Goal: Task Accomplishment & Management: Complete application form

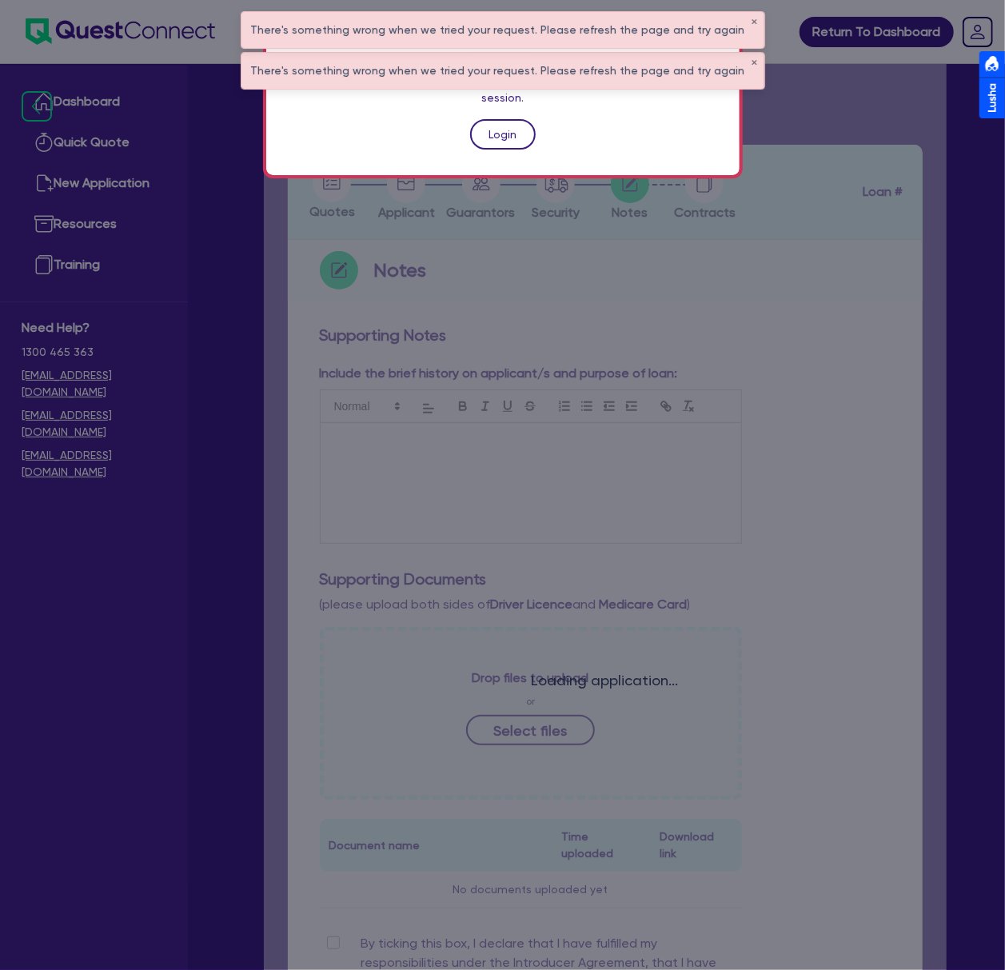
click at [506, 119] on link "Login" at bounding box center [503, 134] width 66 height 30
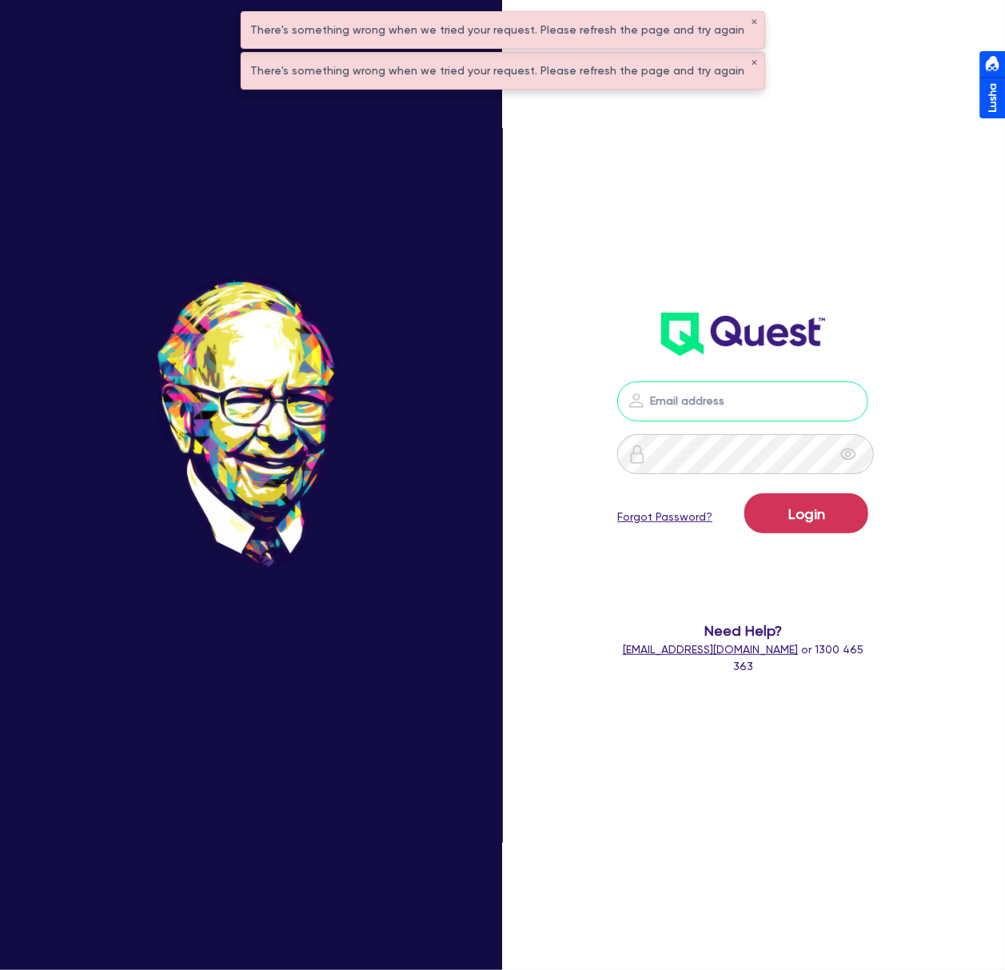
drag, startPoint x: 839, startPoint y: 389, endPoint x: 848, endPoint y: 391, distance: 9.1
click at [839, 389] on input "email" at bounding box center [742, 401] width 251 height 40
click at [743, 425] on nordpass-icon at bounding box center [743, 425] width 0 height 0
click at [0, 969] on nordpass-autofill-portal at bounding box center [0, 970] width 0 height 0
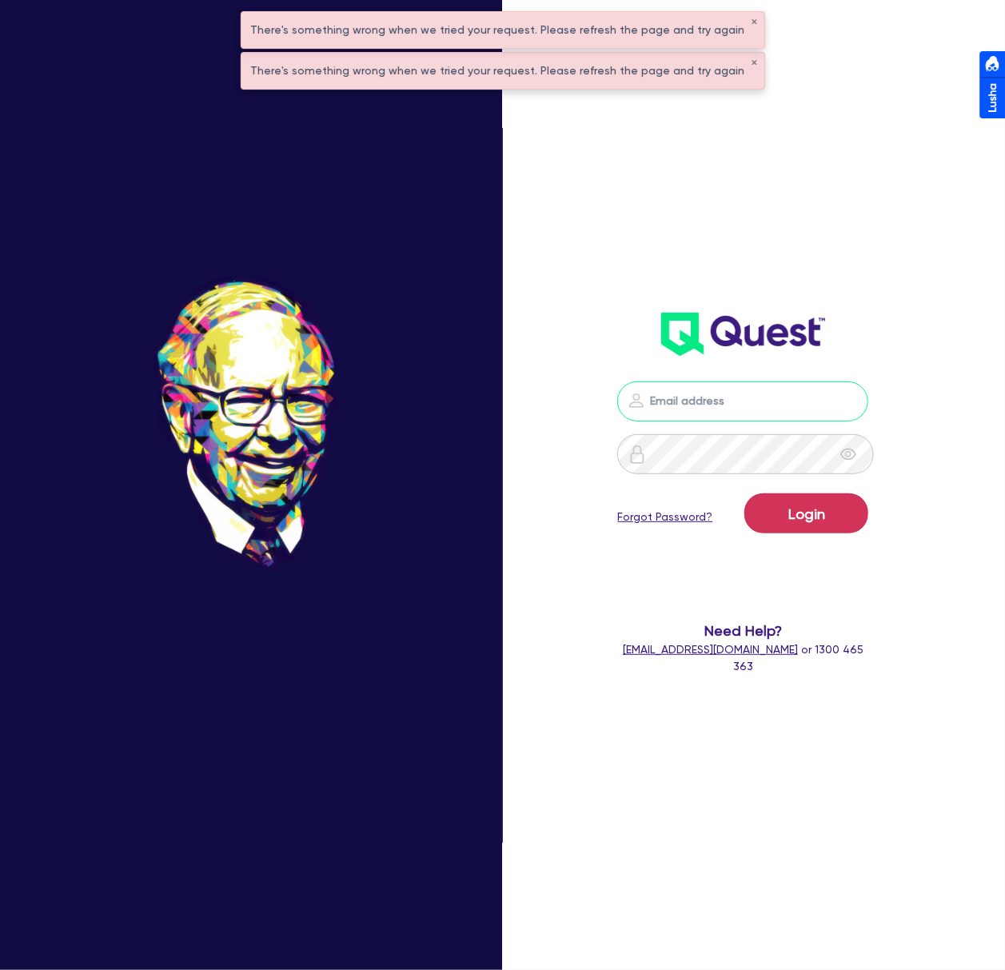
type input "dean.tinellis@quest.finance"
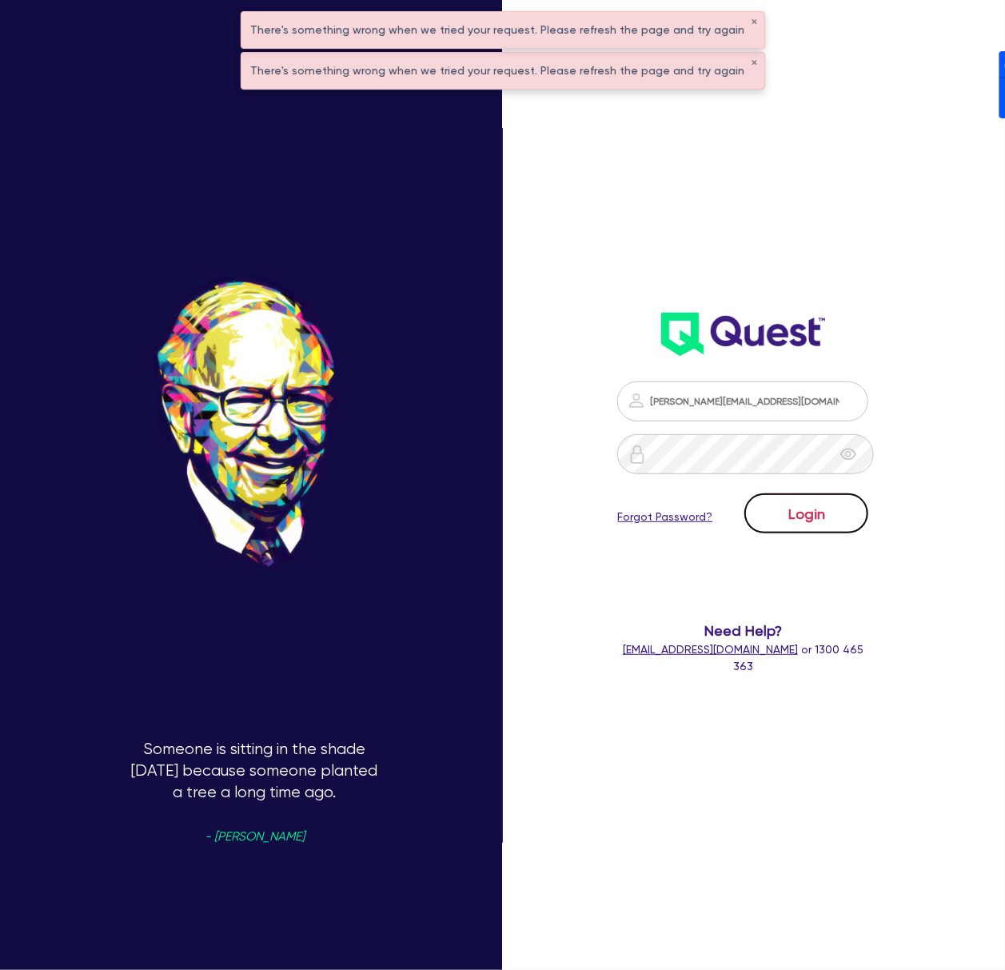
click at [842, 513] on button "Login" at bounding box center [807, 513] width 124 height 40
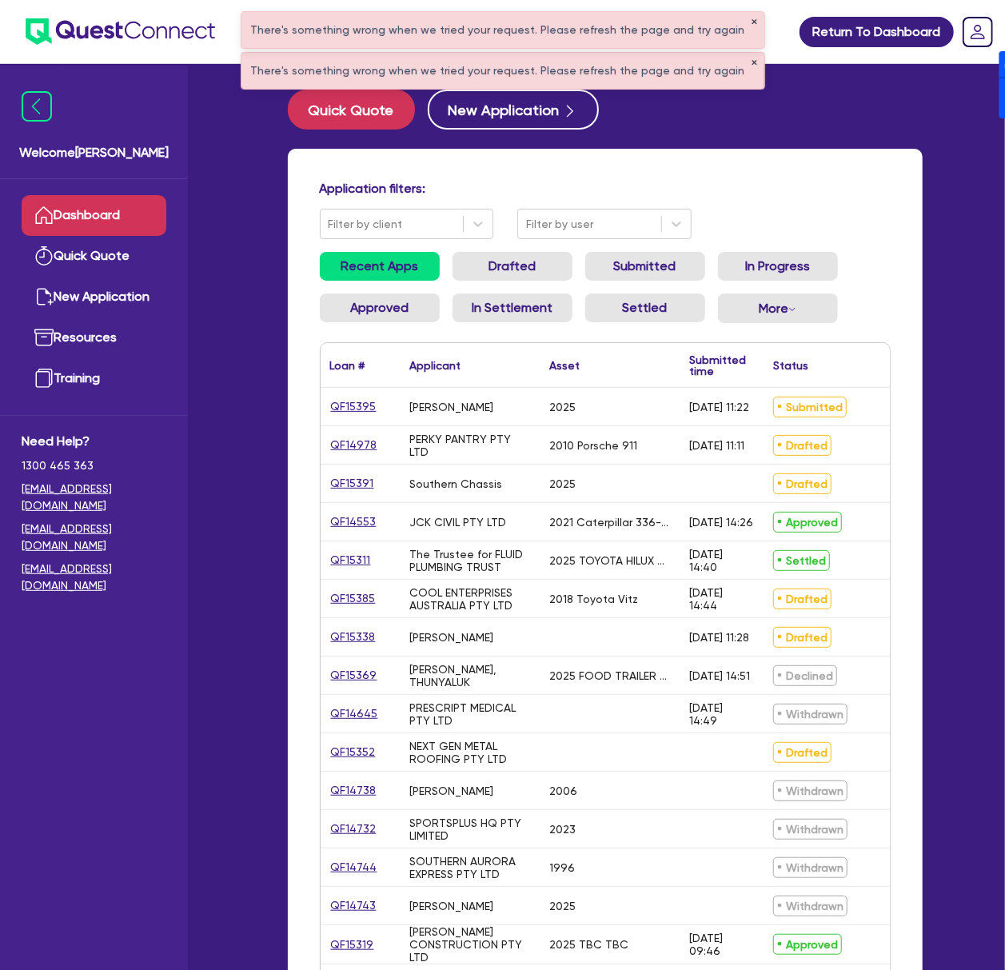
click at [752, 20] on button "✕" at bounding box center [755, 22] width 6 height 8
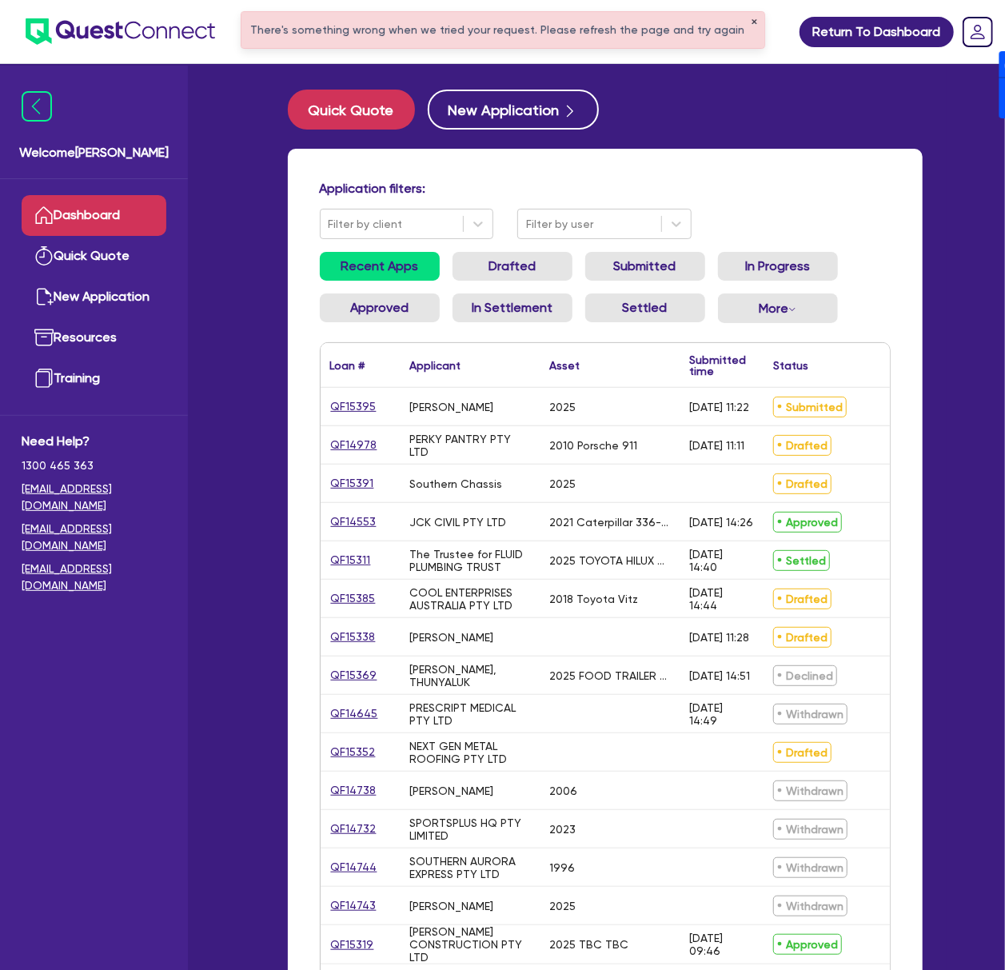
click at [752, 20] on button "✕" at bounding box center [755, 22] width 6 height 8
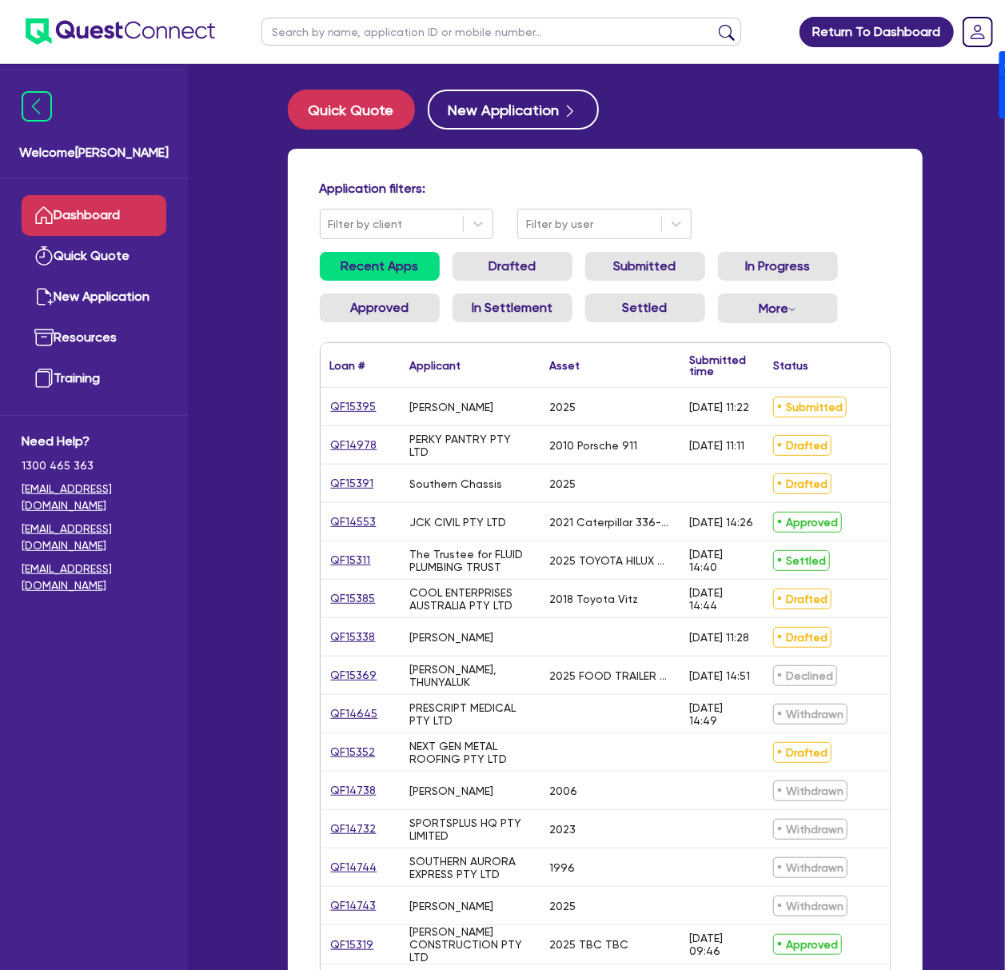
click at [536, 30] on input "text" at bounding box center [502, 32] width 480 height 28
type input "Amrinder"
click at [714, 24] on button "submit" at bounding box center [727, 35] width 26 height 22
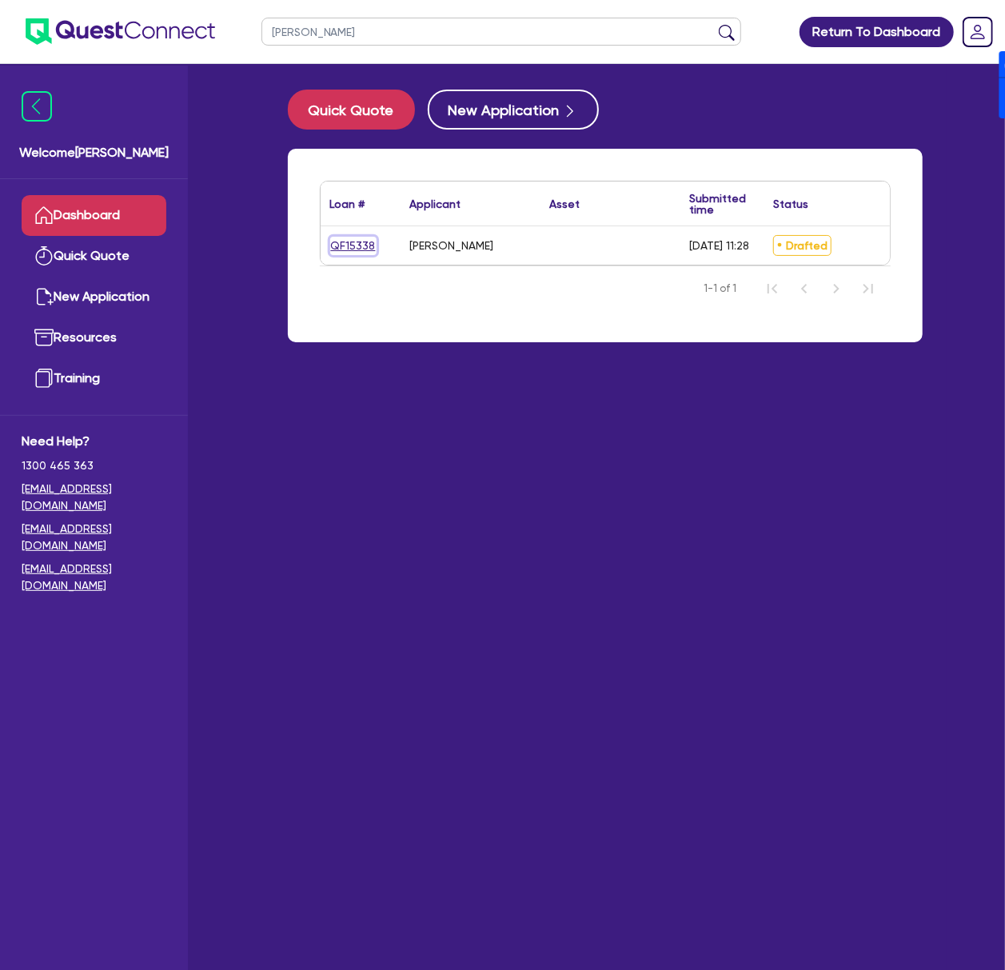
click at [356, 243] on link "QF15338" at bounding box center [353, 246] width 46 height 18
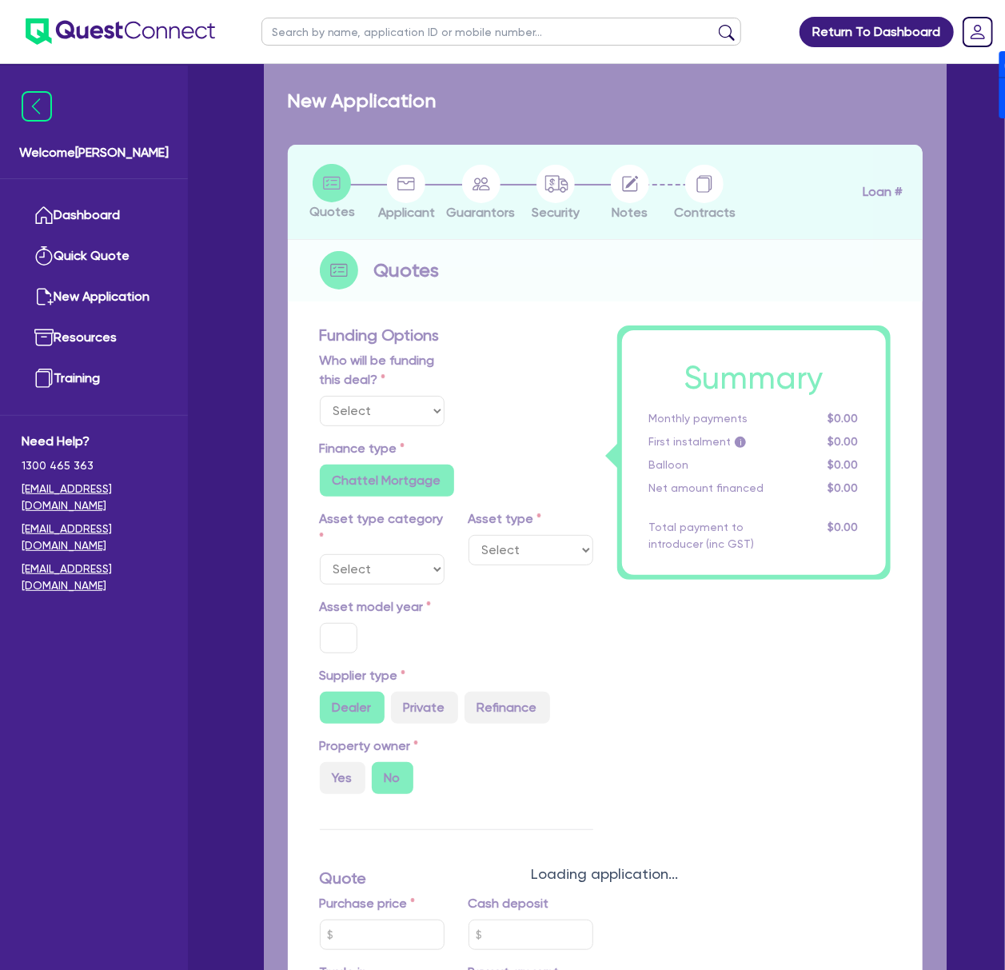
select select "Other"
radio input "false"
type input "100,000"
type input "4"
type input "4,026.18"
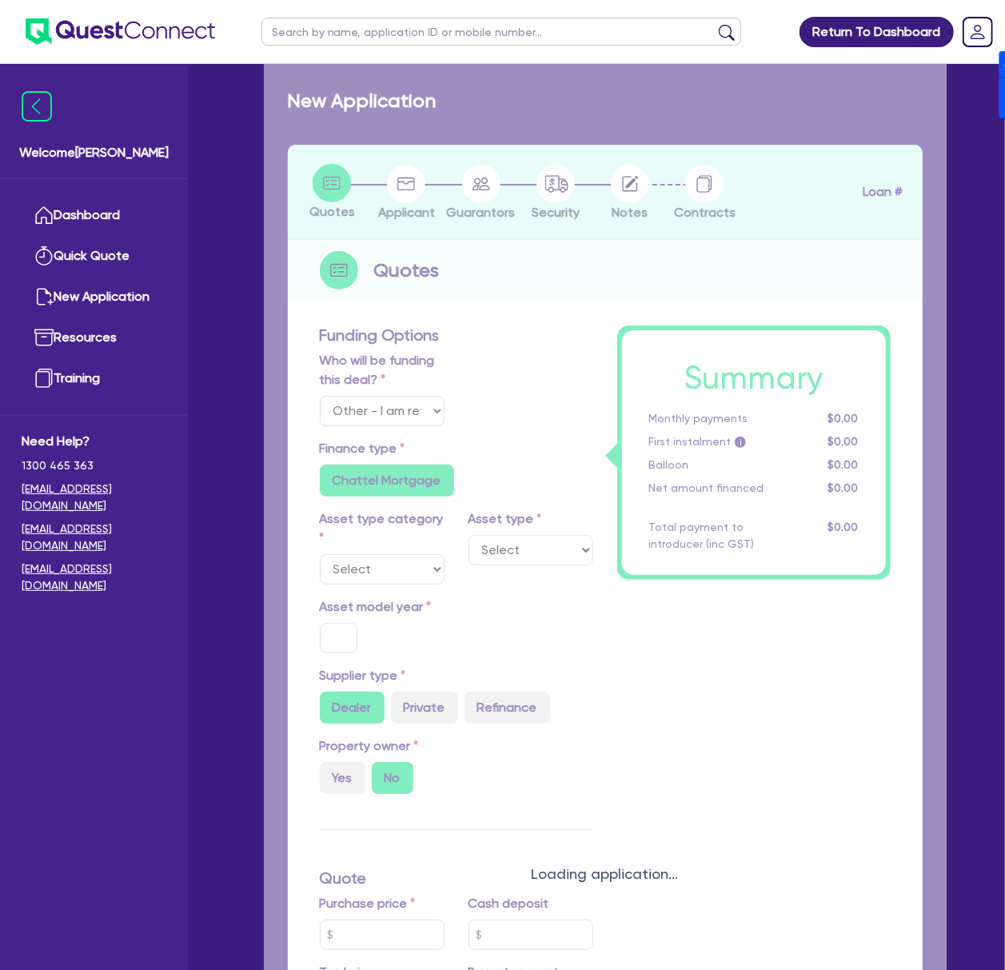
type input "17"
radio input "false"
radio input "true"
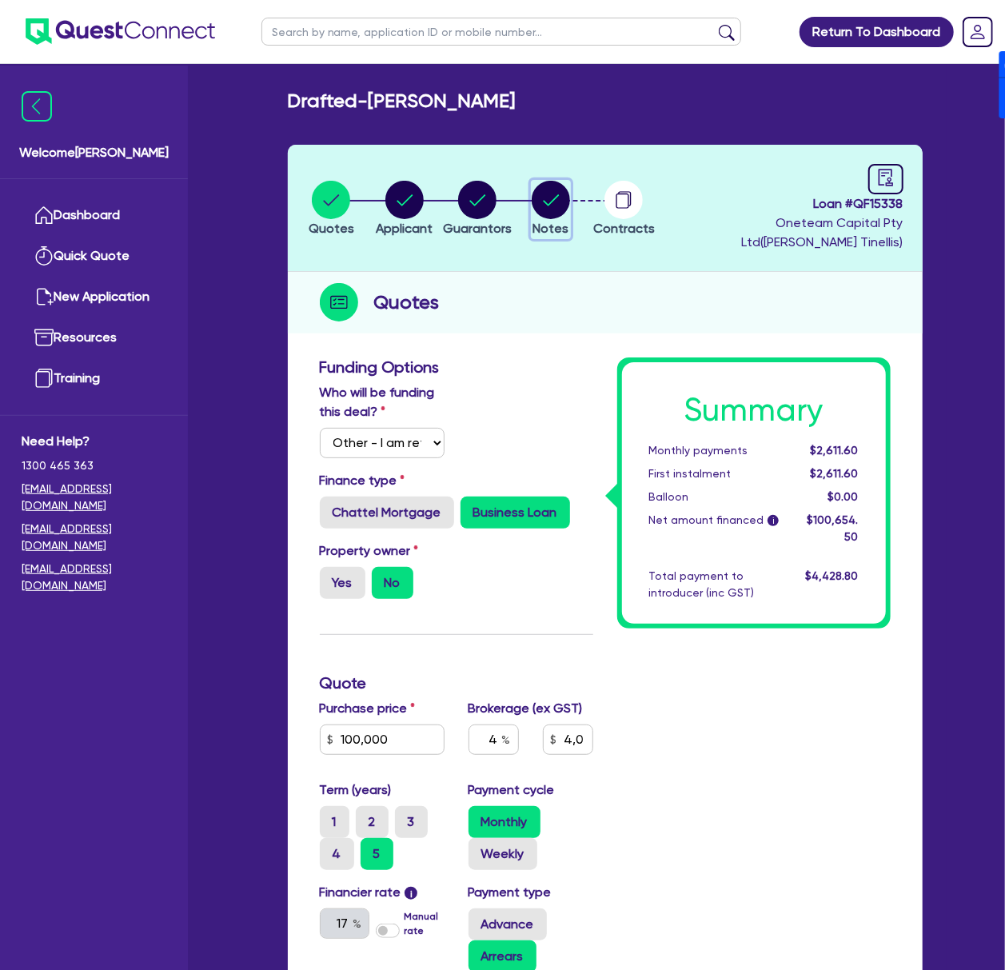
click at [570, 190] on circle "button" at bounding box center [551, 200] width 38 height 38
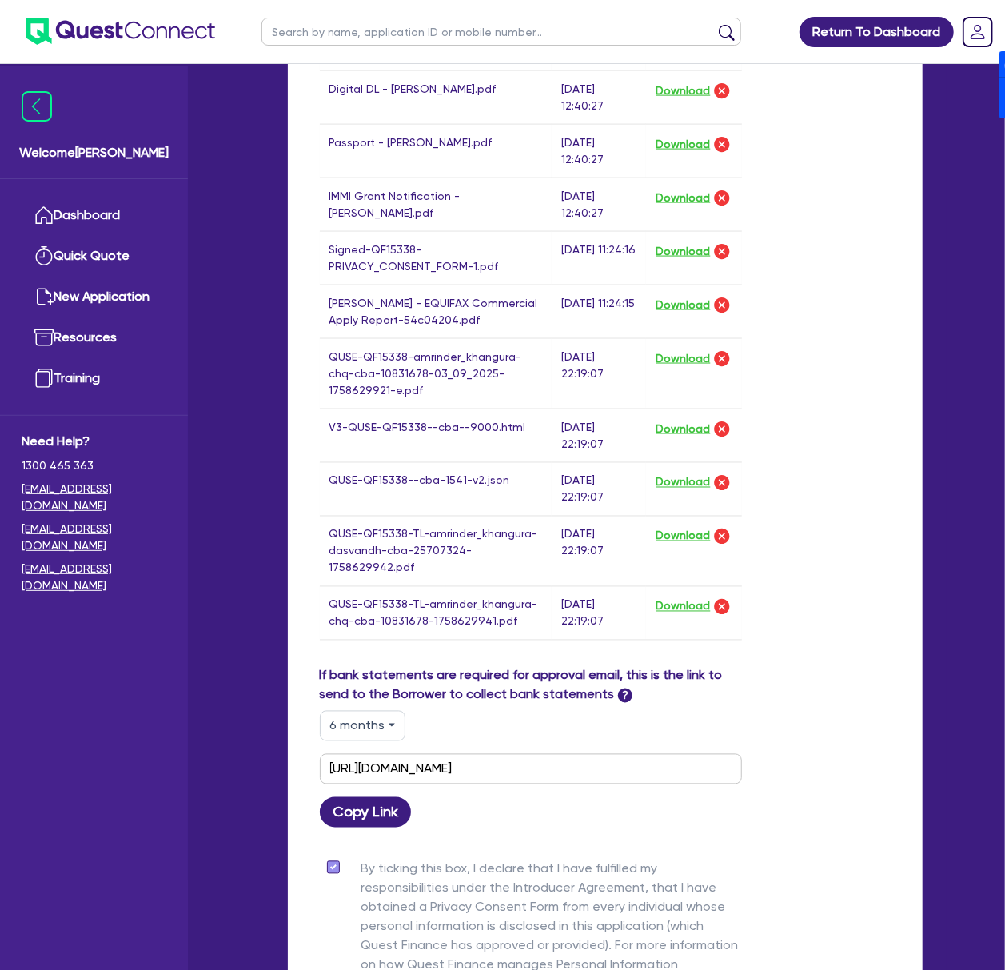
scroll to position [1066, 0]
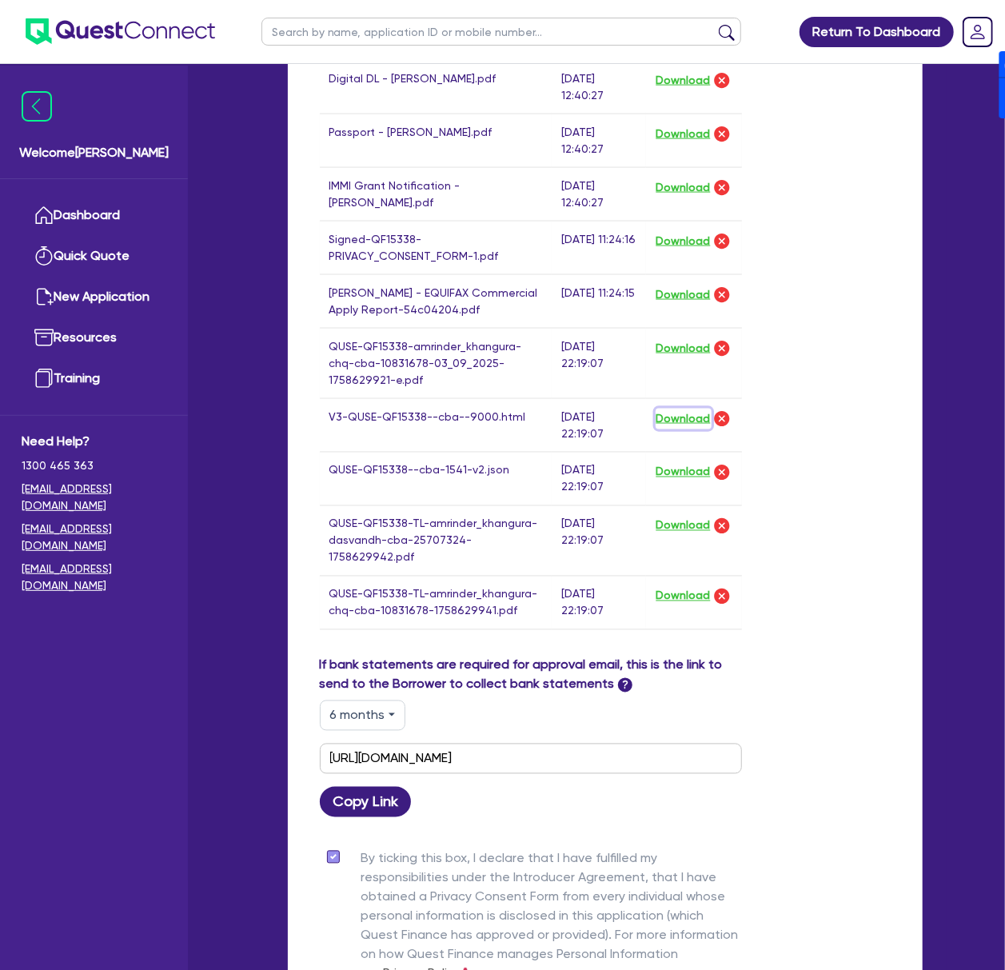
click at [675, 409] on button "Download" at bounding box center [684, 419] width 56 height 21
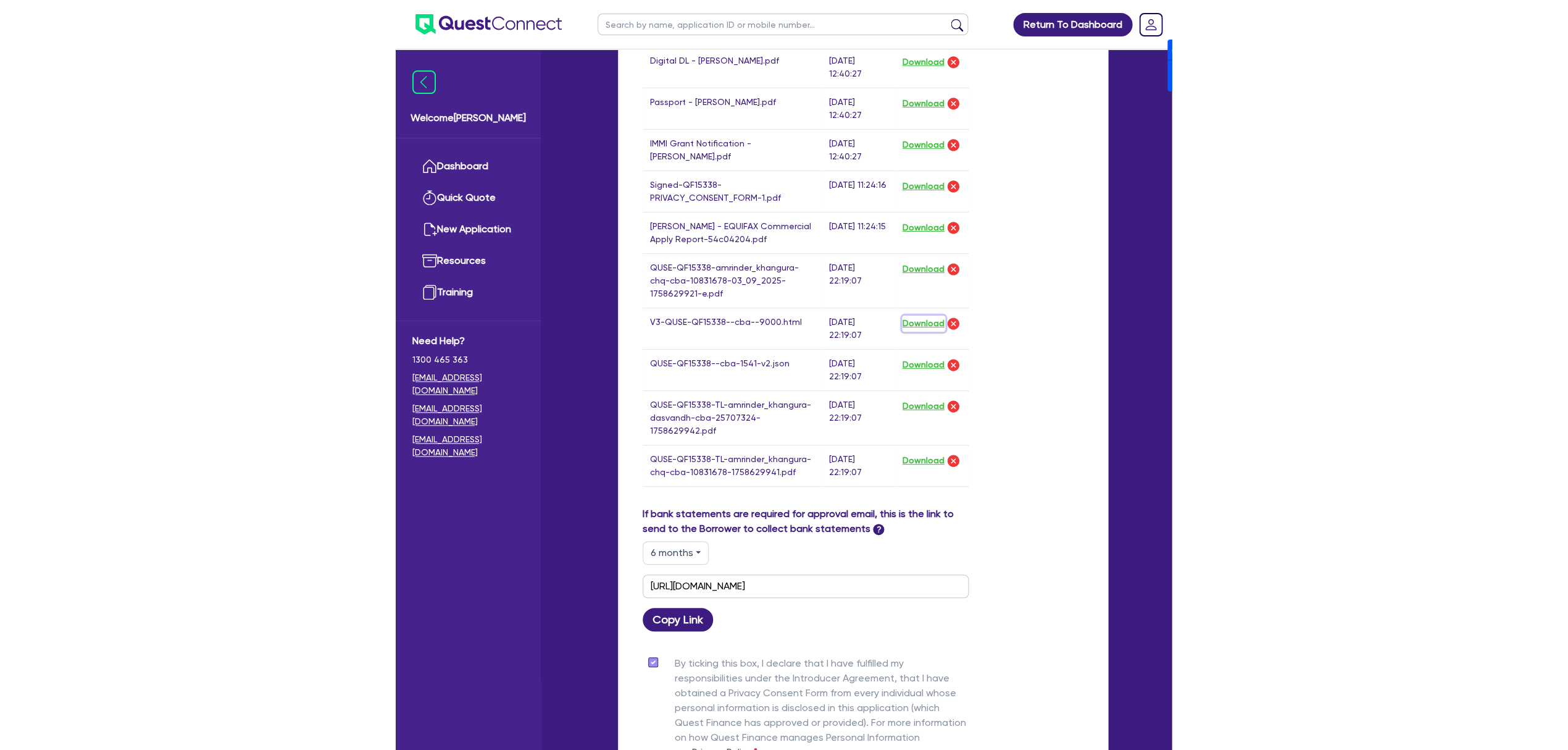
scroll to position [733, 0]
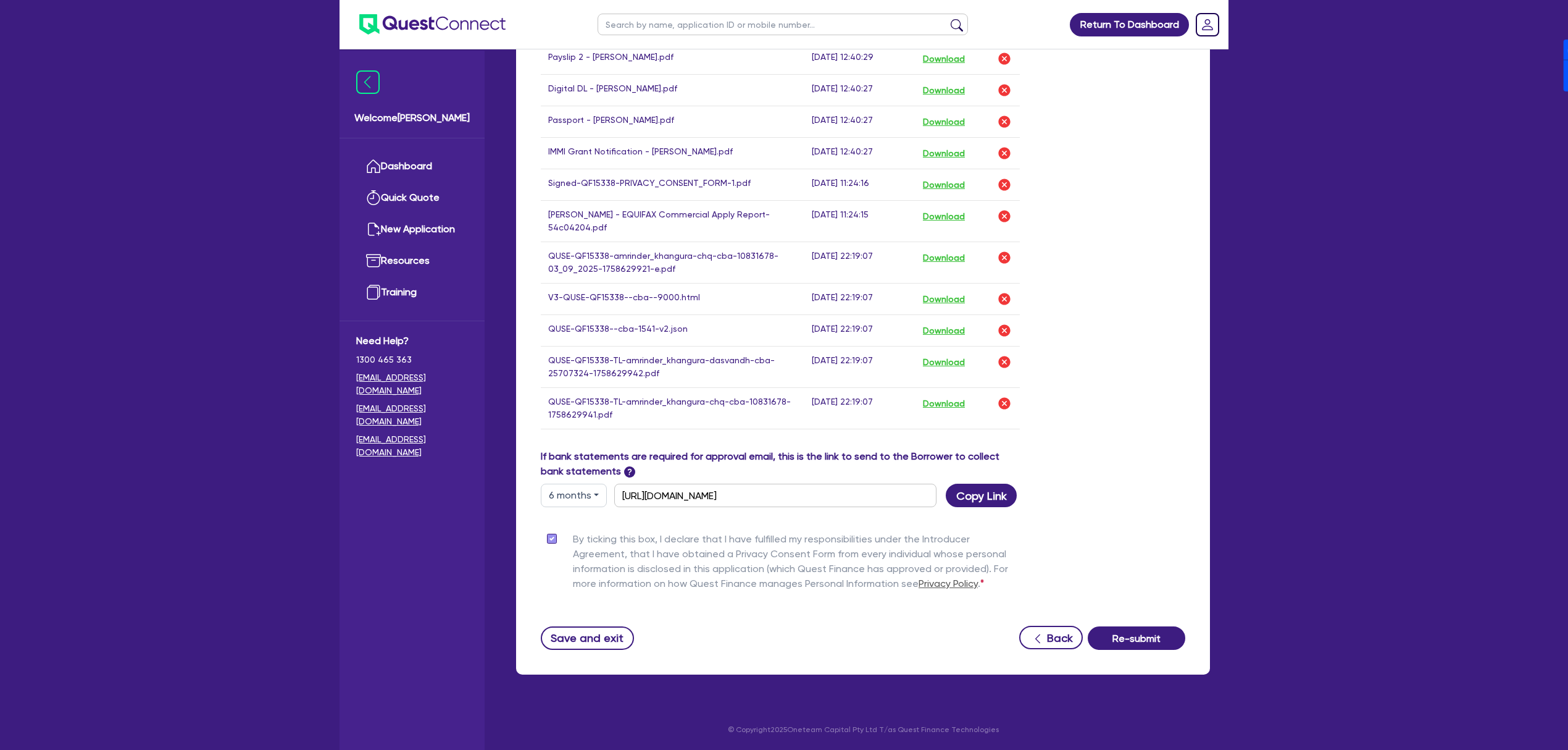
click at [635, 23] on input "text" at bounding box center [783, 25] width 371 height 22
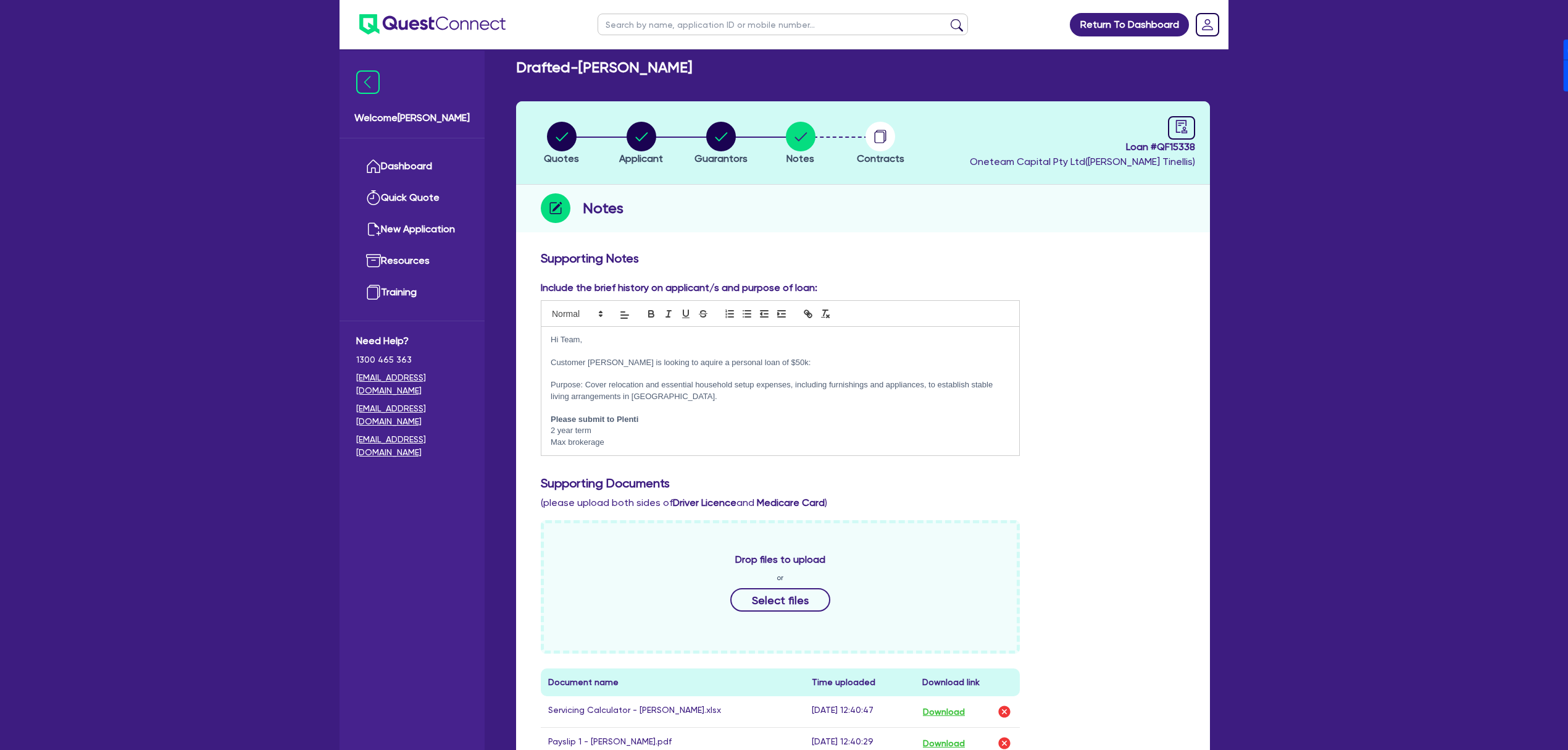
scroll to position [0, 0]
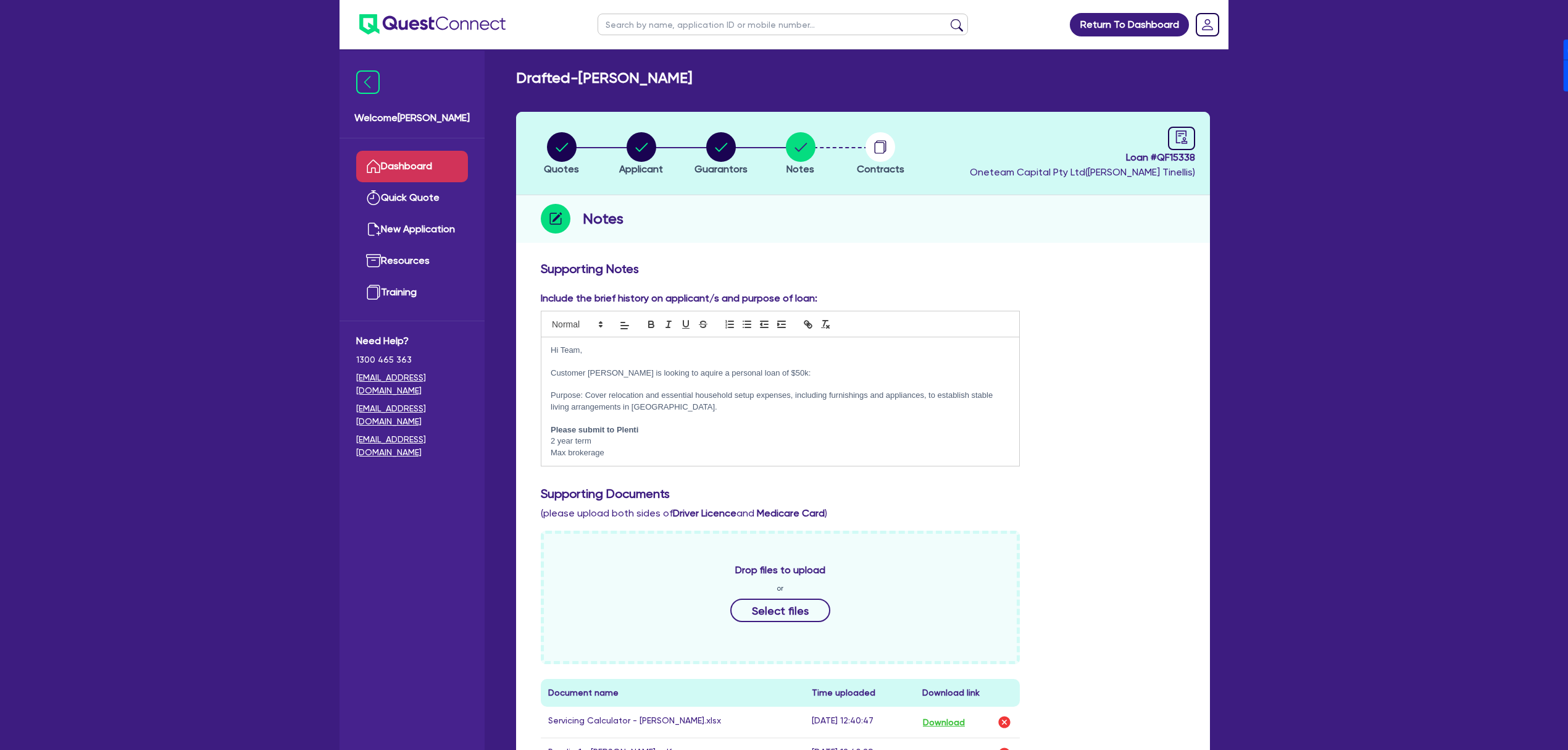
click at [408, 156] on link "Dashboard" at bounding box center [411, 166] width 112 height 32
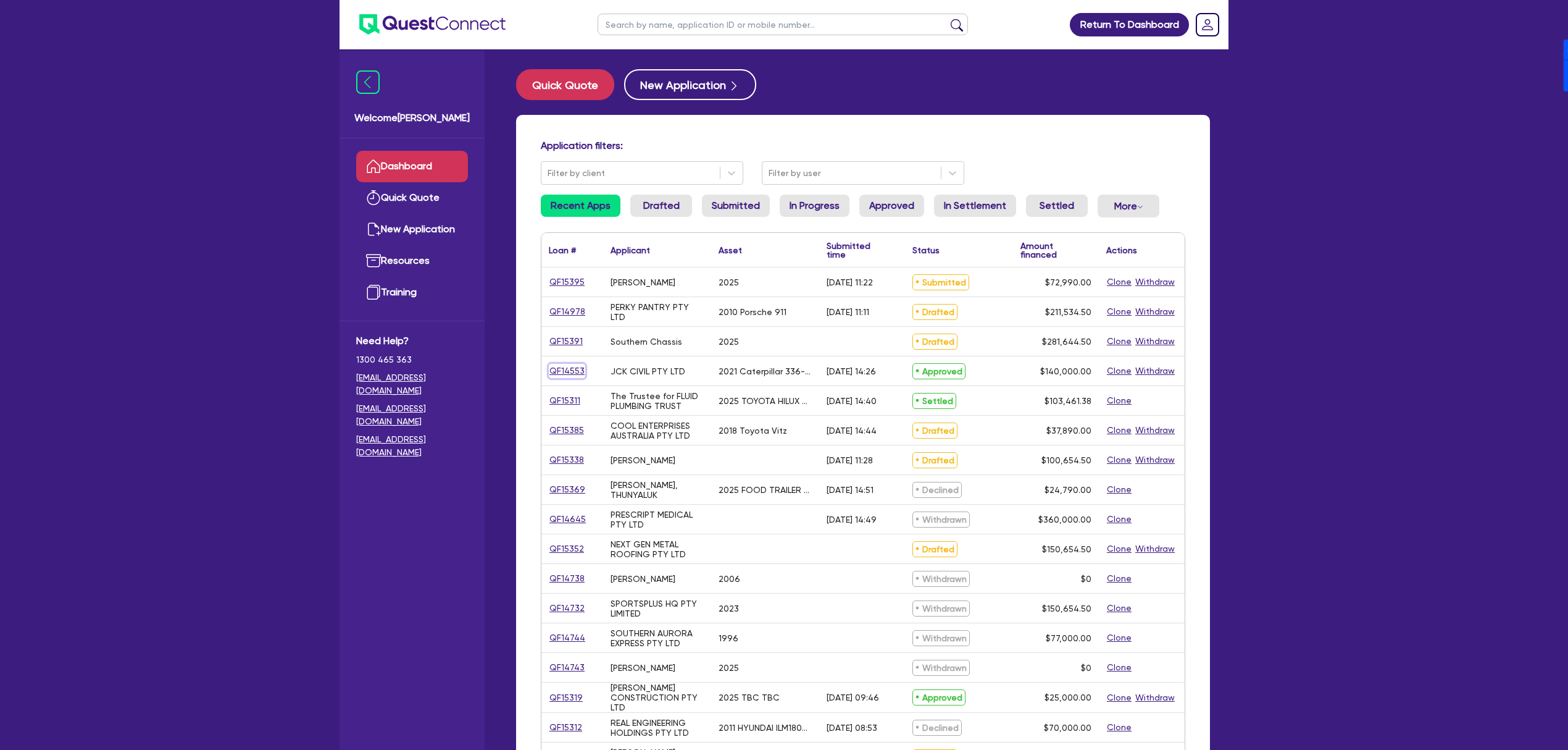
click at [581, 375] on link "QF14553" at bounding box center [567, 371] width 36 height 14
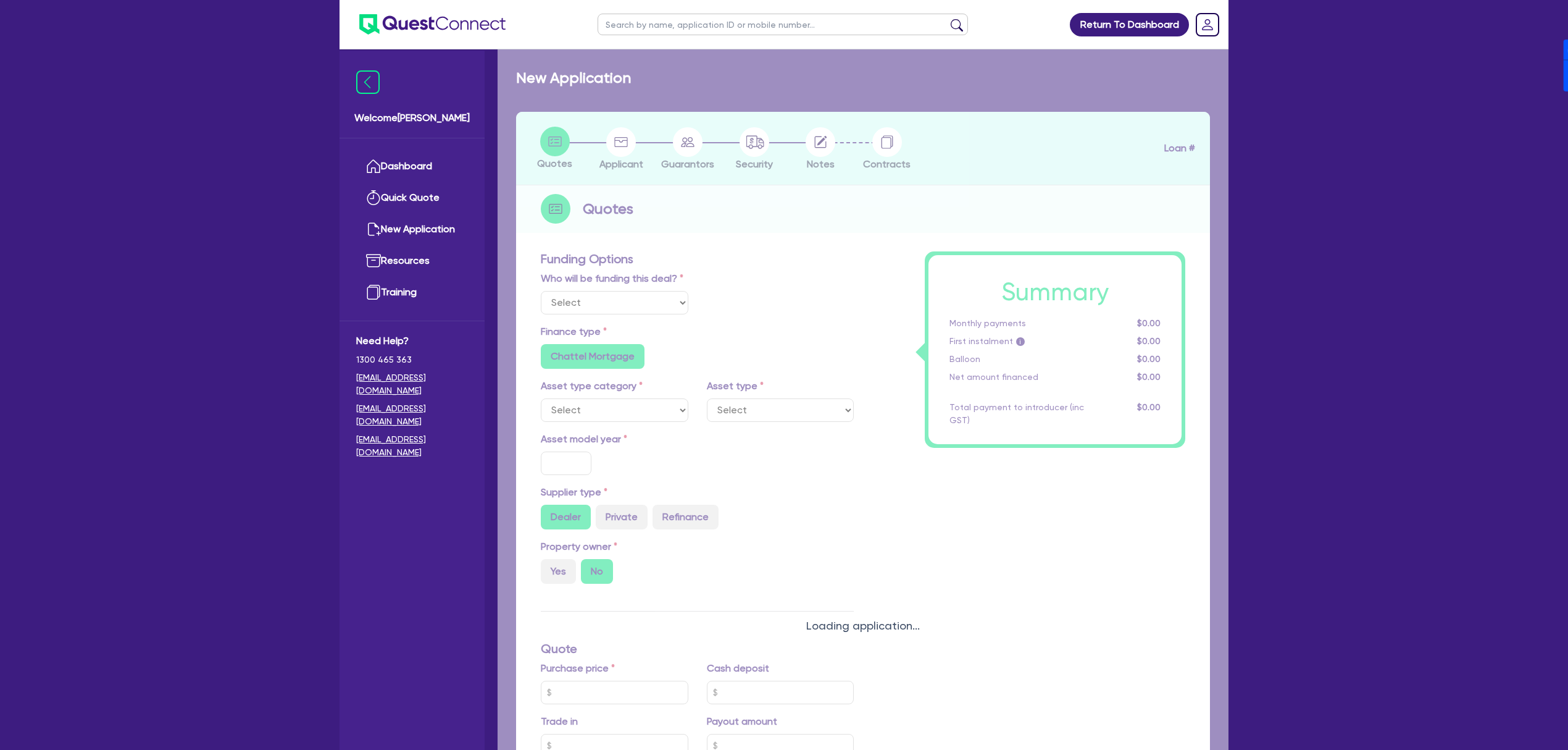
select select "Quest Finance - Own Book"
select select "PRIMARY_ASSETS"
type input "2021"
type input "264,000"
type input "124,000"
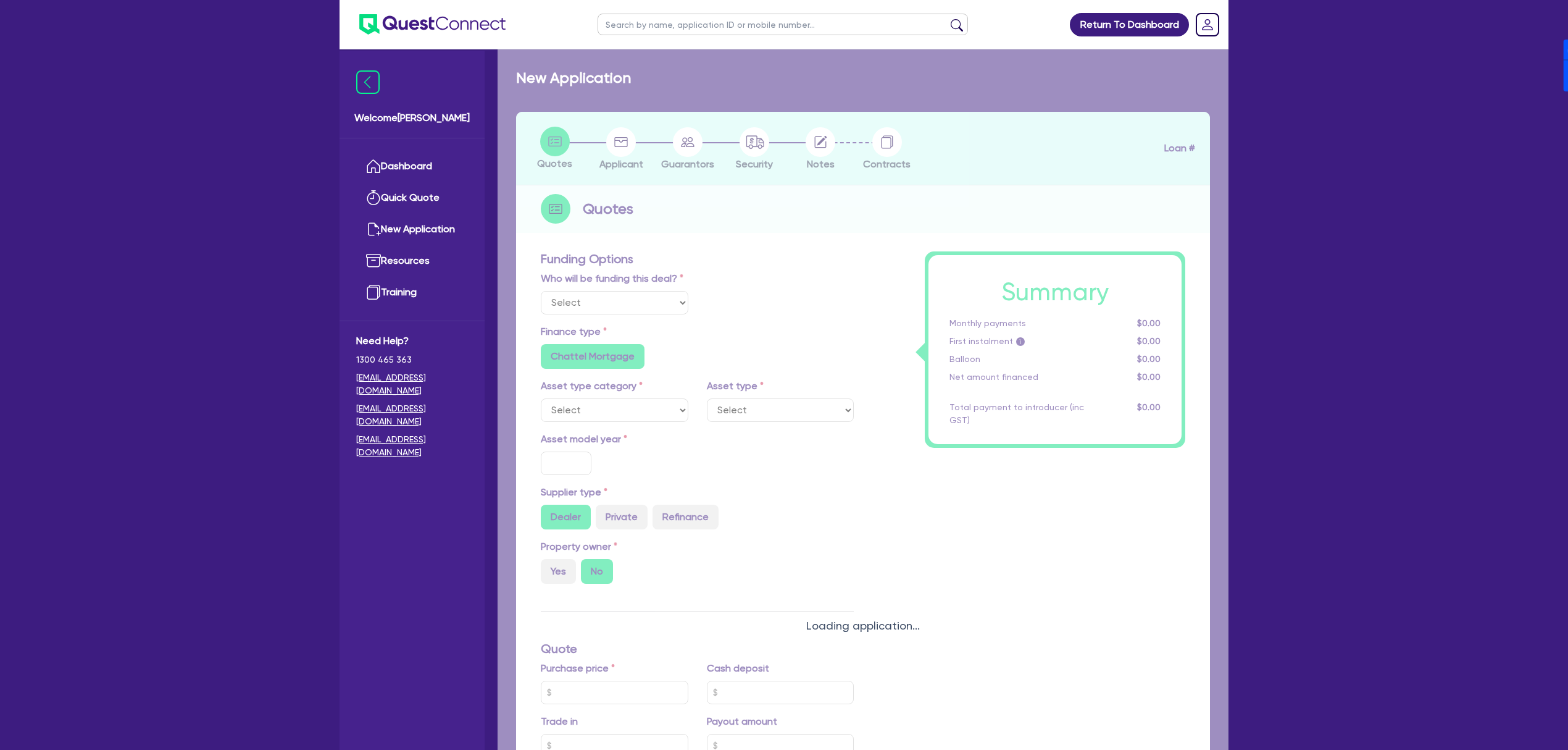
type input "30"
type input "79,200"
type input "7"
type input "9,800"
type input "17.95"
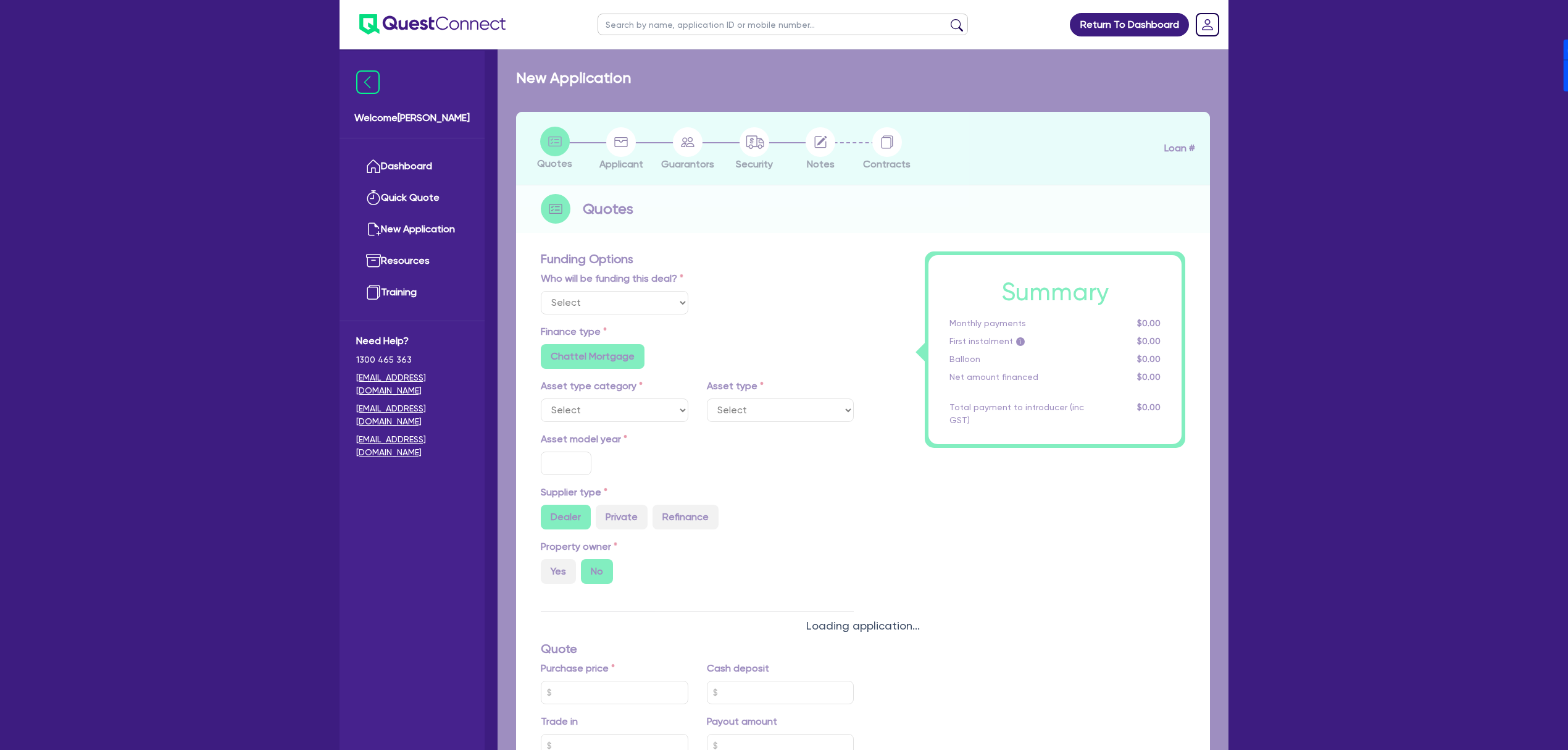
type input "900"
select select "YELLOW_GOODS_AND_EXCAVATORS"
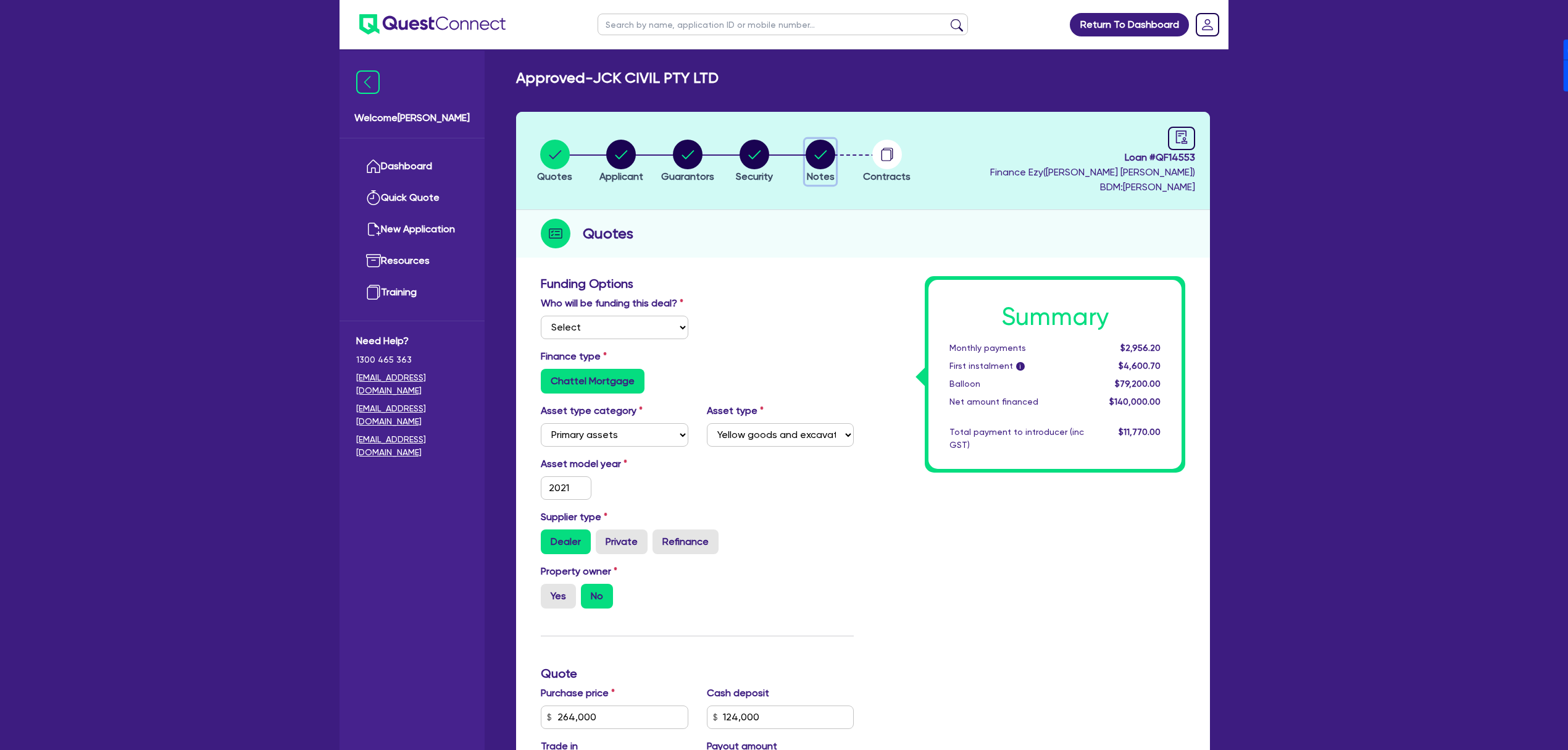
click at [775, 151] on circle "button" at bounding box center [821, 154] width 29 height 29
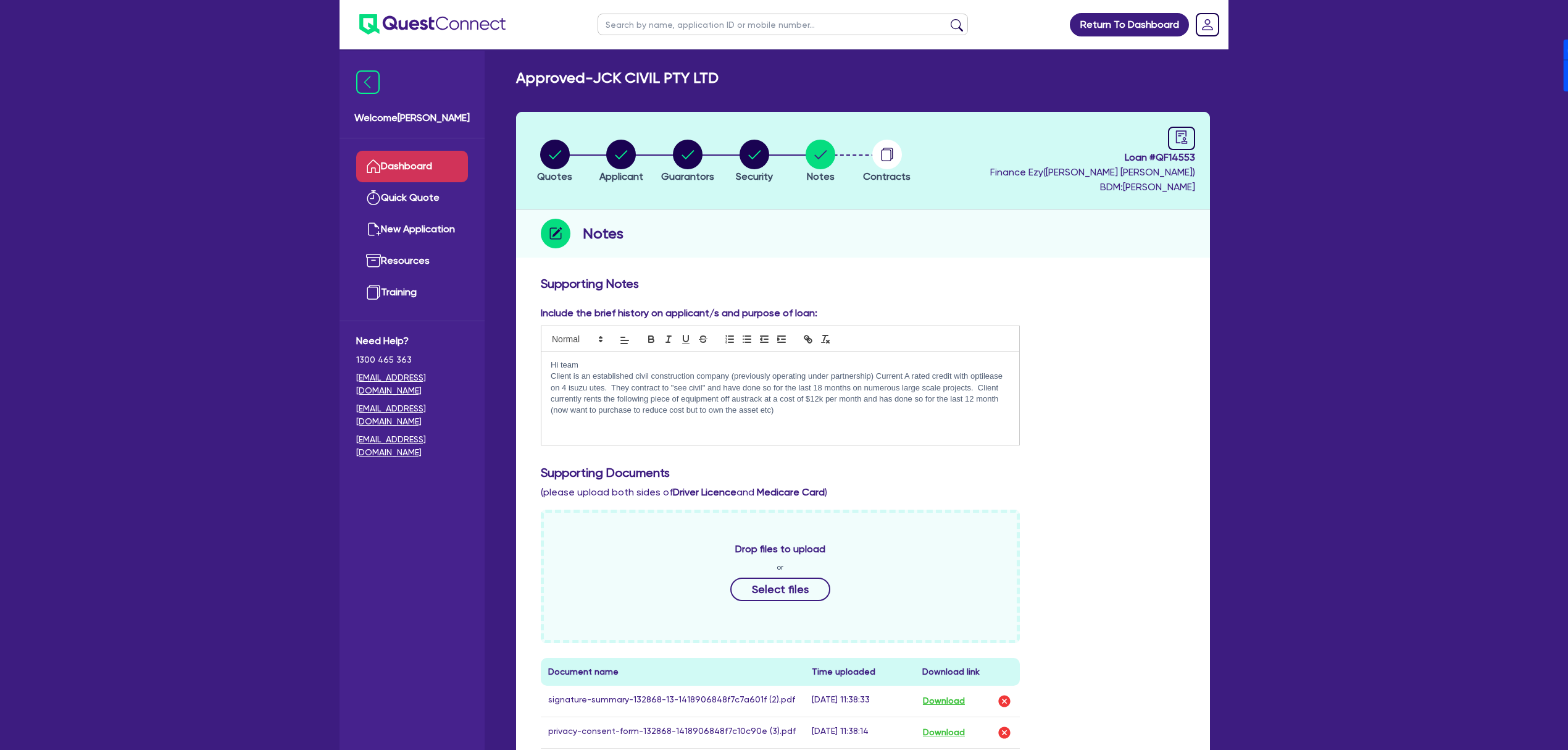
click at [399, 174] on link "Dashboard" at bounding box center [411, 166] width 112 height 32
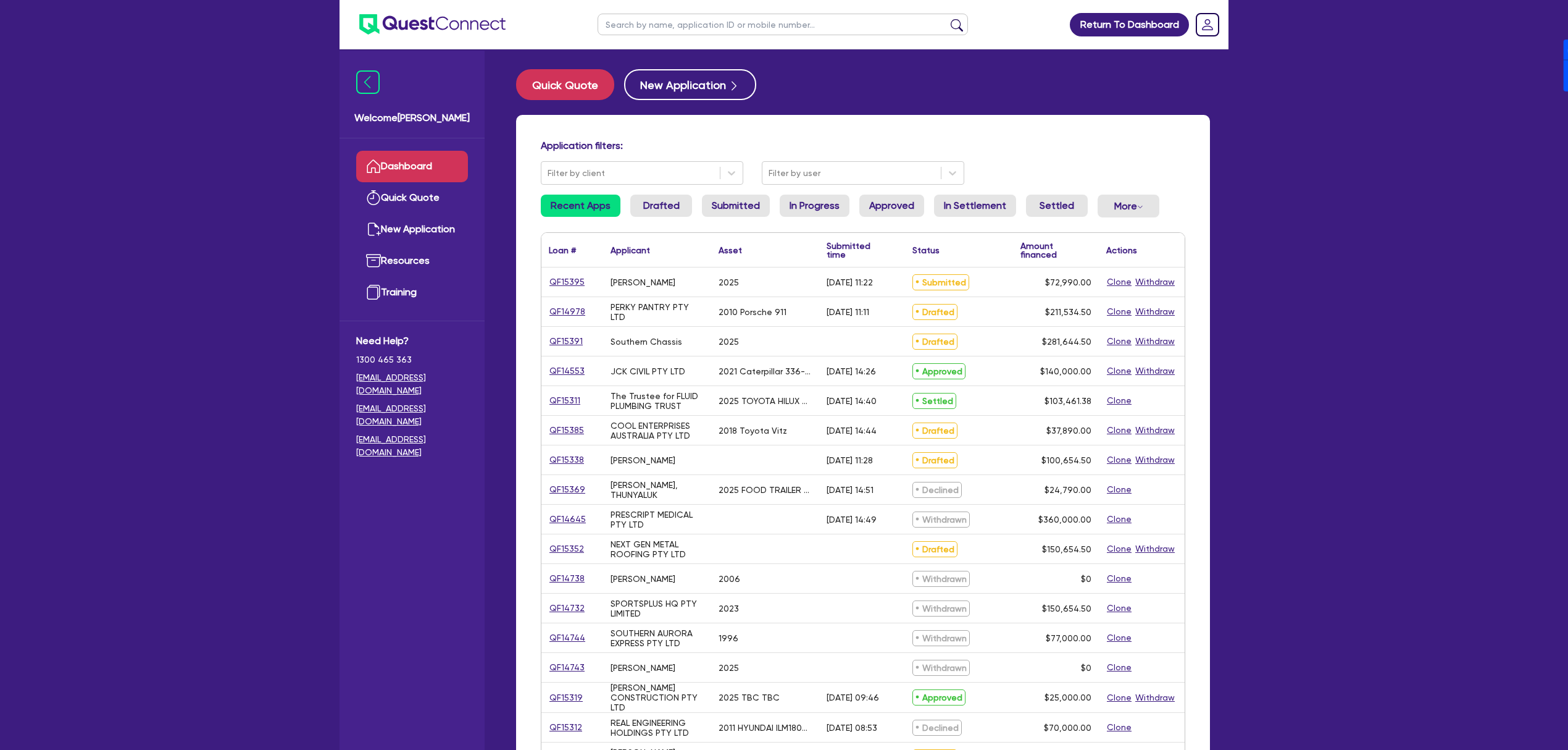
click at [775, 19] on input "text" at bounding box center [783, 25] width 371 height 22
type input "Suresh"
click at [775, 19] on button "submit" at bounding box center [957, 27] width 20 height 17
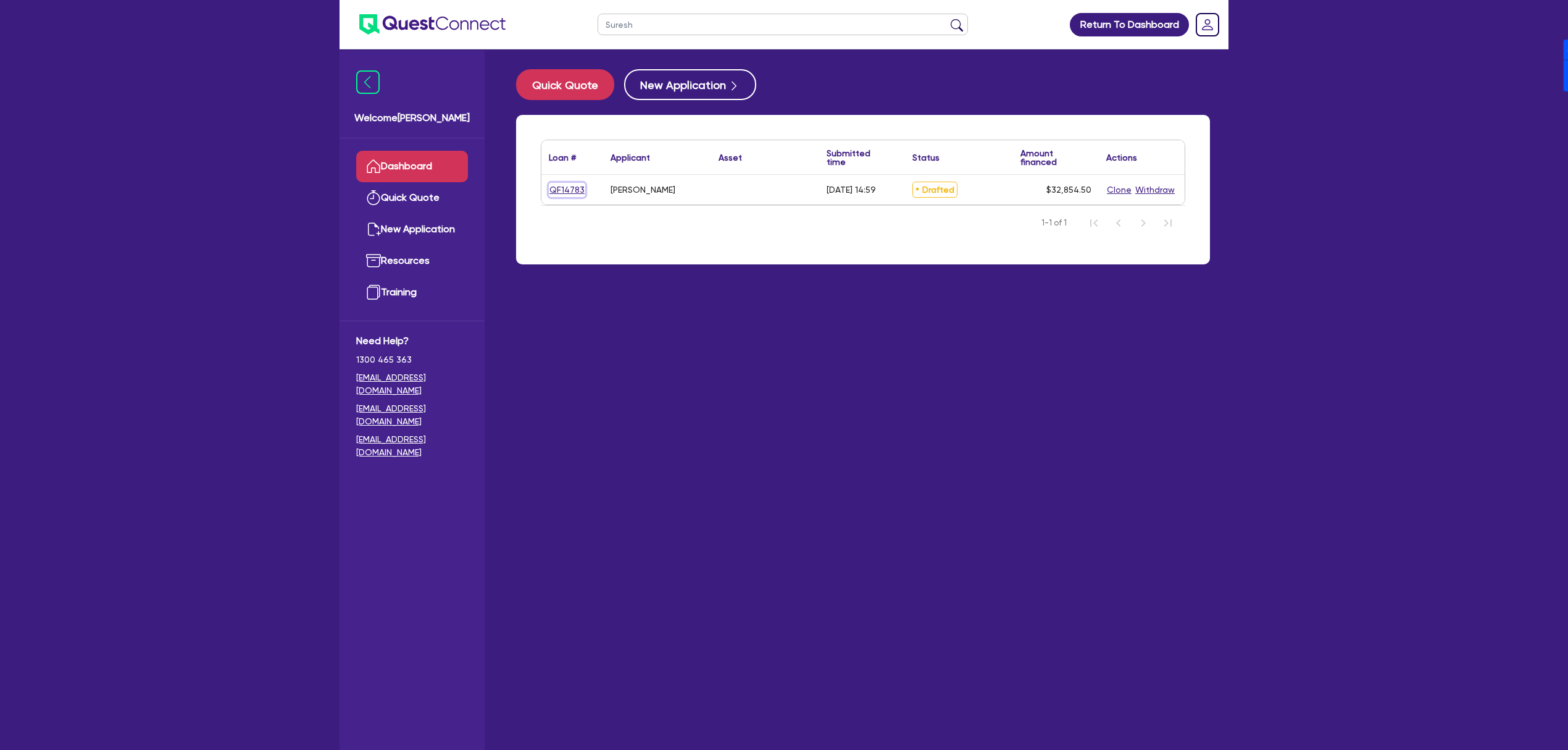
click at [564, 191] on link "QF14783" at bounding box center [567, 190] width 36 height 14
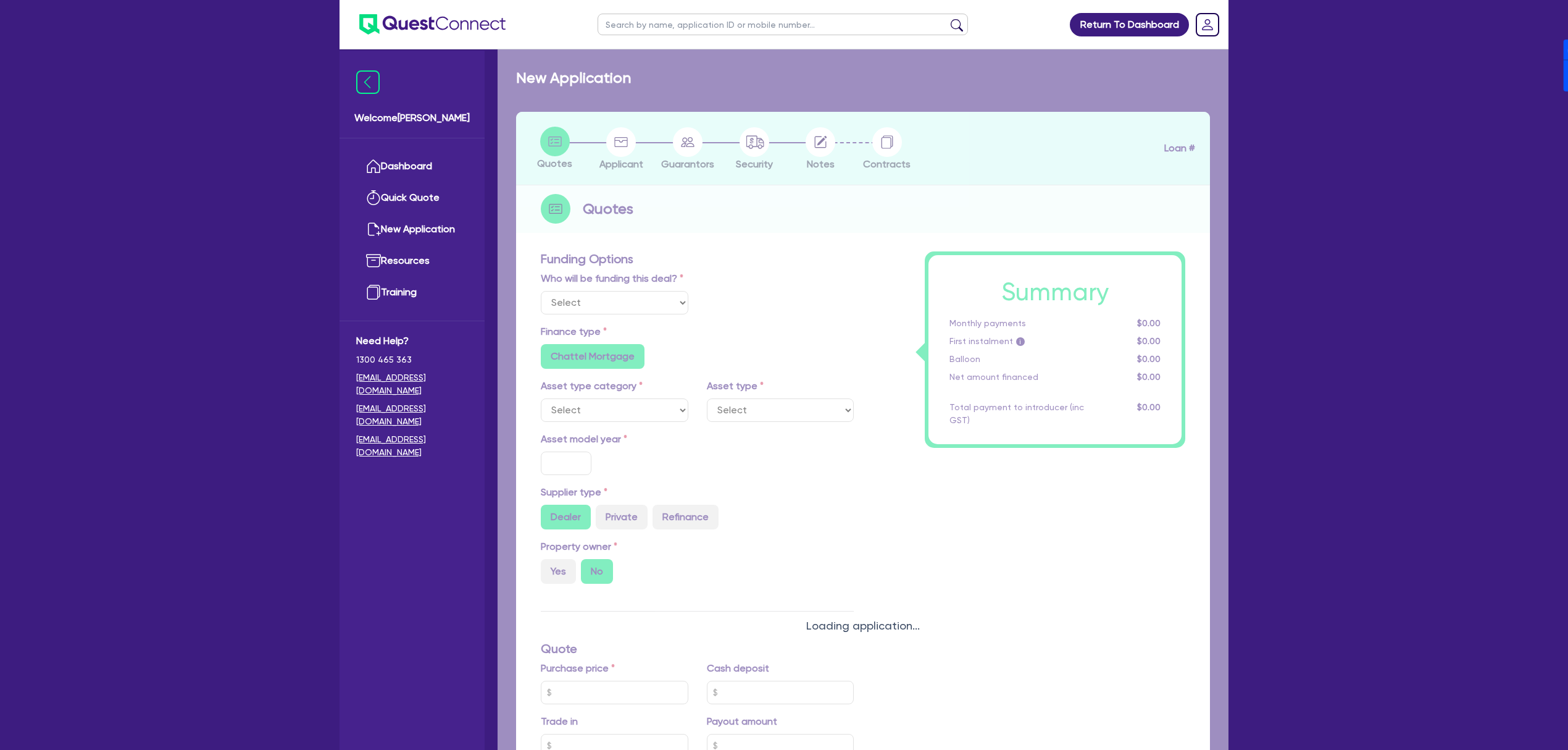
select select "Other"
radio input "false"
type input "30,000"
type input "17"
radio input "false"
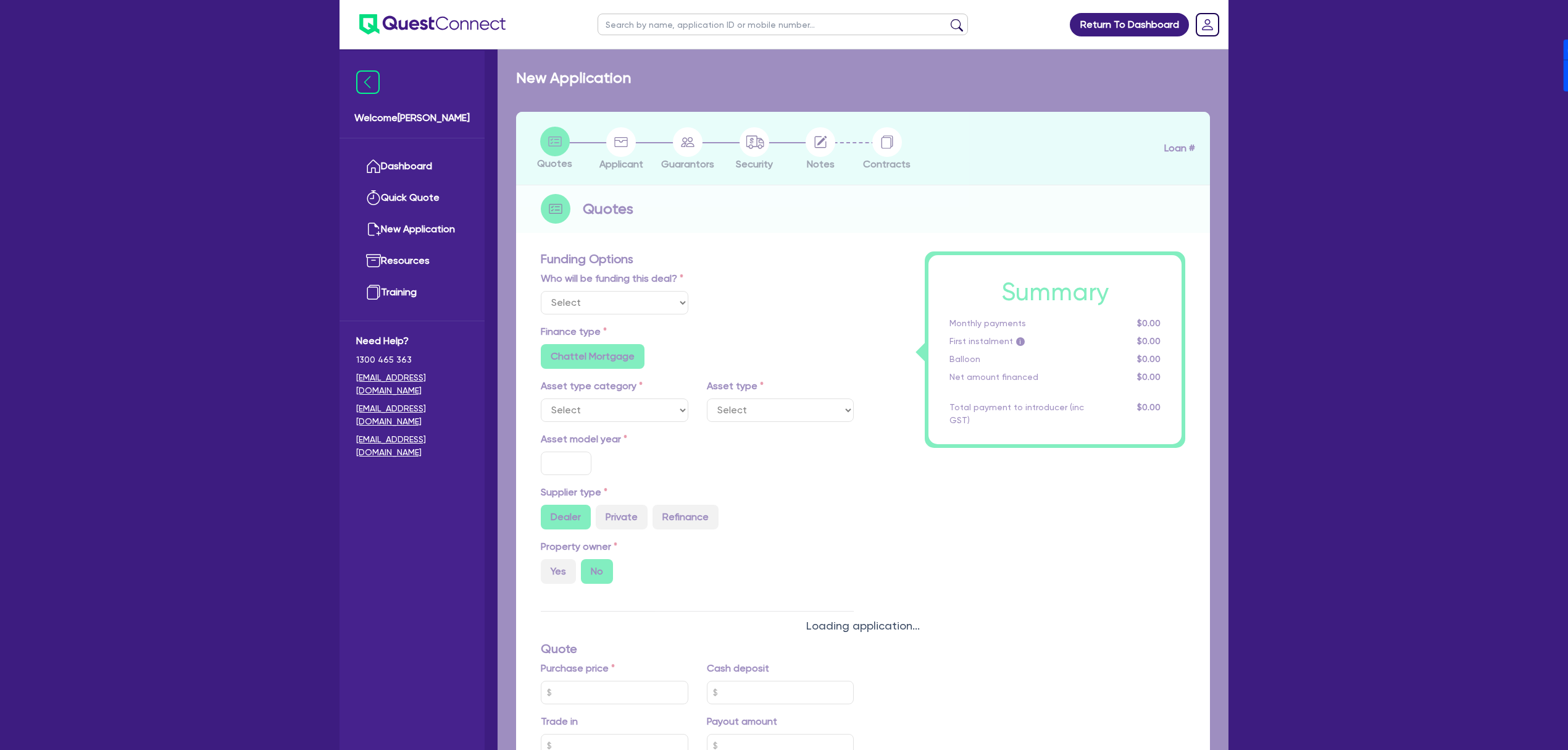
type input "2,000"
radio input "true"
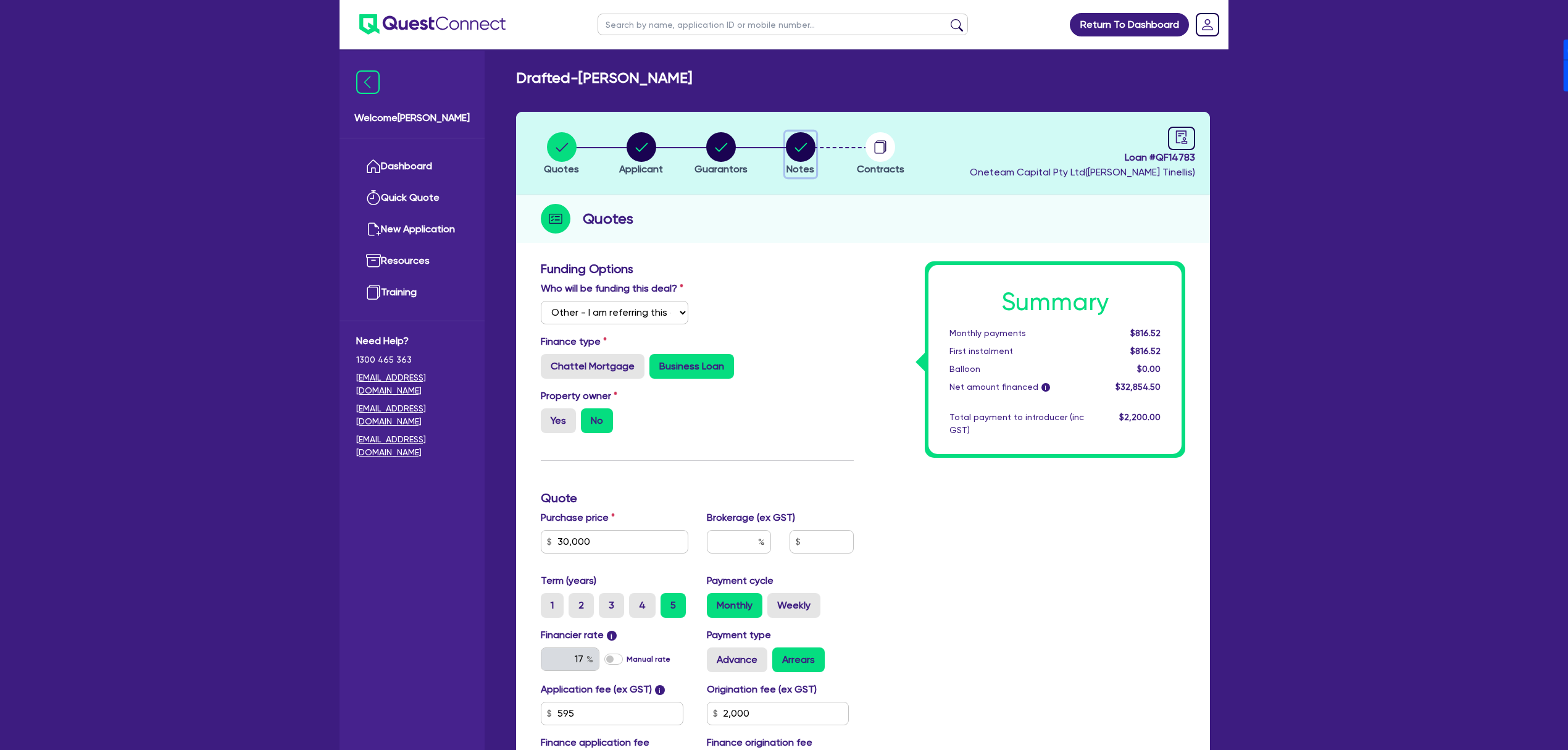
click at [775, 147] on circle "button" at bounding box center [801, 147] width 29 height 29
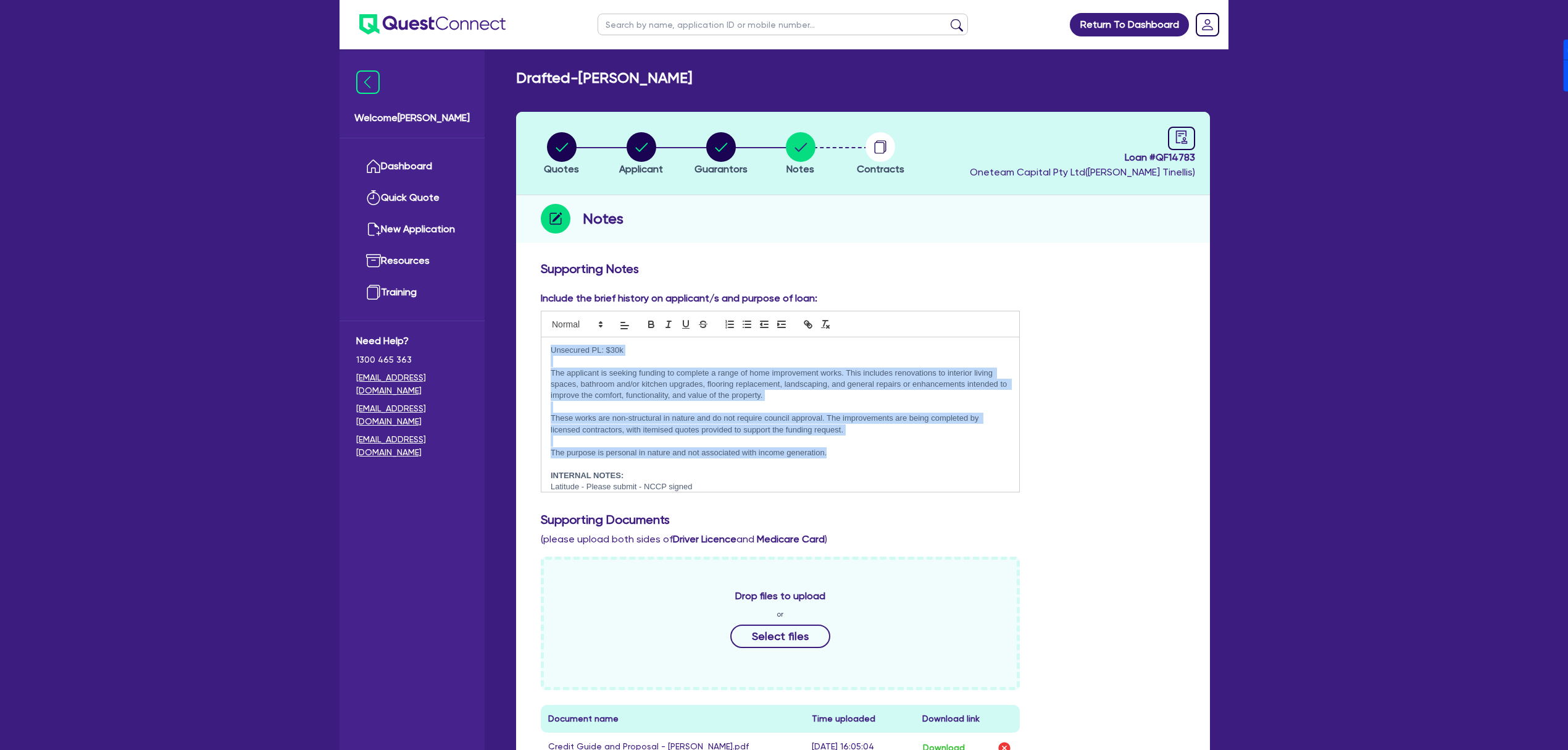
drag, startPoint x: 845, startPoint y: 450, endPoint x: 486, endPoint y: 327, distance: 379.5
copy div "Unsecured PL: $30k The applicant is seeking funding to complete a range of home…"
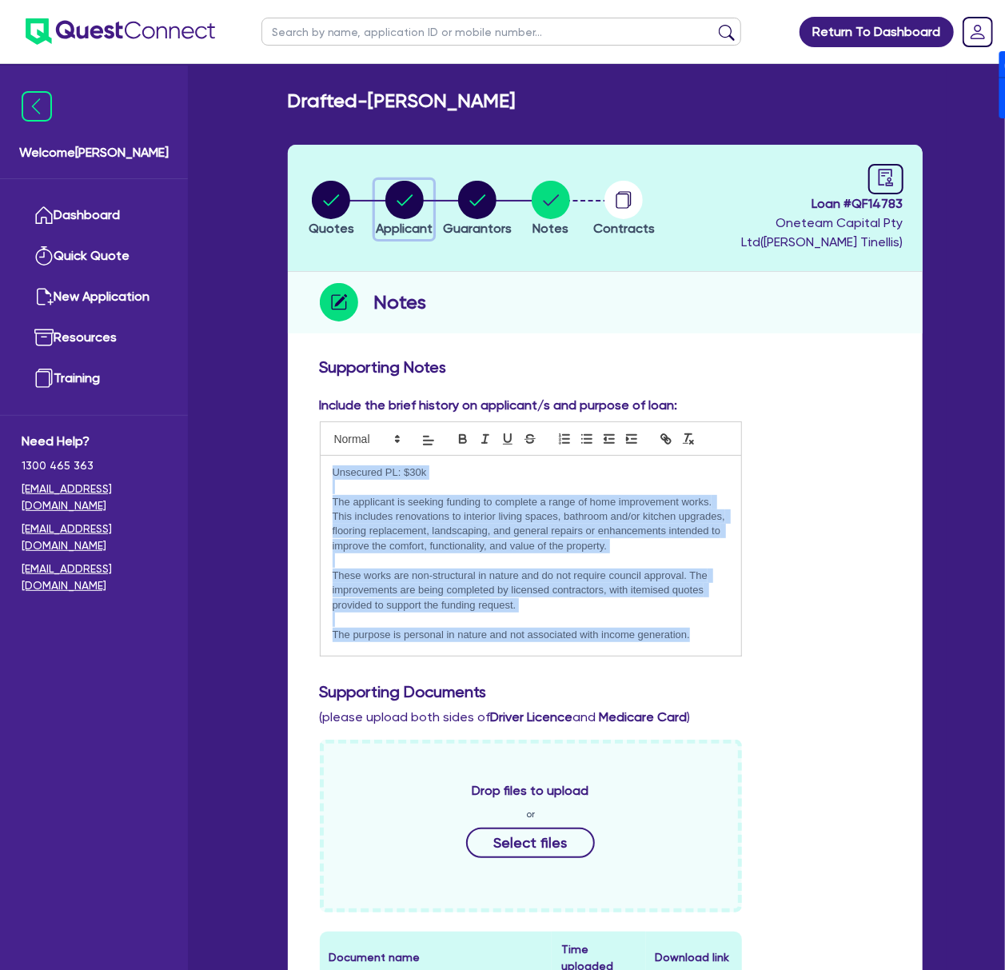
click at [408, 198] on circle "button" at bounding box center [404, 200] width 38 height 38
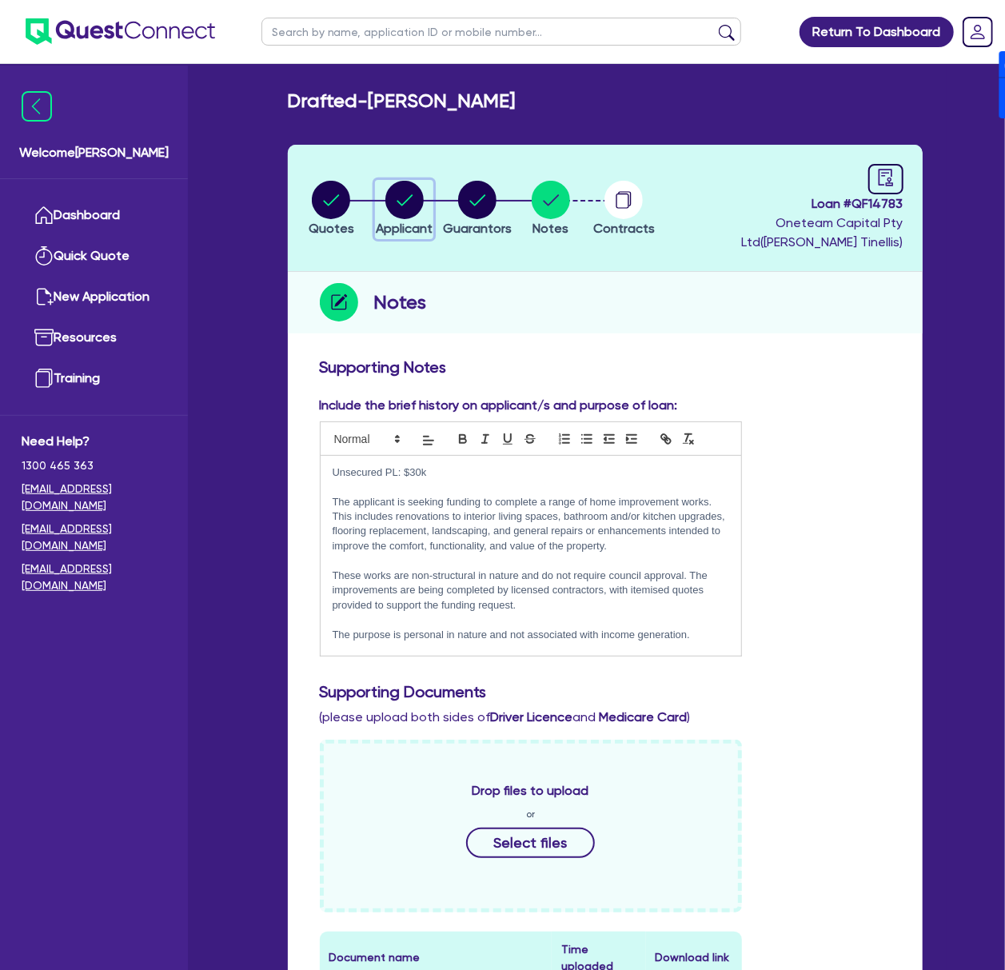
select select "SOLE_TRADER"
select select "ACCOMODATION_FOOD"
select select "HOTELS"
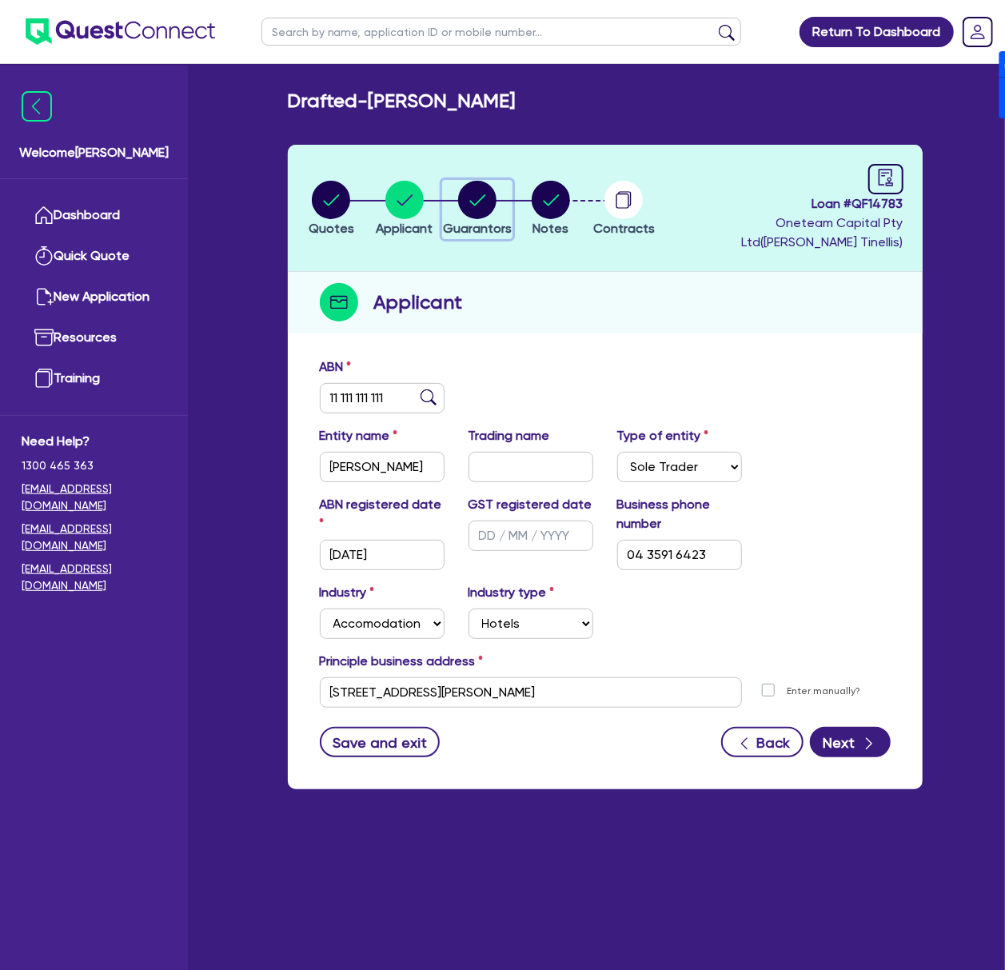
click at [497, 193] on circle "button" at bounding box center [477, 200] width 38 height 38
select select "MR"
select select "[GEOGRAPHIC_DATA]"
select select "SINGLE"
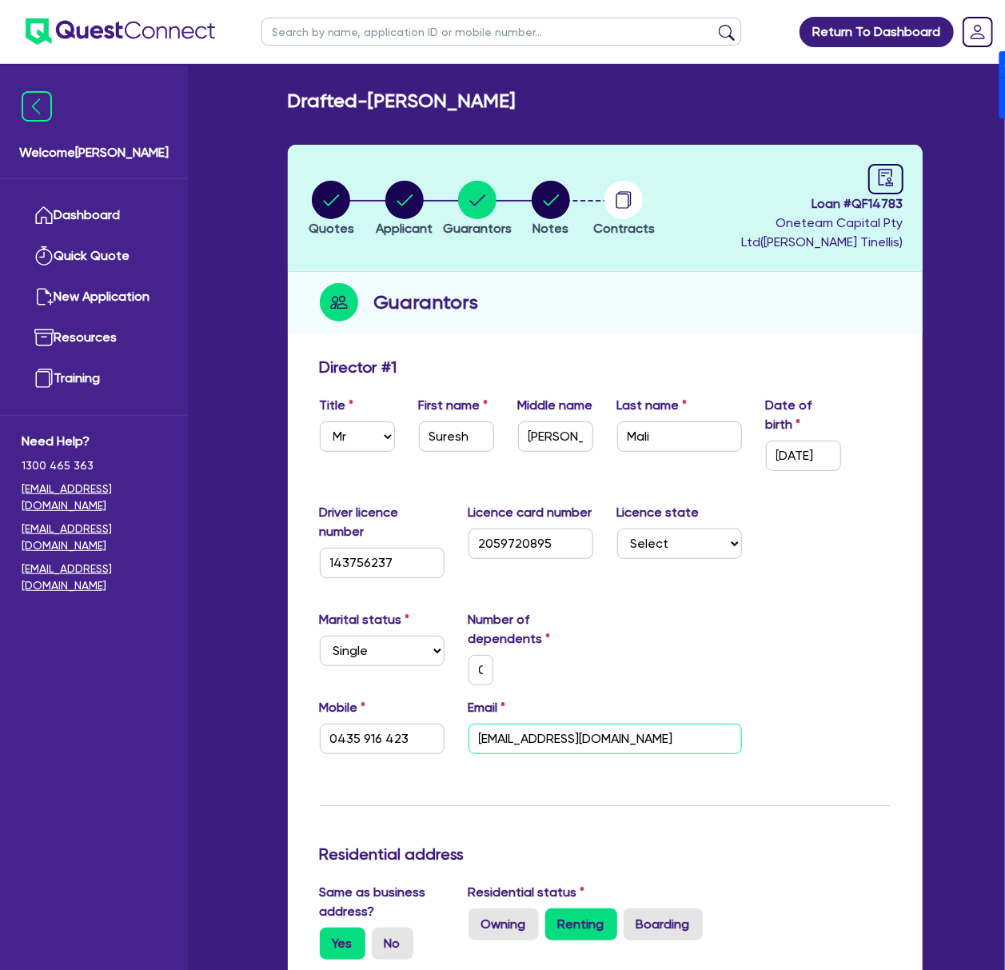
click at [653, 734] on input "sureshsuriya752@gmail.com" at bounding box center [606, 739] width 274 height 30
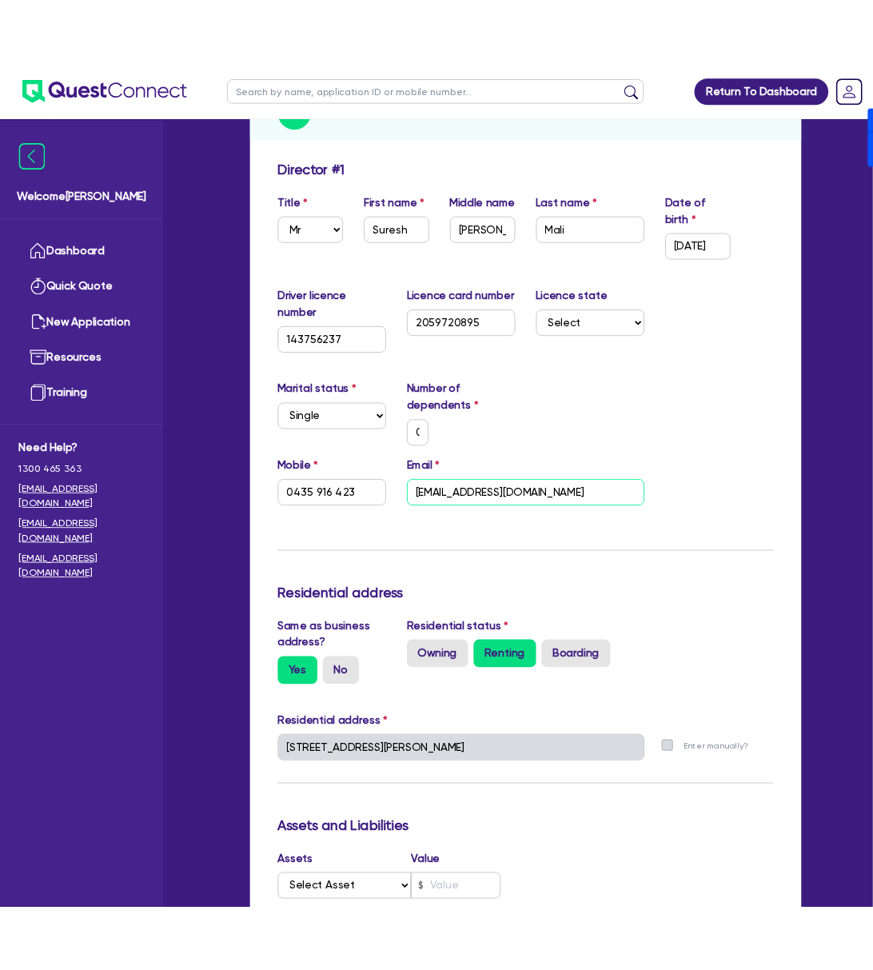
scroll to position [320, 0]
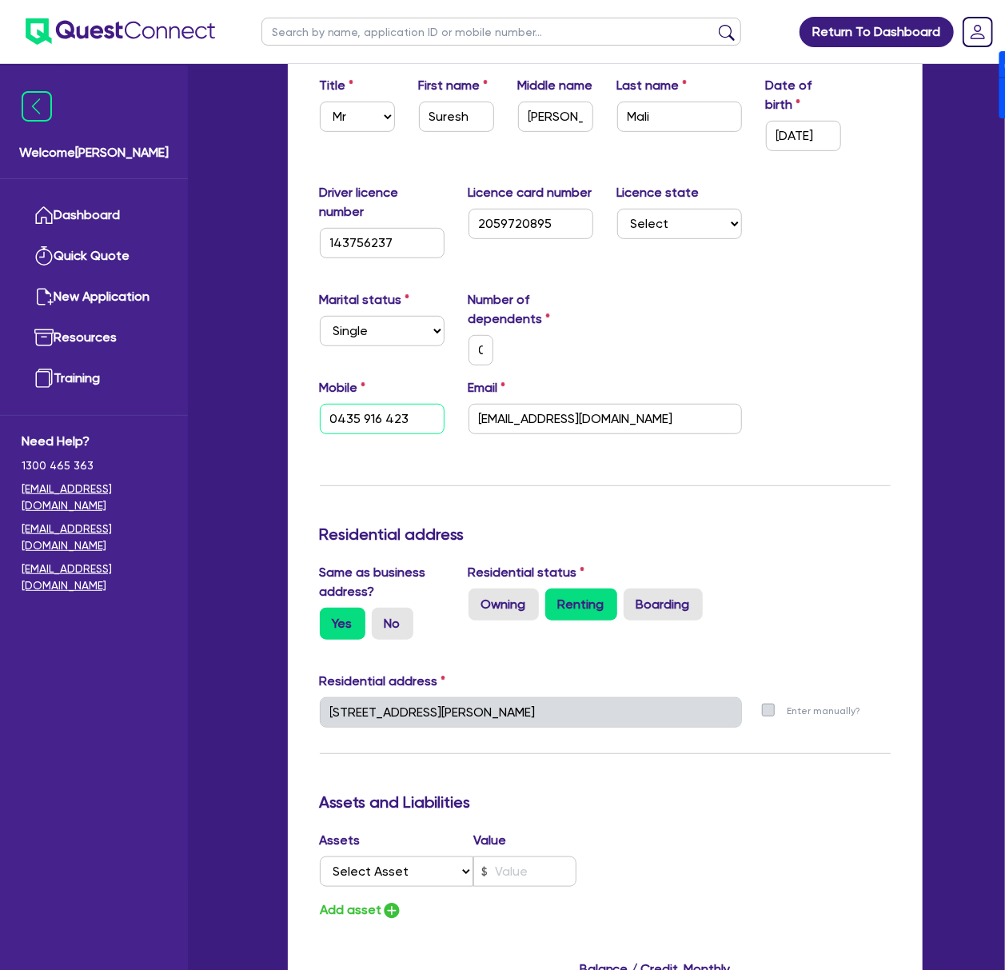
click at [382, 409] on input "0435 916 423" at bounding box center [382, 419] width 125 height 30
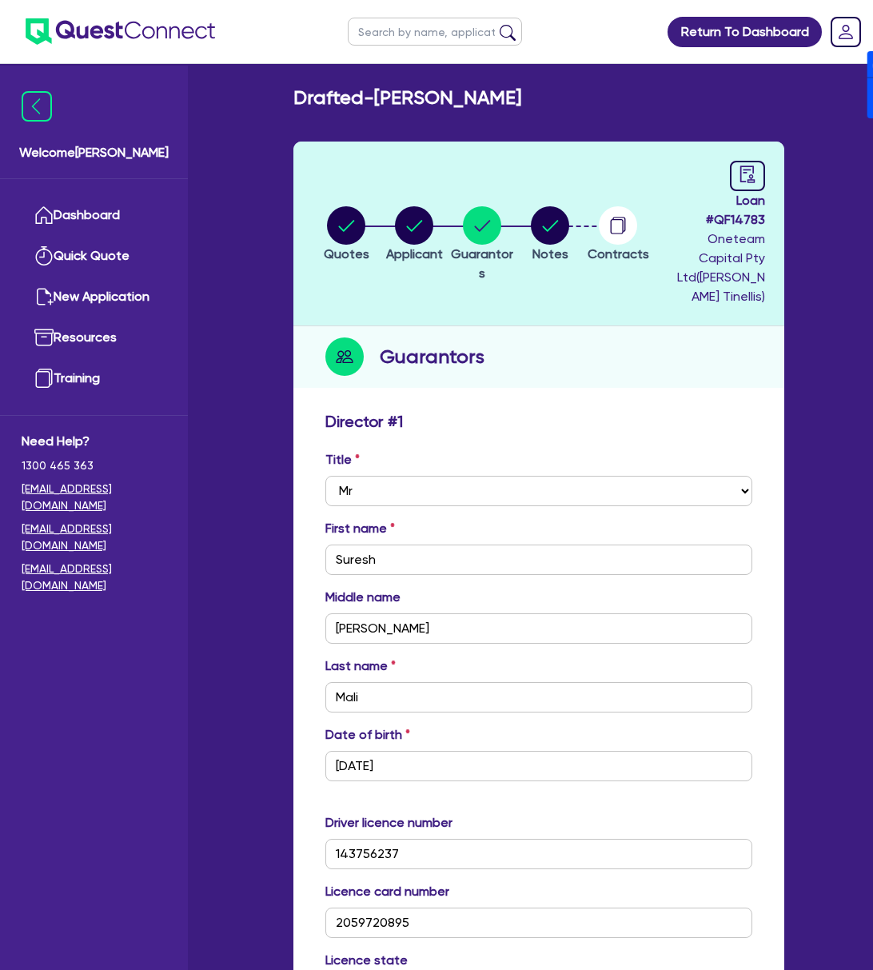
scroll to position [0, 0]
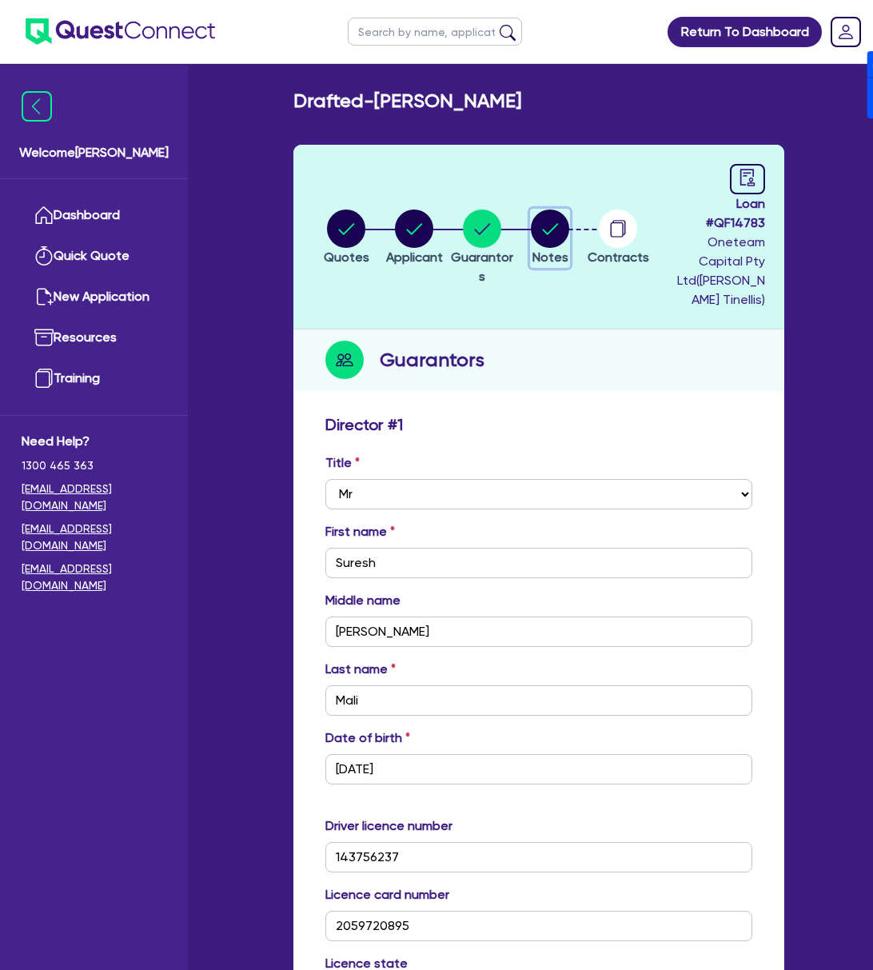
click at [557, 221] on circle "button" at bounding box center [550, 229] width 38 height 38
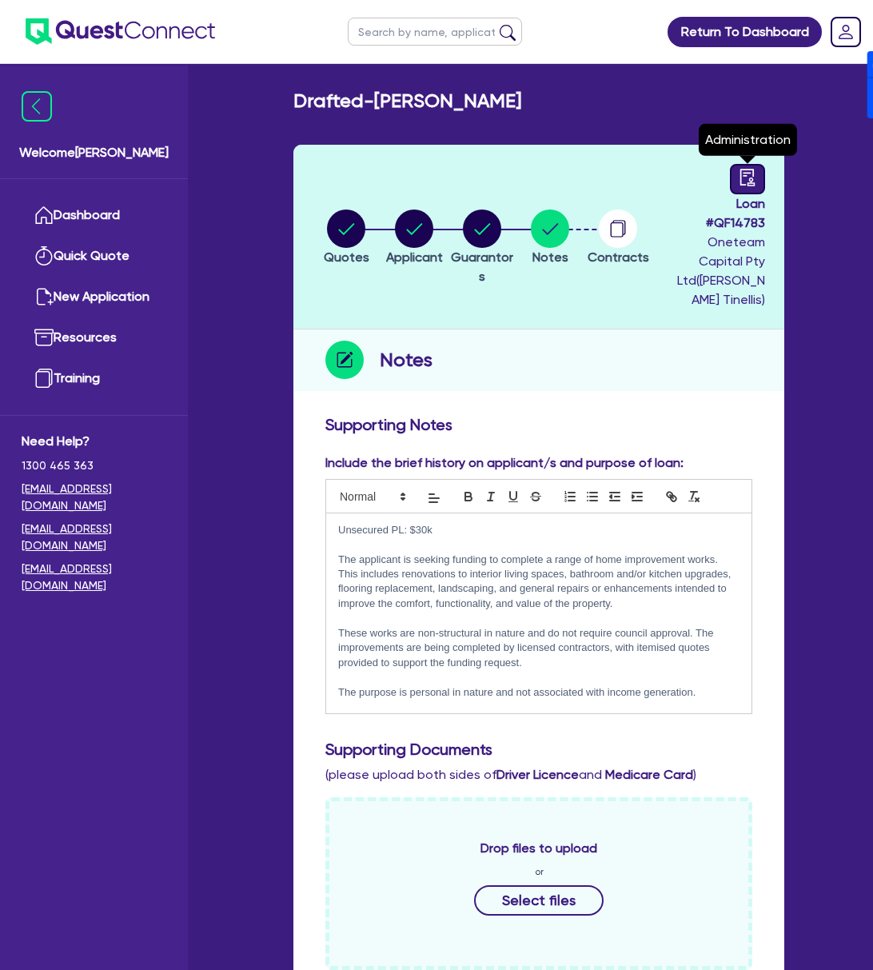
click at [757, 178] on div at bounding box center [747, 179] width 35 height 30
select select "DRAFTED_AMENDED"
select select "Other"
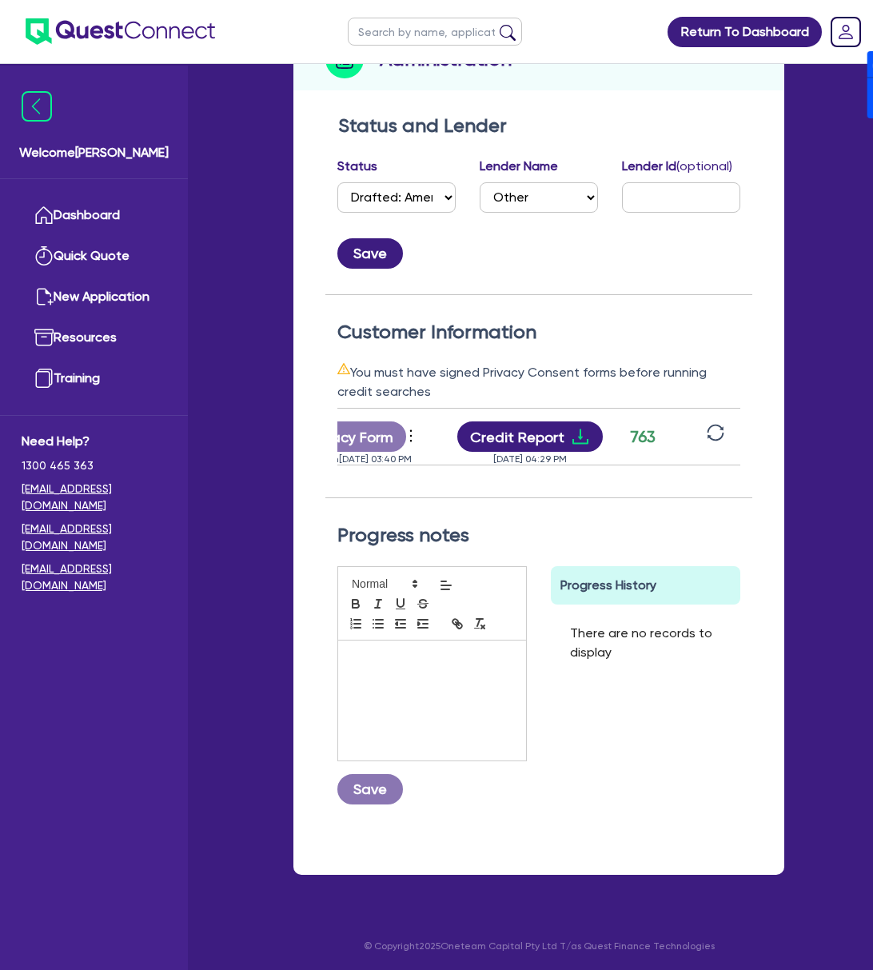
scroll to position [0, 182]
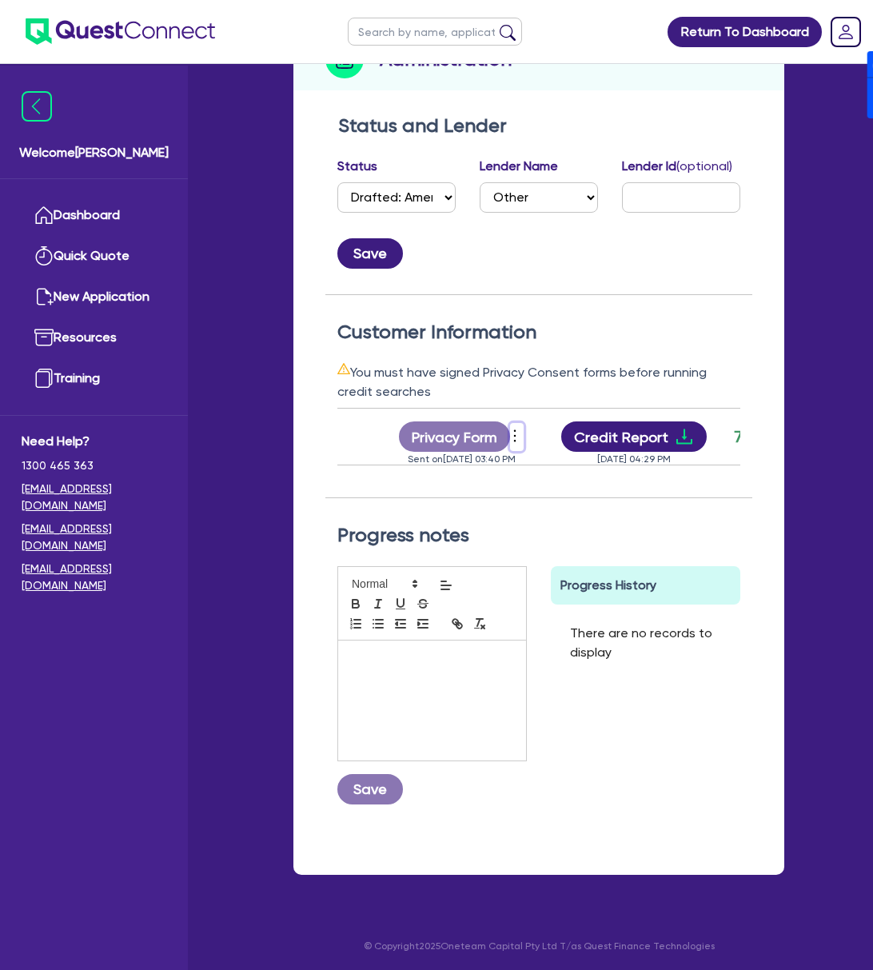
click at [518, 424] on icon "more" at bounding box center [515, 436] width 16 height 24
click at [577, 453] on link "Send new privacy form" at bounding box center [602, 464] width 154 height 23
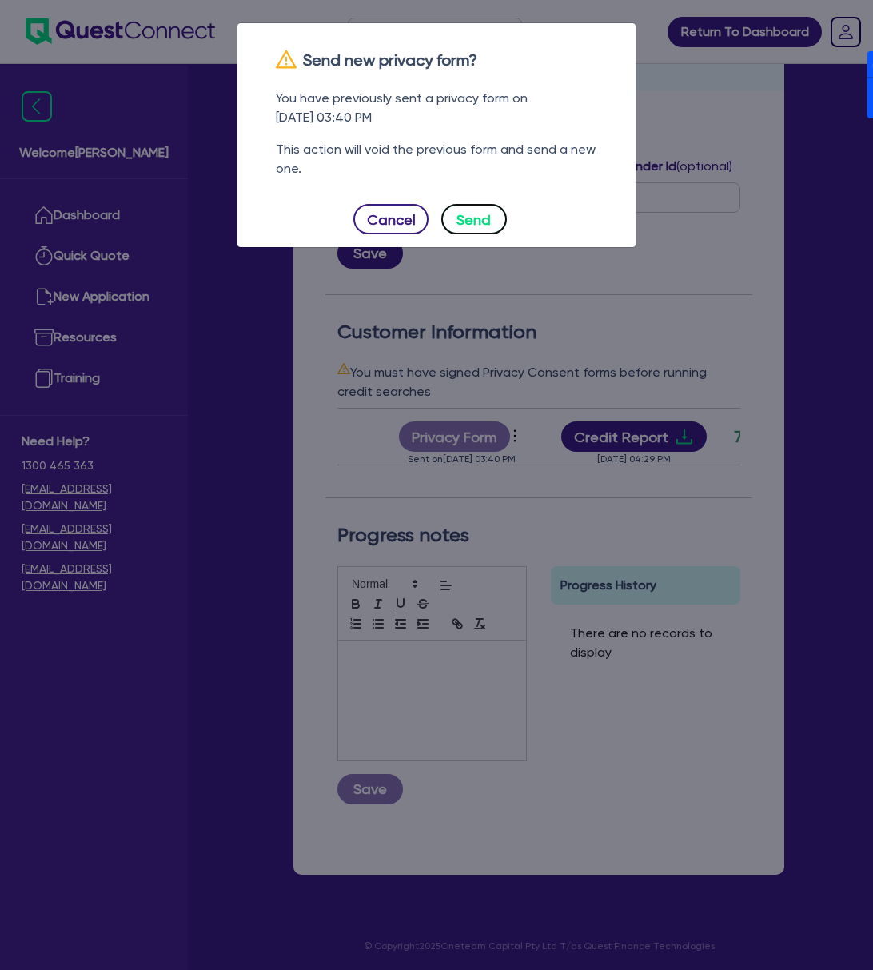
click at [486, 232] on button "Send" at bounding box center [474, 219] width 66 height 30
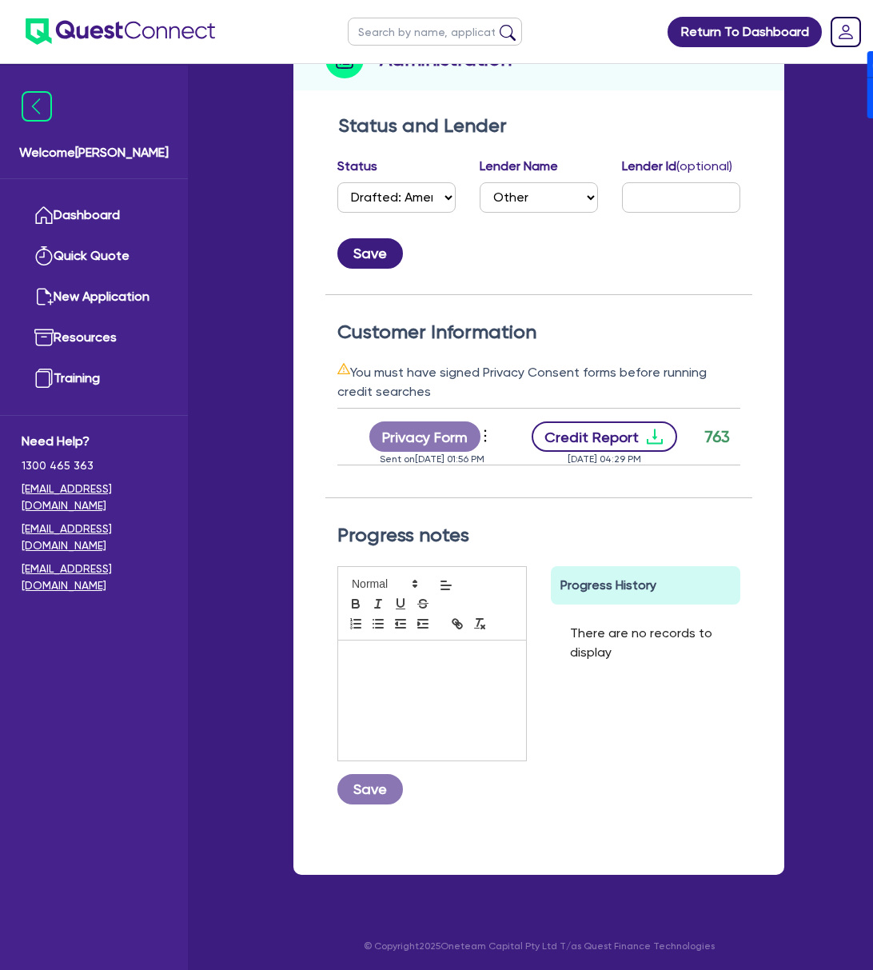
scroll to position [0, 315]
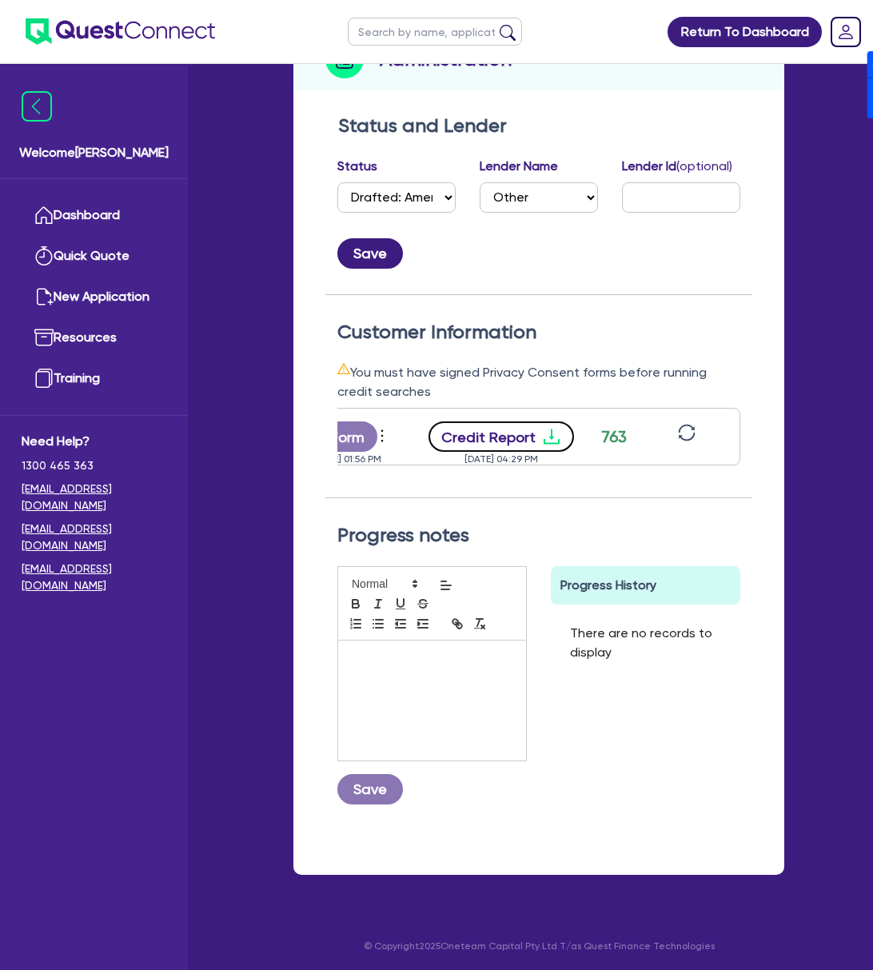
click at [513, 424] on button "Credit Report" at bounding box center [502, 436] width 146 height 30
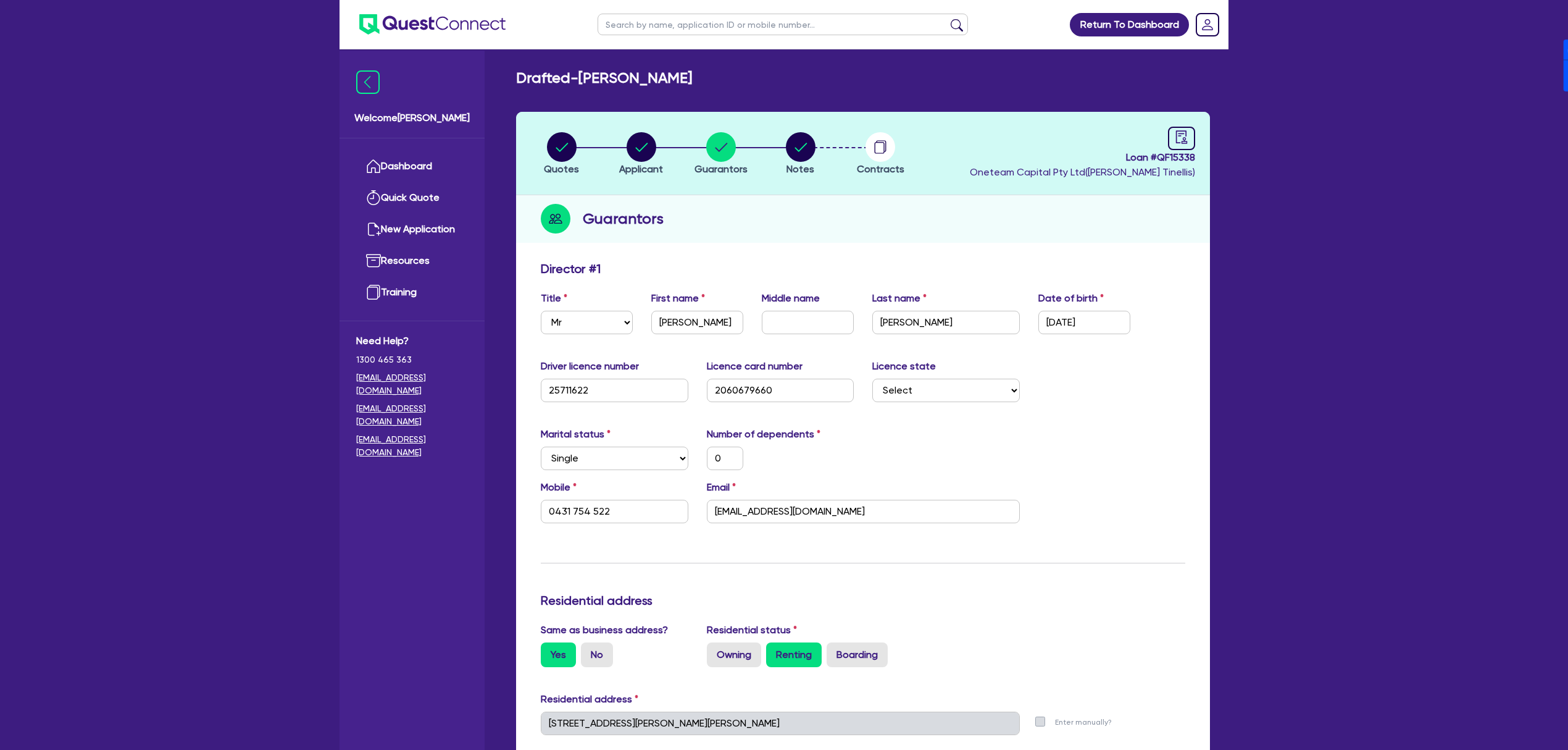
select select "MR"
select select "[GEOGRAPHIC_DATA]"
select select "SINGLE"
select select "CASH"
select select "OTHER"
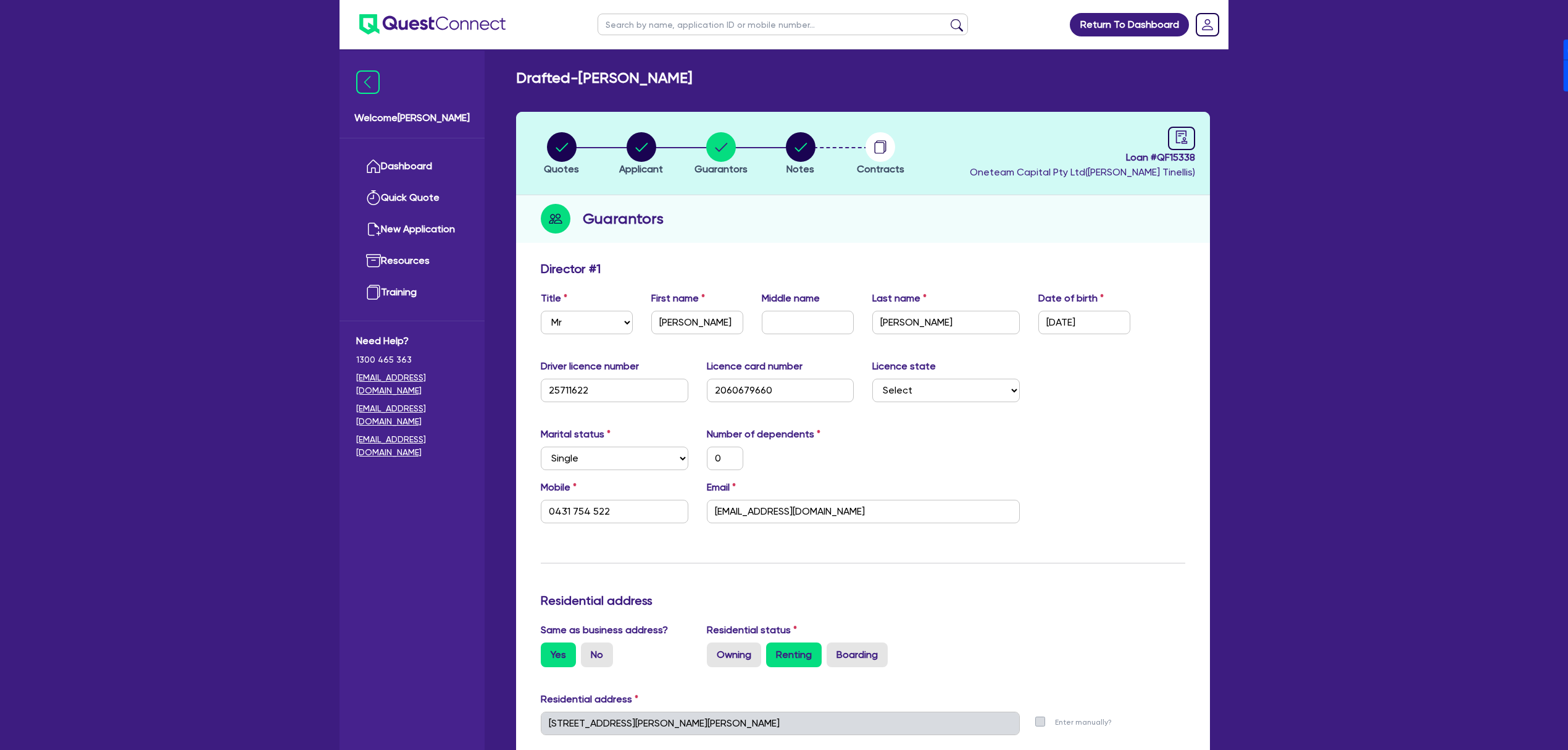
select select "CREDIT_CARD"
click at [708, 21] on input "text" at bounding box center [783, 25] width 371 height 22
type input "PERKY"
click button "submit" at bounding box center [957, 27] width 20 height 17
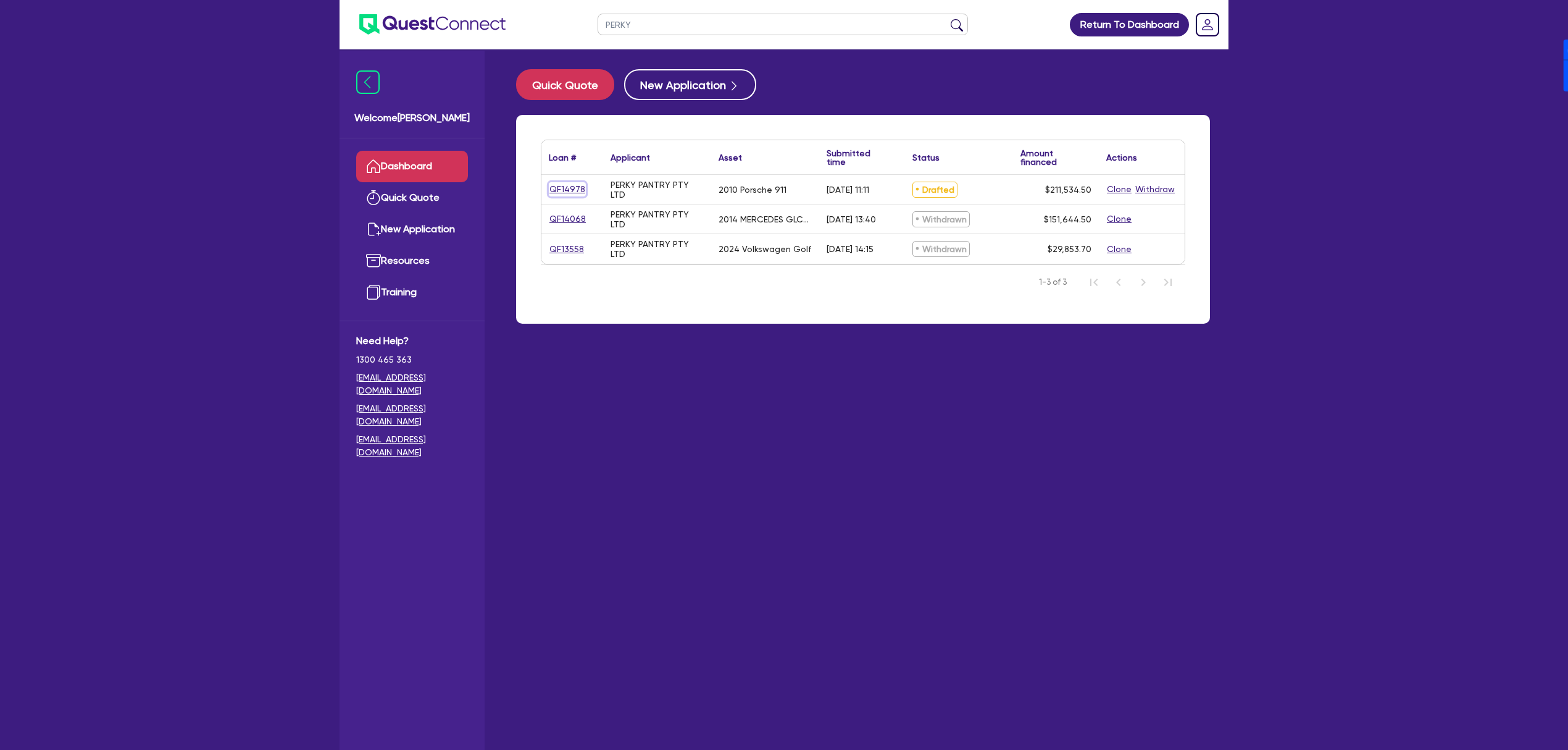
click at [569, 190] on link "QF14978" at bounding box center [567, 189] width 37 height 14
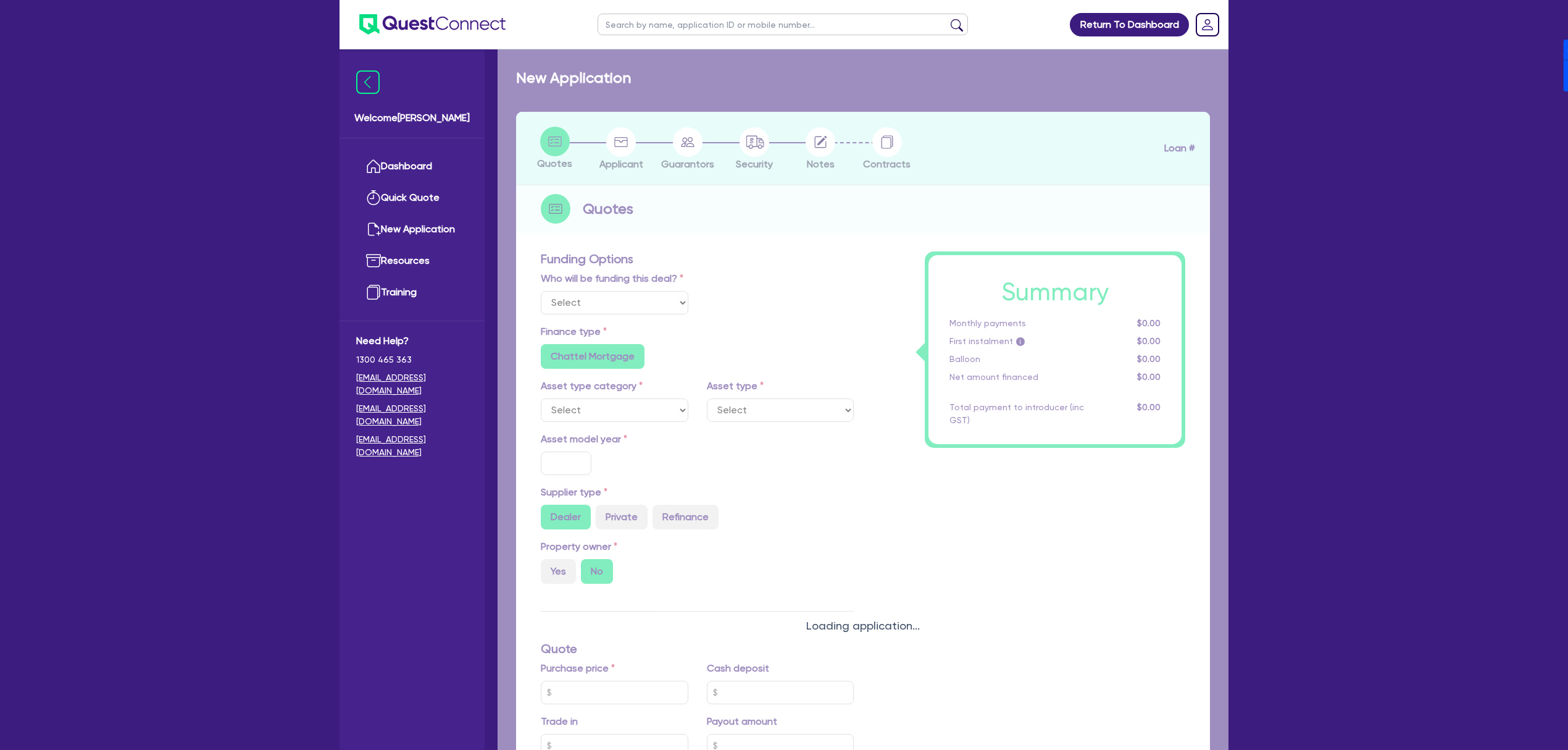
select select "Other"
select select "CARS_AND_LIGHT_TRUCKS"
type input "2010"
radio input "false"
radio input "true"
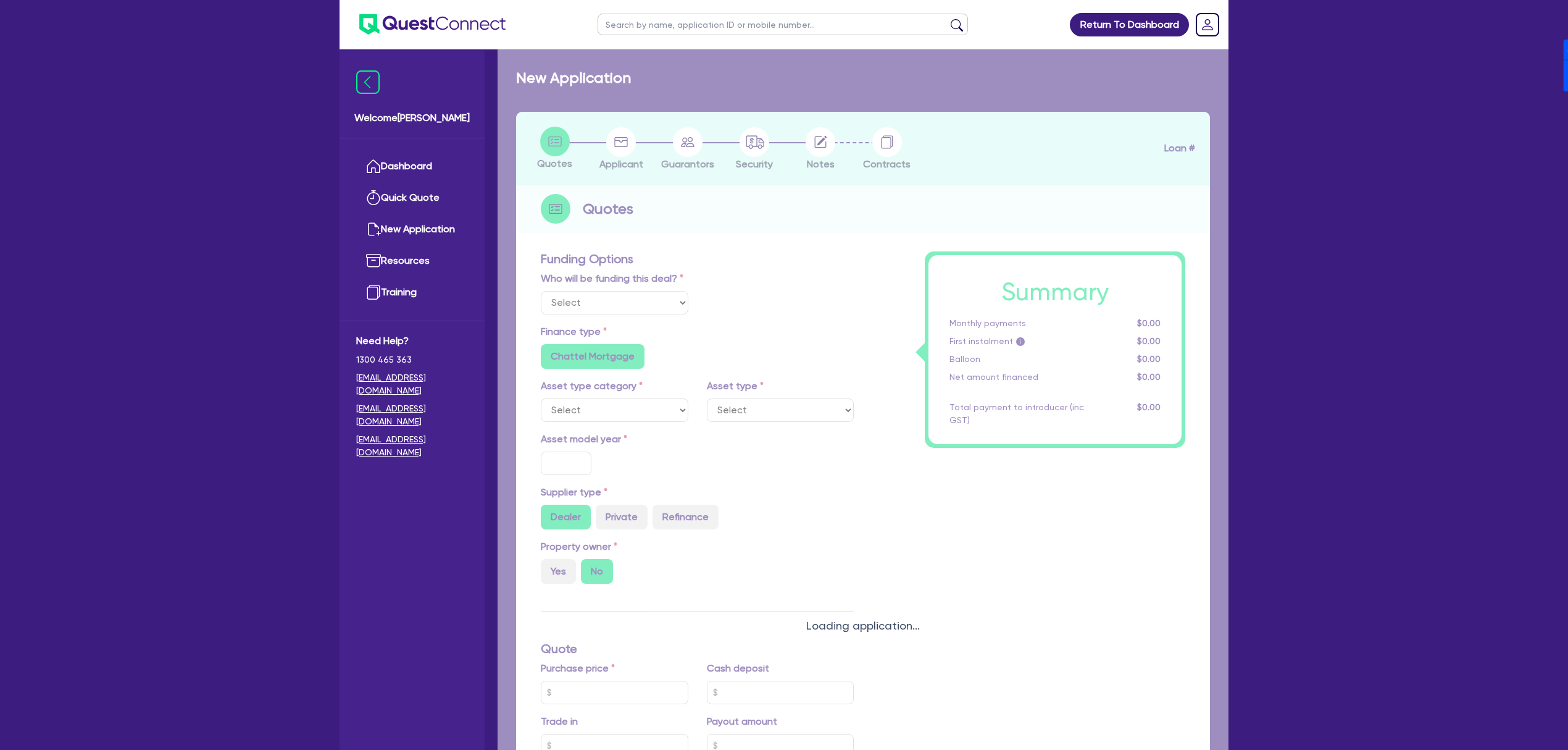
radio input "true"
type input "280,000"
type input "70,000"
type input "5"
type input "14,000"
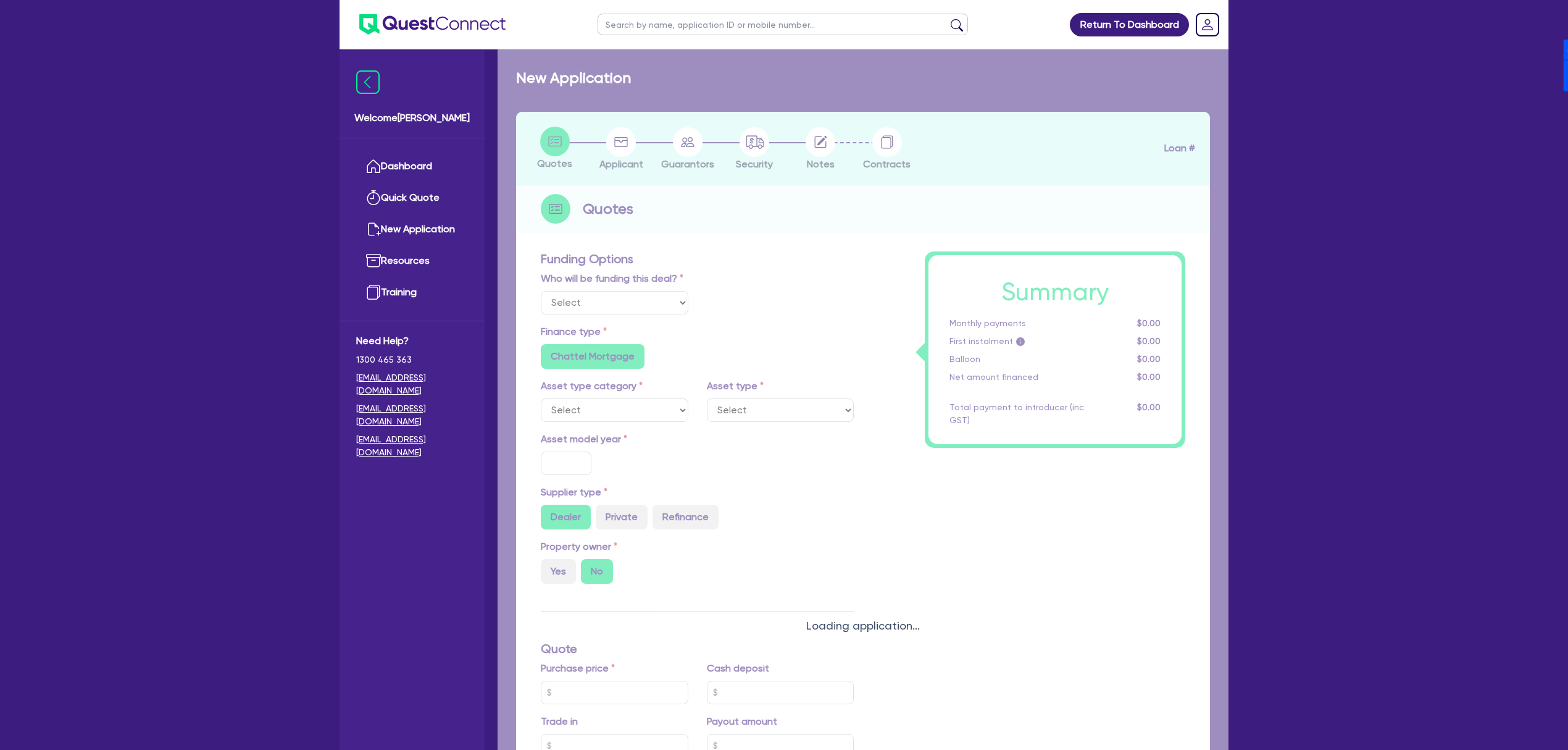
type input "8"
type input "16,922.76"
type input "17.13"
radio input "false"
type input "800"
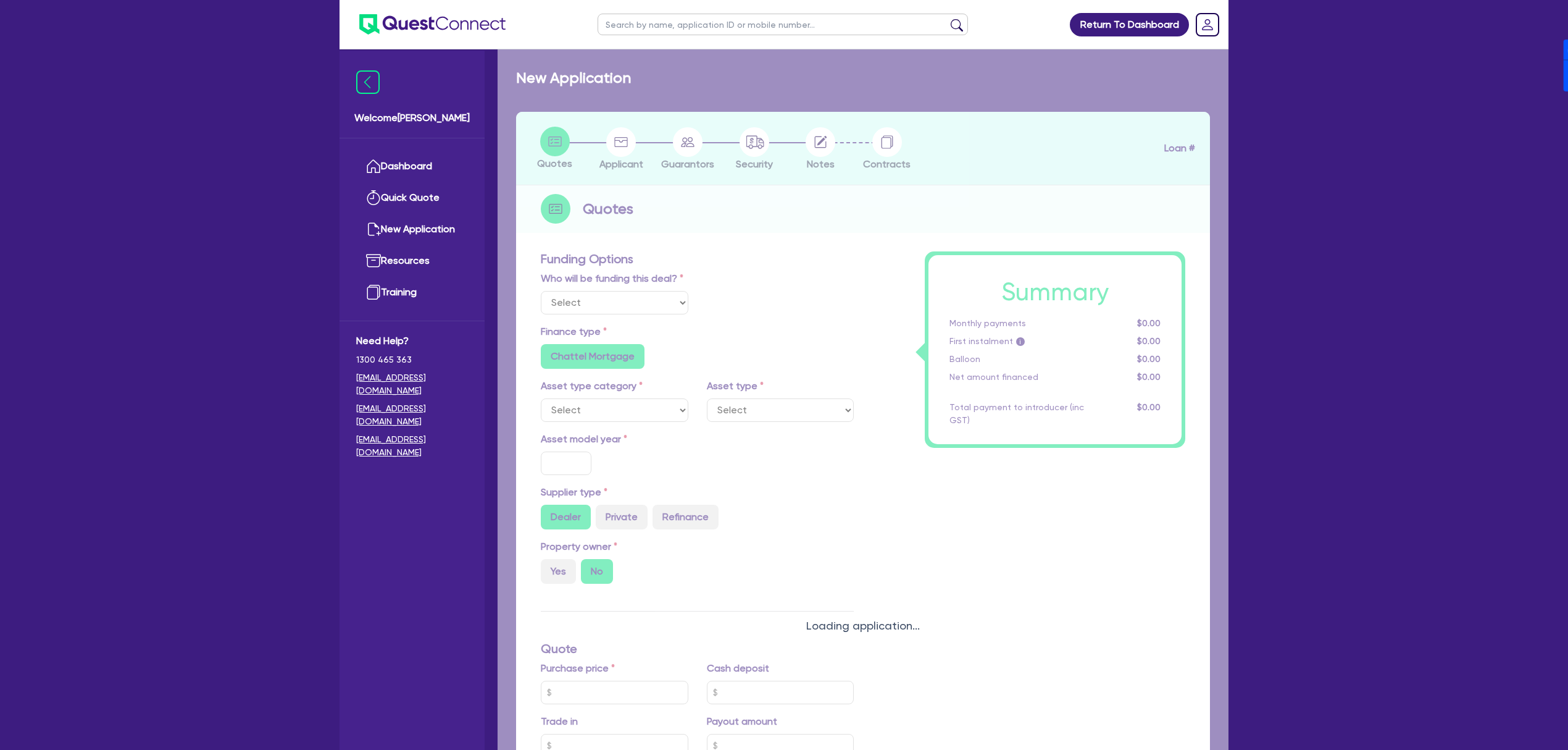
radio input "true"
select select "PASSENGER_VEHICLES"
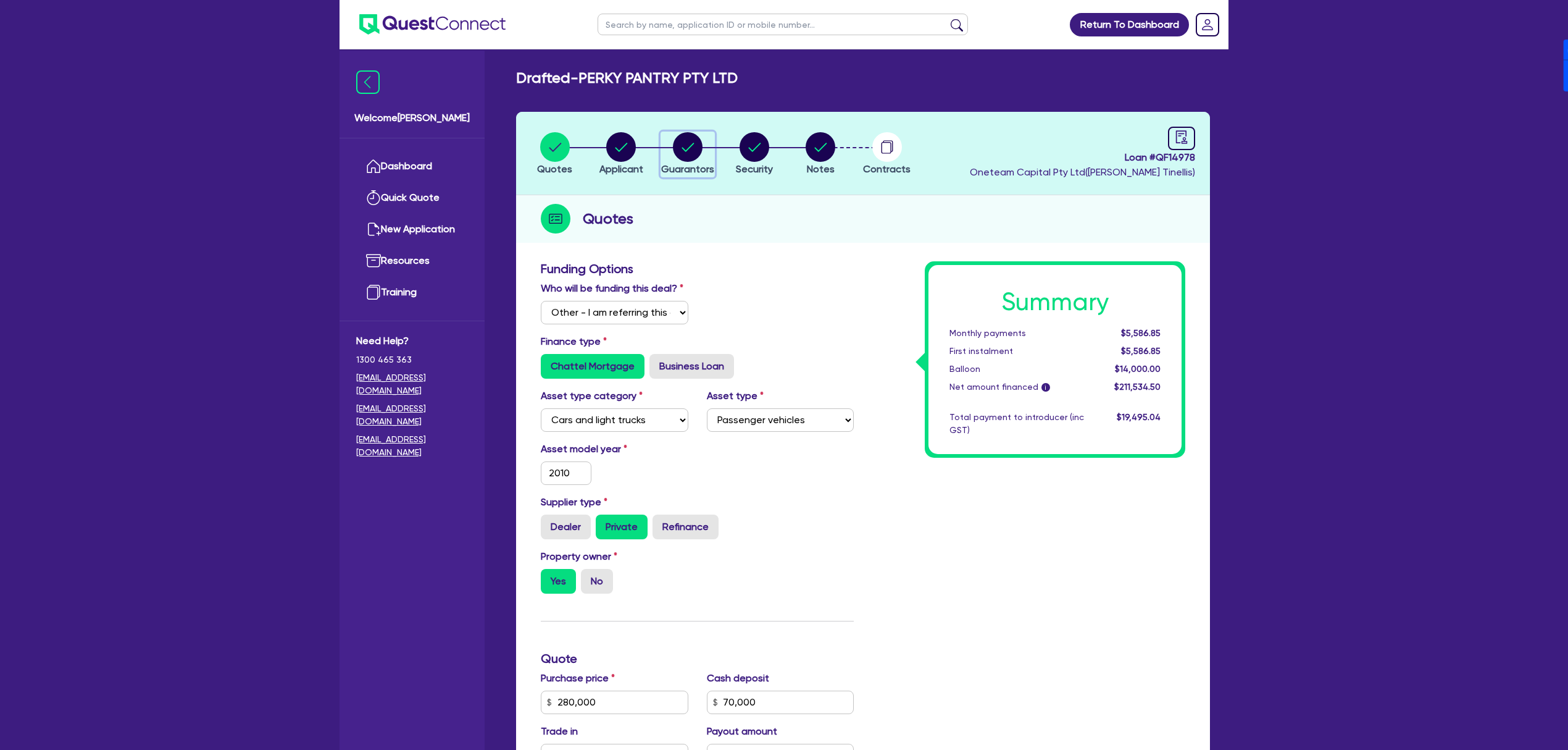
click at [696, 140] on circle "button" at bounding box center [688, 147] width 29 height 29
select select "MR"
select select "[GEOGRAPHIC_DATA]"
select select "MARRIED"
select select "CASH"
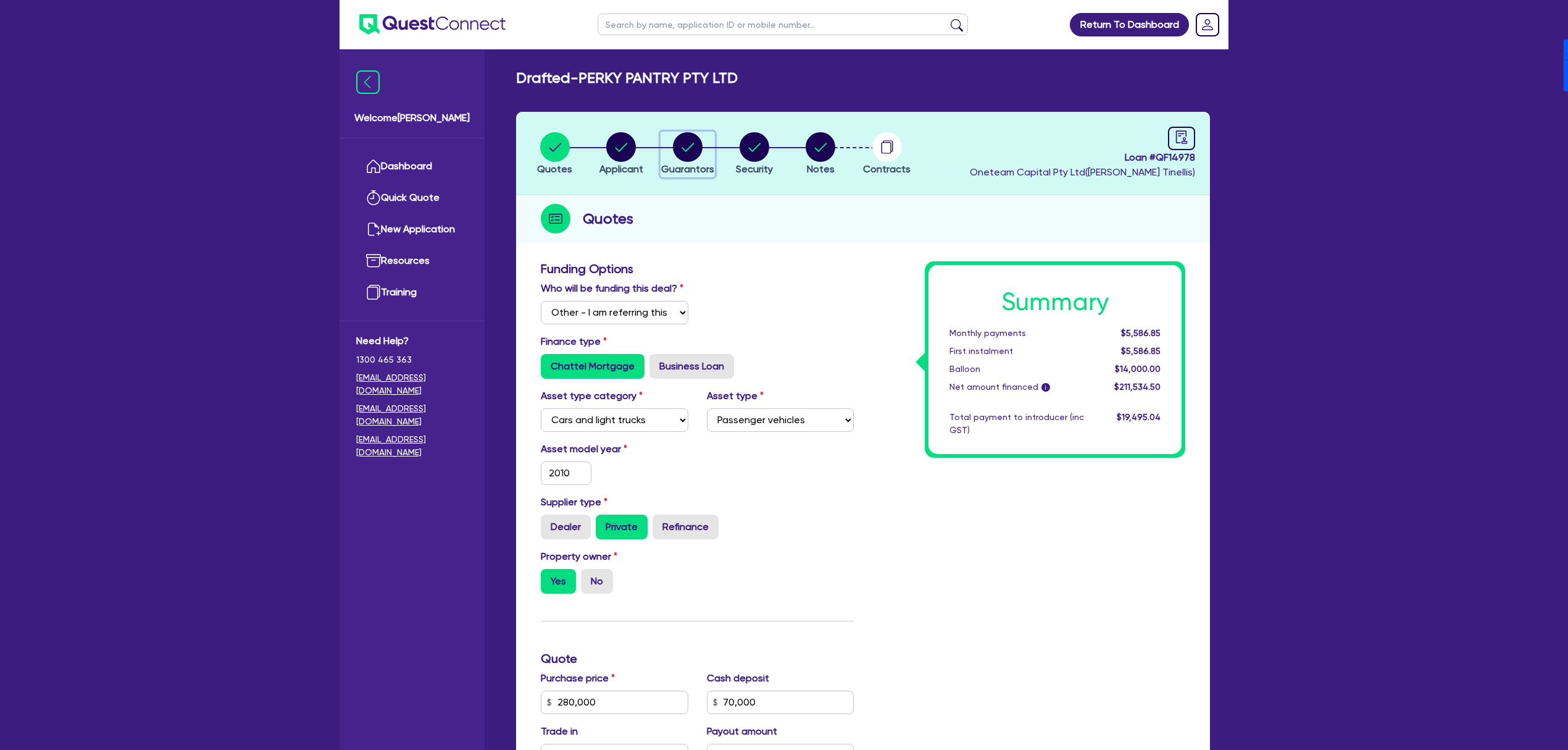
select select "PROPERTY"
select select "VEHICLE"
select select "EQUIPMENT"
select select "OTHER"
select select "HOUSEHOLD_PERSONAL"
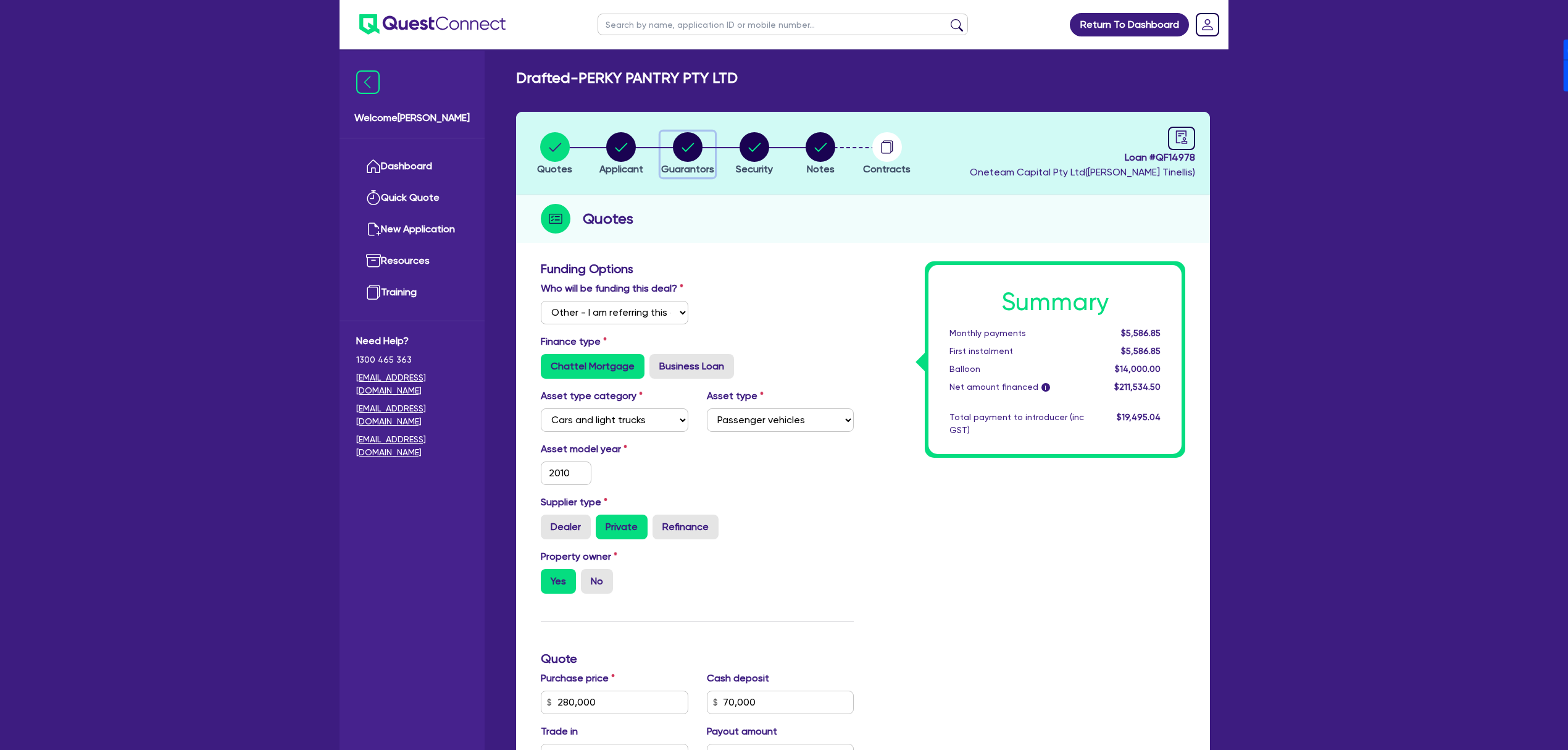
select select "MORTGAGE"
select select "VEHICLE_LOAN"
select select "MRS"
select select "[GEOGRAPHIC_DATA]"
select select "MARRIED"
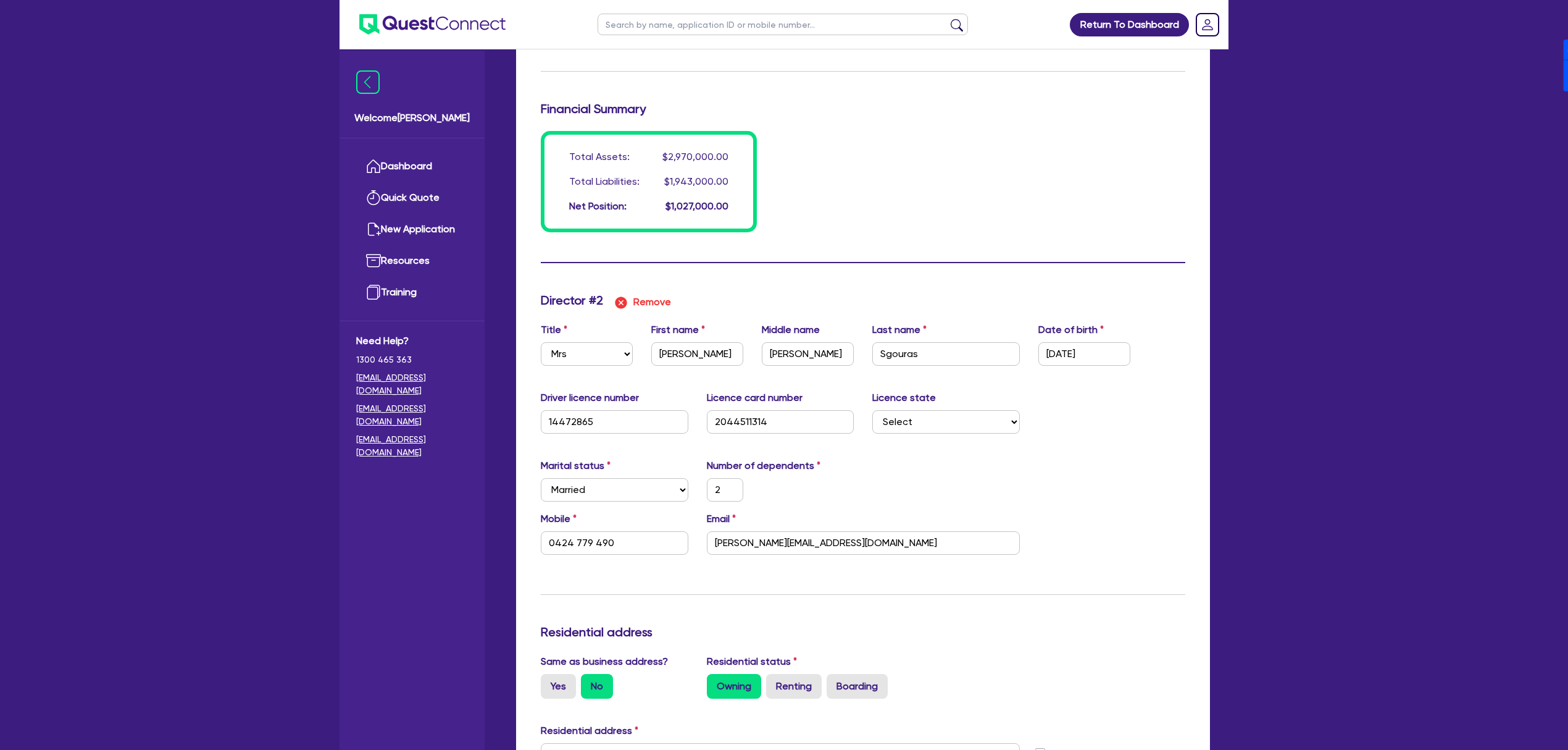
scroll to position [1152, 0]
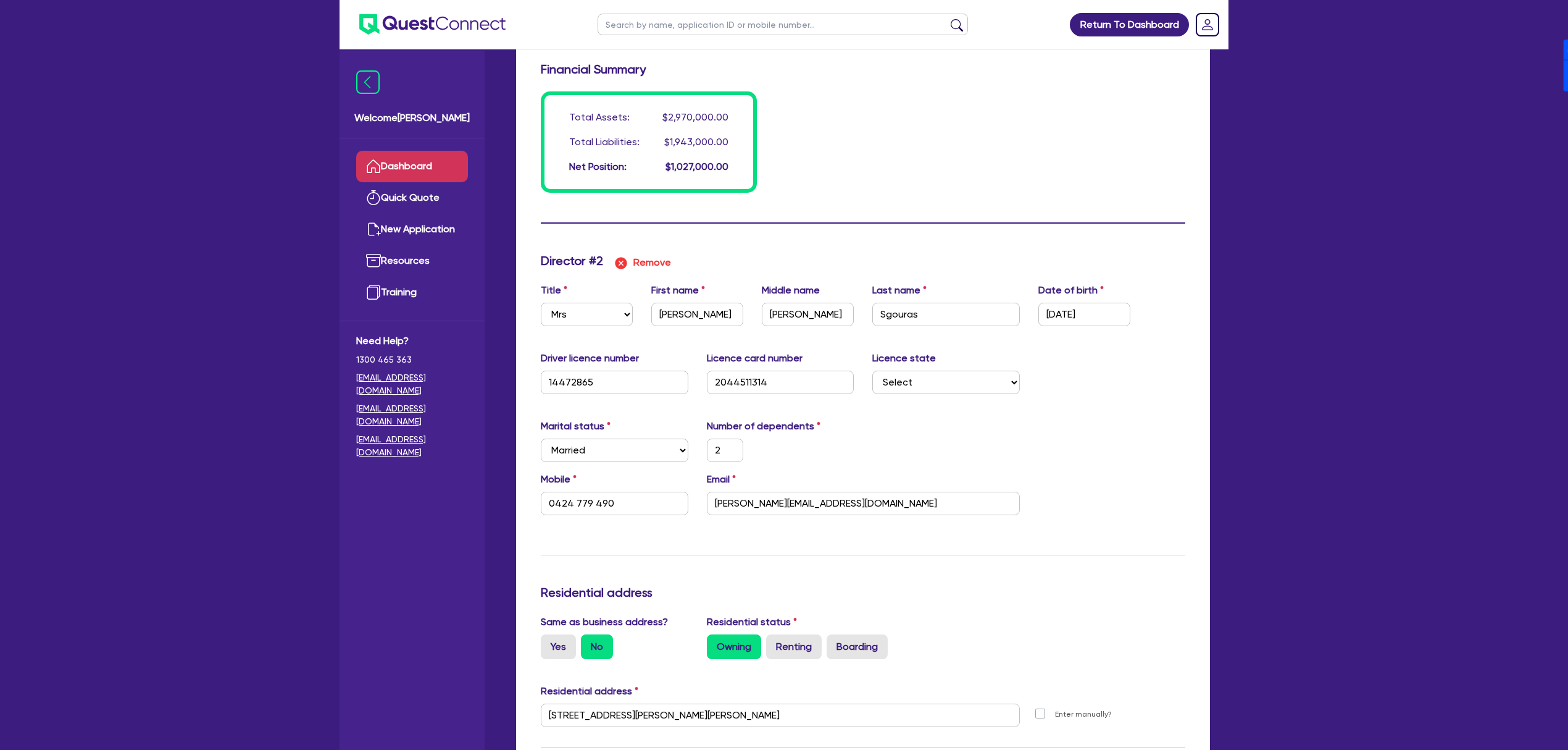
click at [414, 165] on link "Dashboard" at bounding box center [411, 166] width 112 height 32
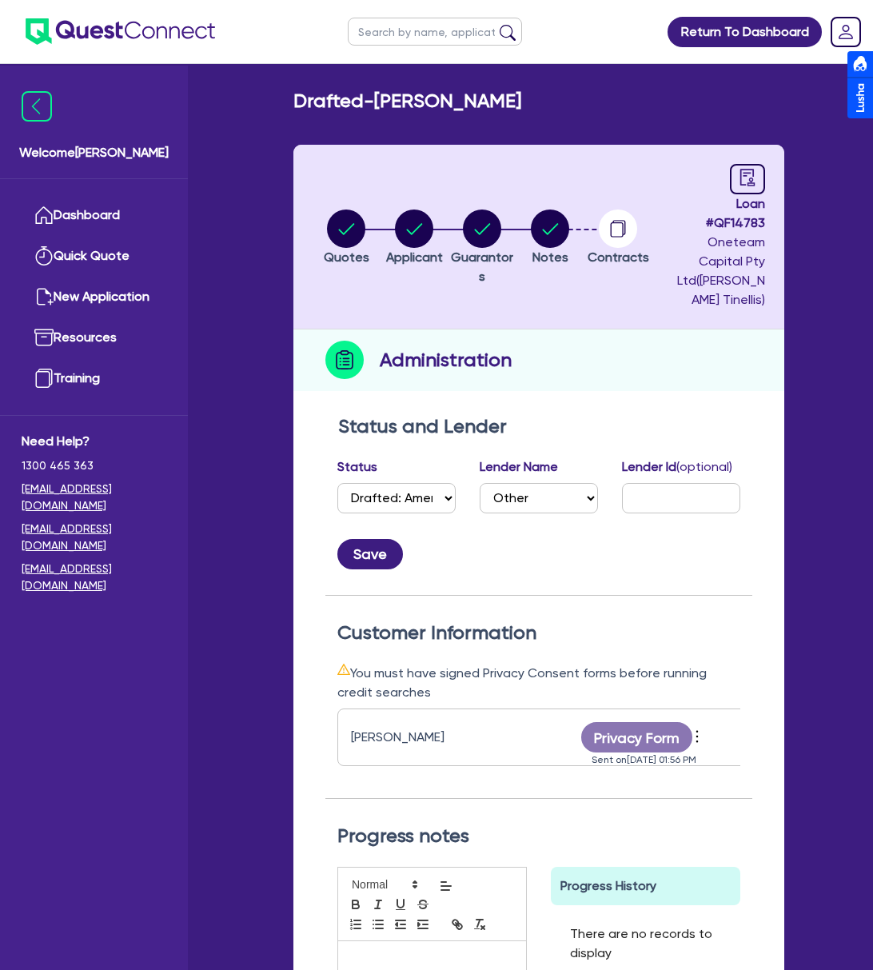
select select "DRAFTED_AMENDED"
select select "Other"
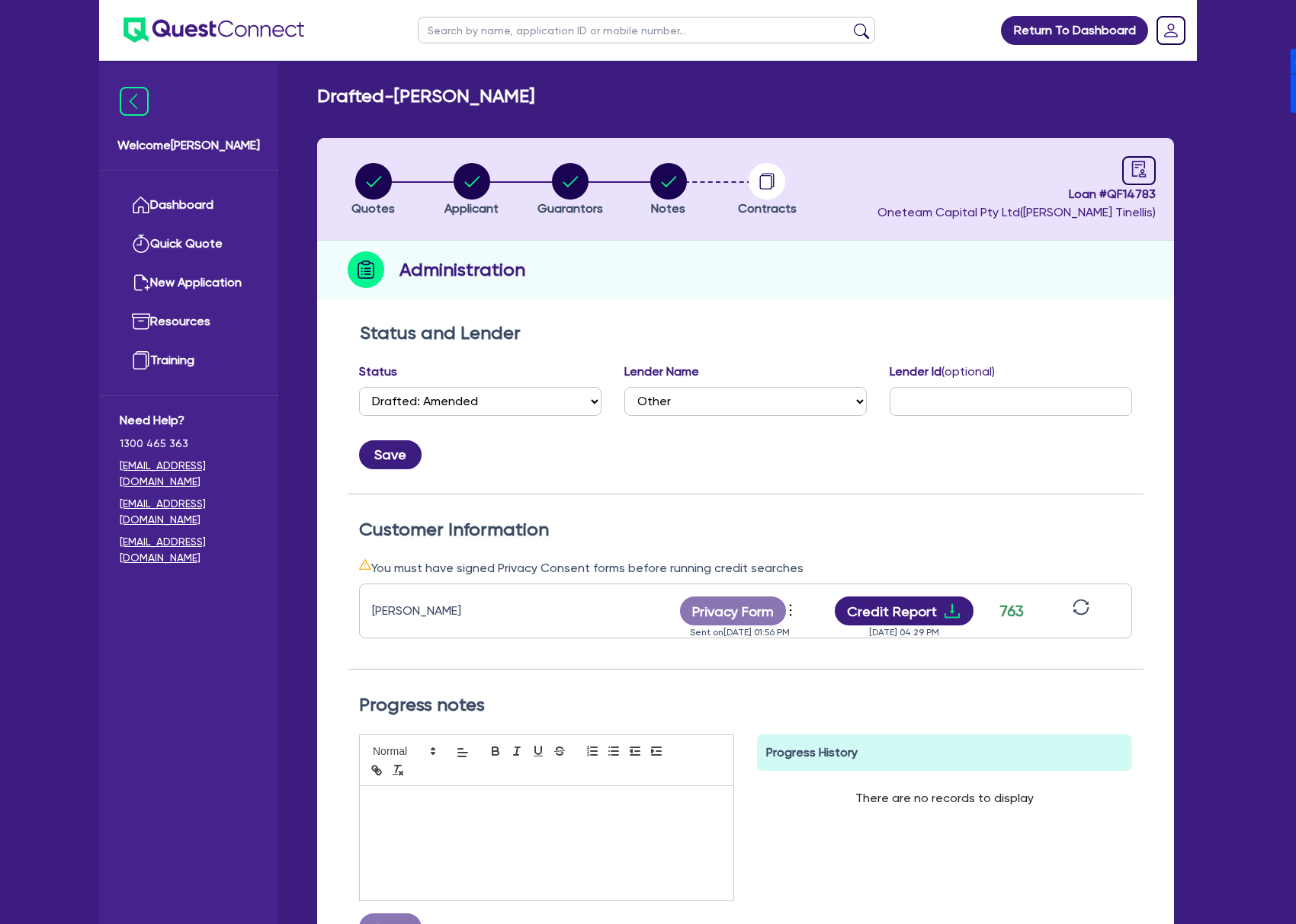
click at [521, 25] on input "text" at bounding box center [646, 30] width 457 height 27
type input "NEXT GEN"
click button "submit" at bounding box center [861, 33] width 25 height 21
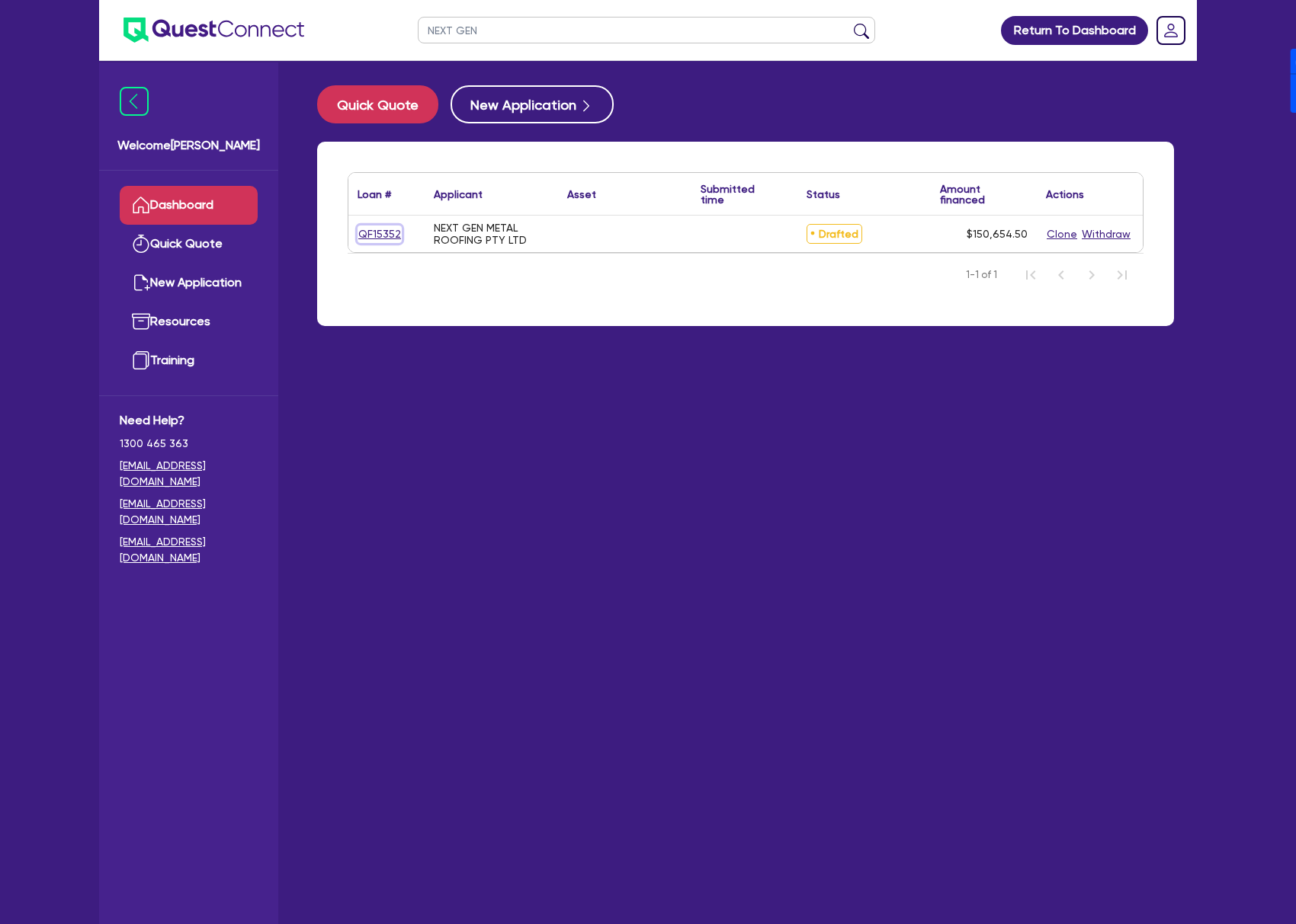
click at [379, 230] on link "QF15352" at bounding box center [379, 234] width 44 height 17
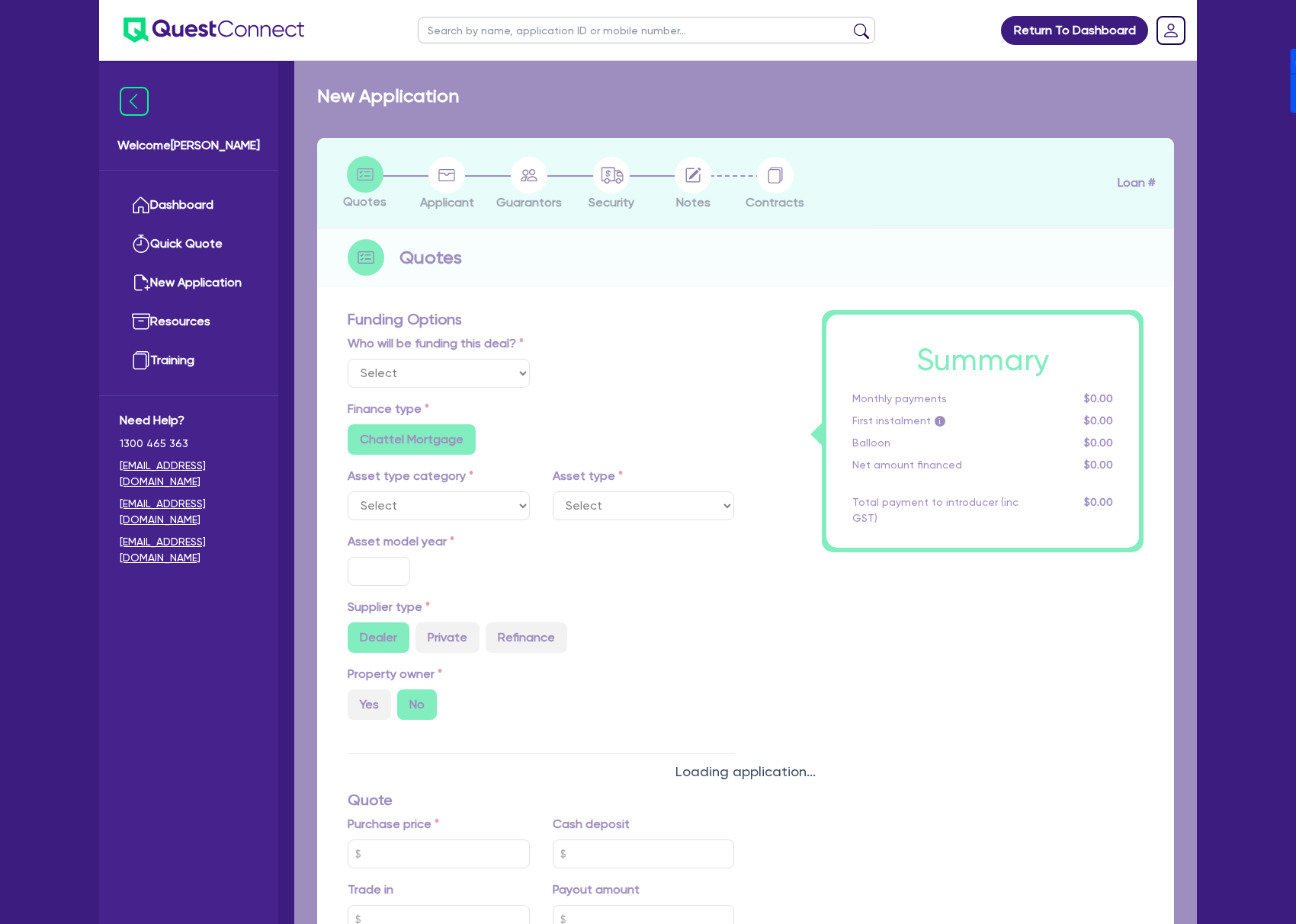
radio input "false"
type input "150,000"
type input "17"
radio input "false"
radio input "true"
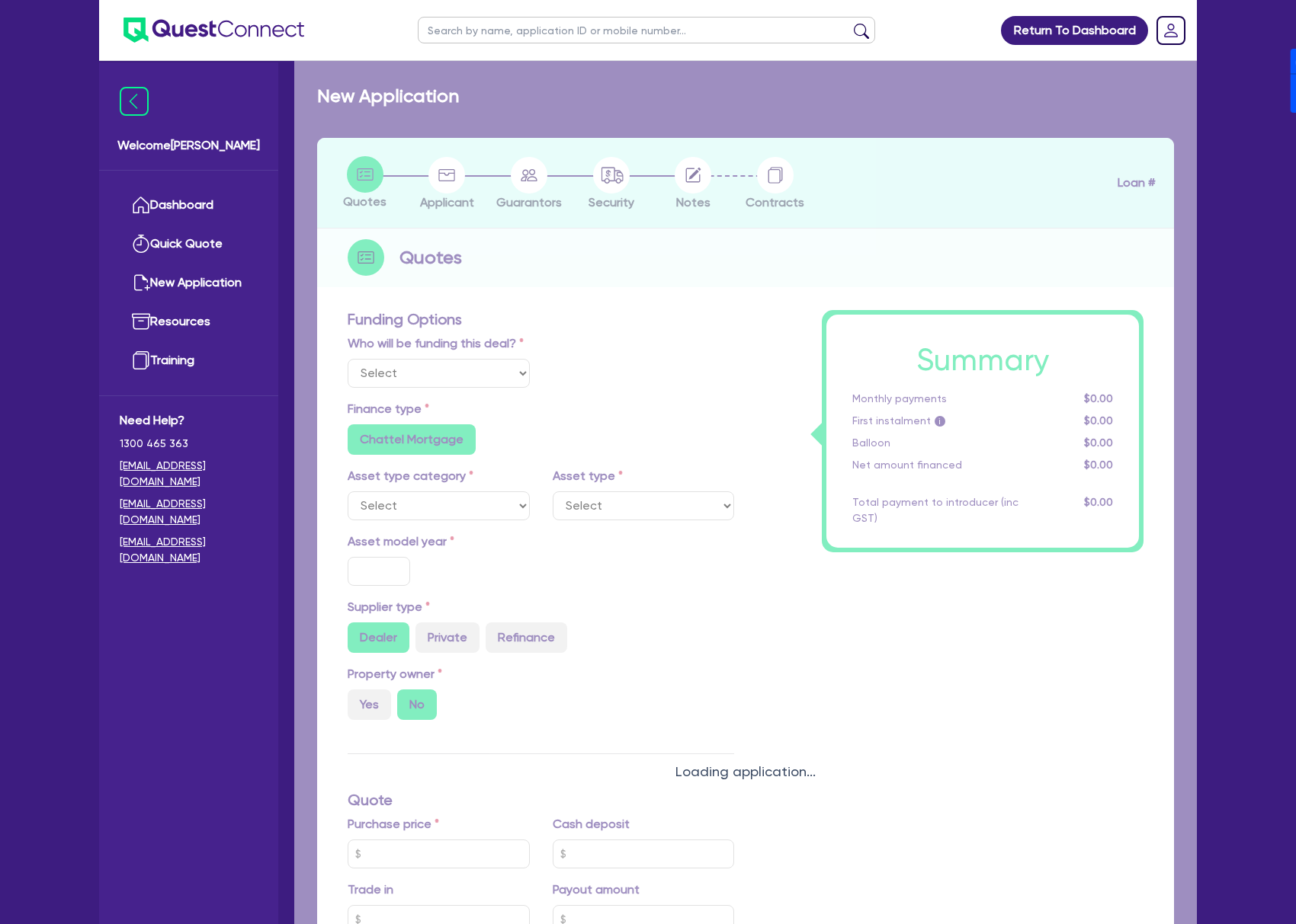
radio input "true"
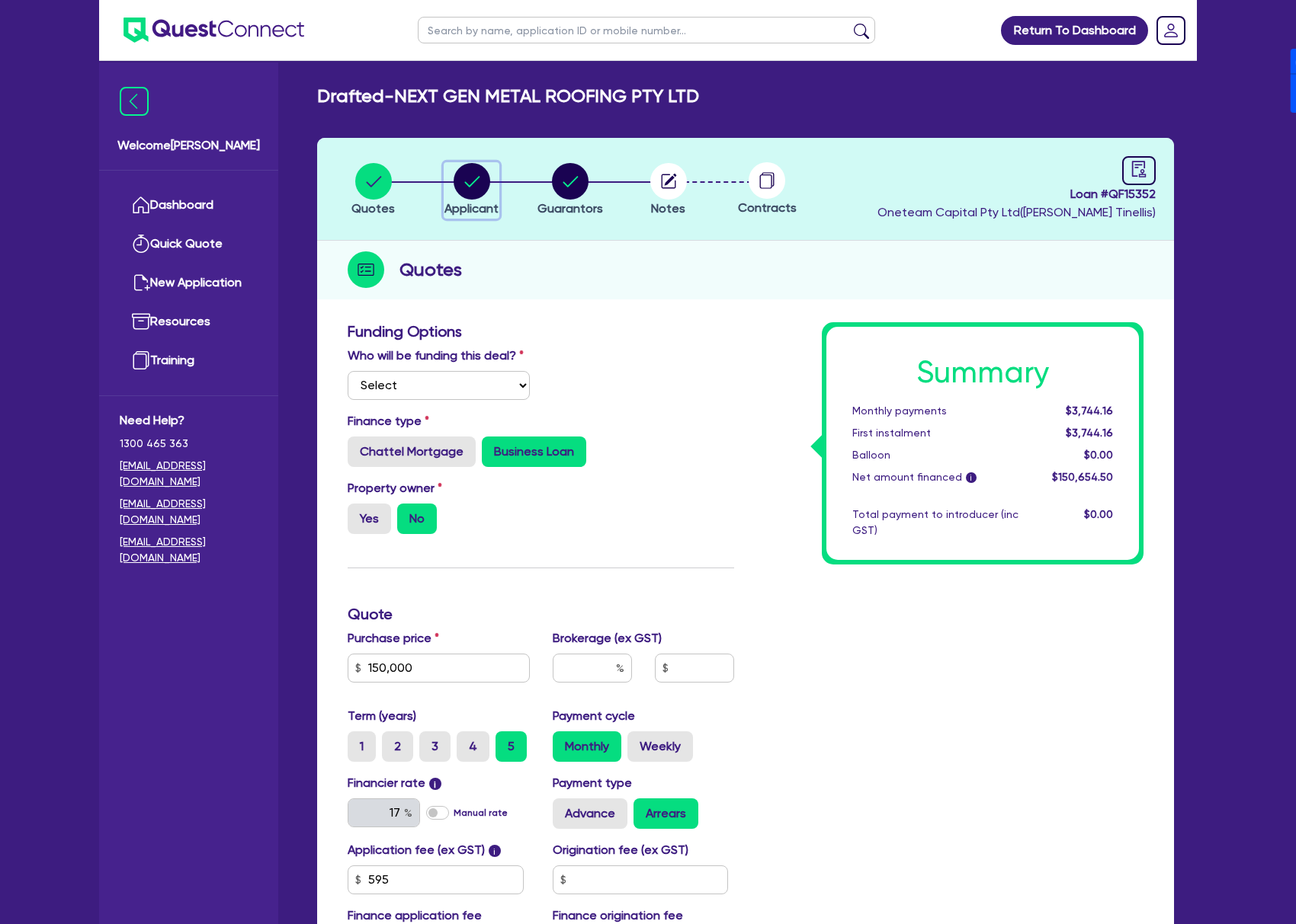
click at [468, 183] on circle "button" at bounding box center [472, 181] width 36 height 36
select select "COMPANY"
select select "ACCOMODATION_FOOD"
select select "HOTELS"
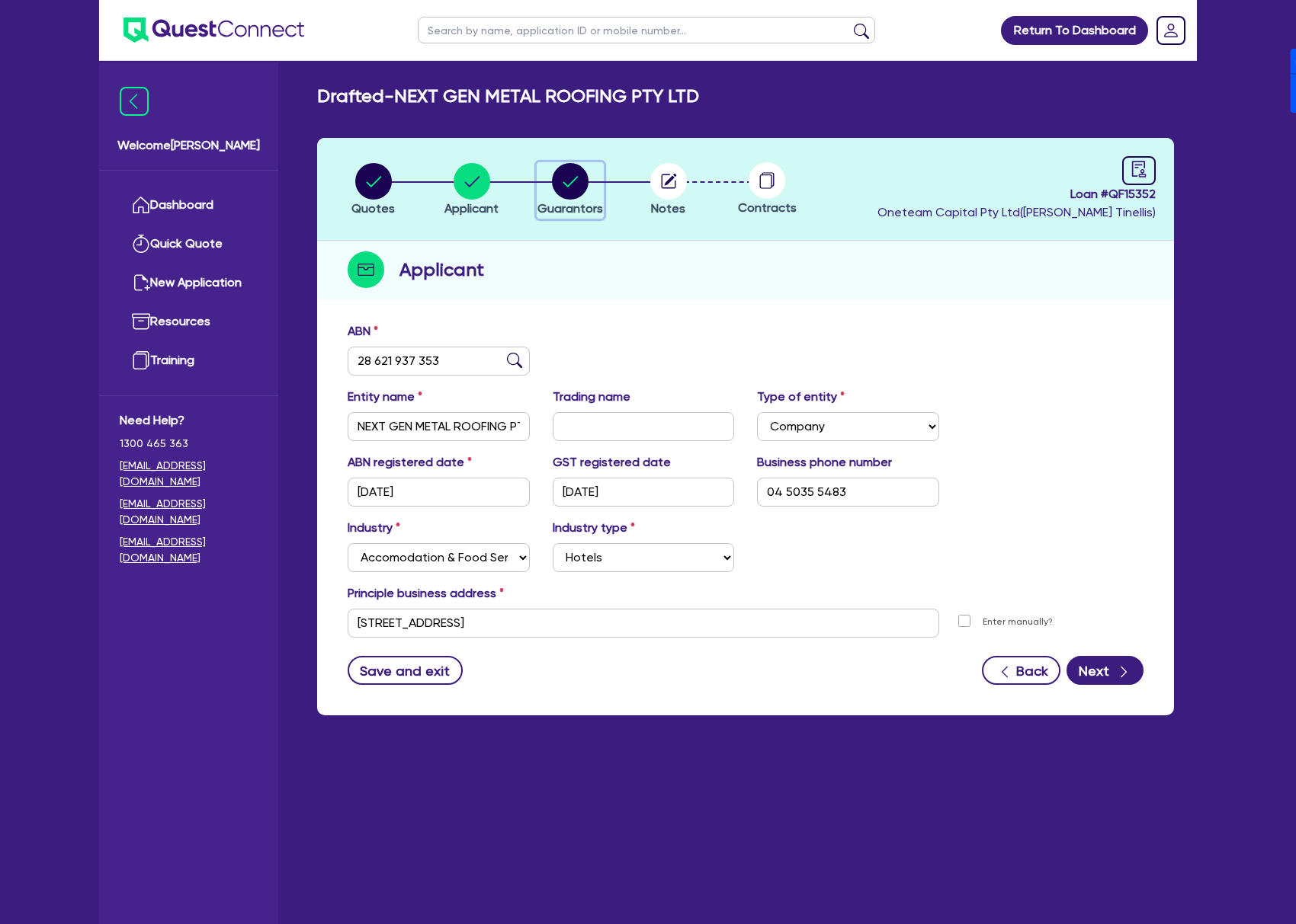
click at [564, 177] on circle "button" at bounding box center [570, 181] width 36 height 36
select select "MR"
select select "[GEOGRAPHIC_DATA]"
select select "SINGLE"
select select "PROPERTY"
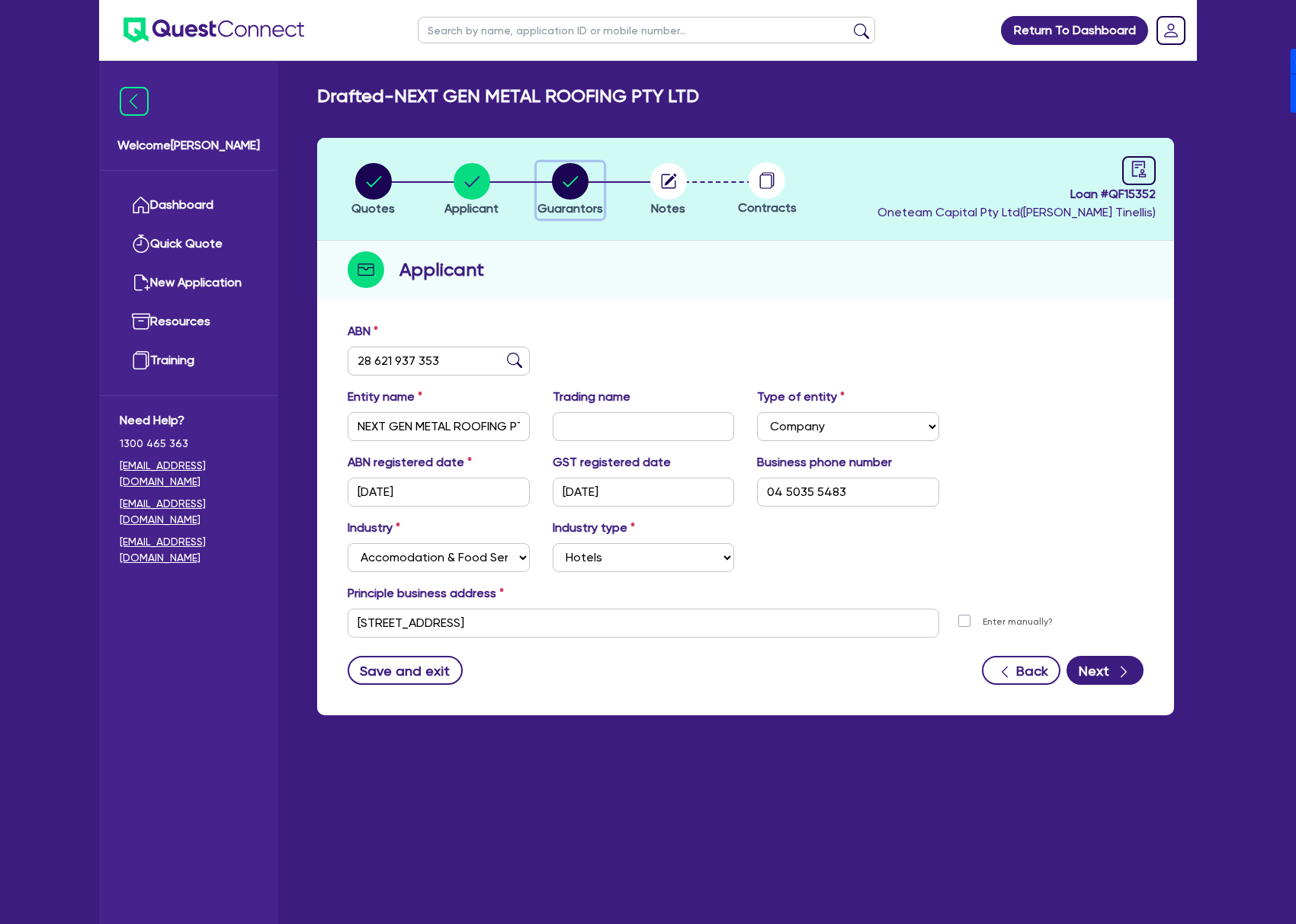
select select "CASH"
select select "VEHICLE"
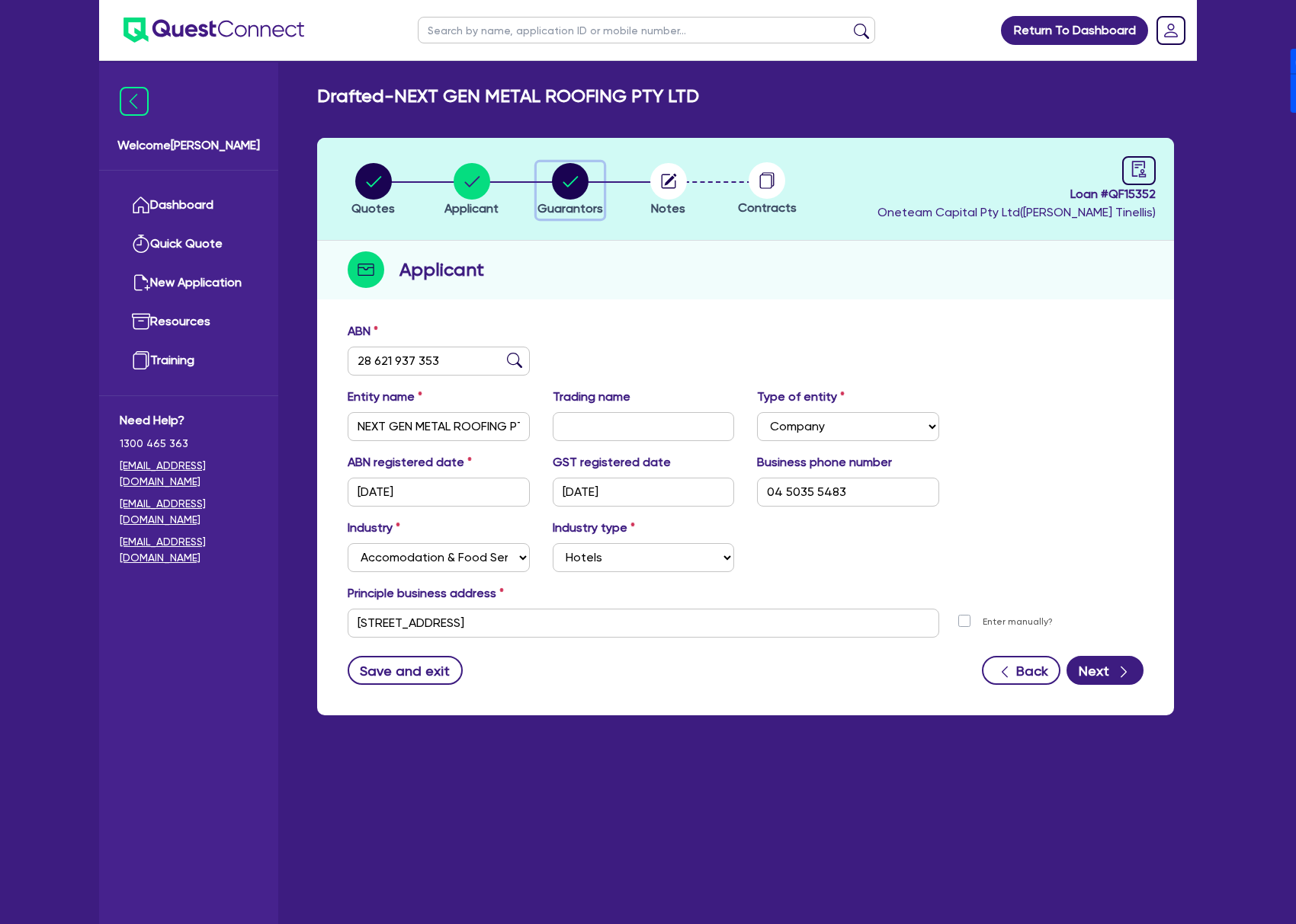
select select "HOUSEHOLD_PERSONAL"
select select "OTHER"
select select "MORTGAGE"
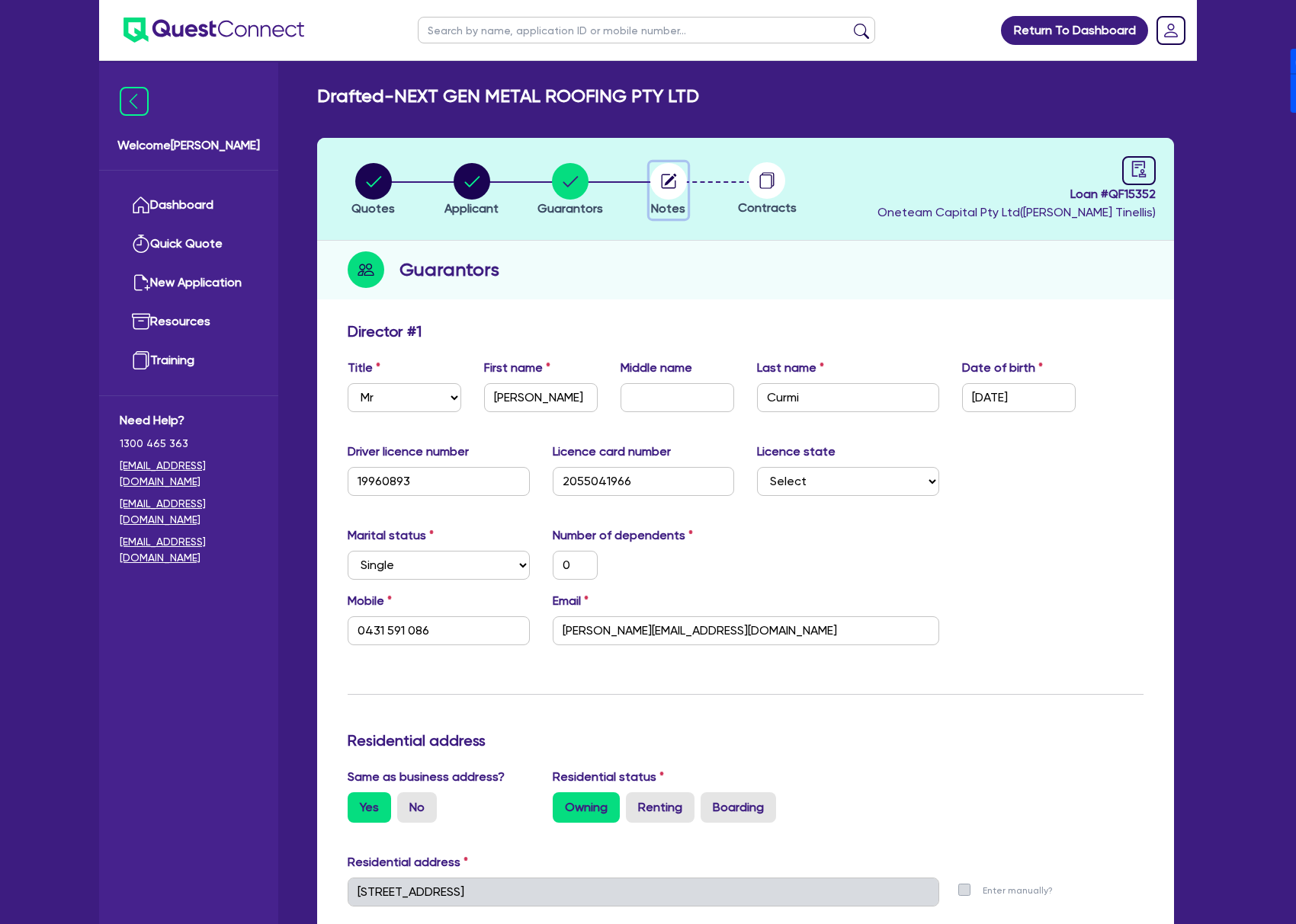
click at [675, 184] on icon "button" at bounding box center [667, 180] width 14 height 14
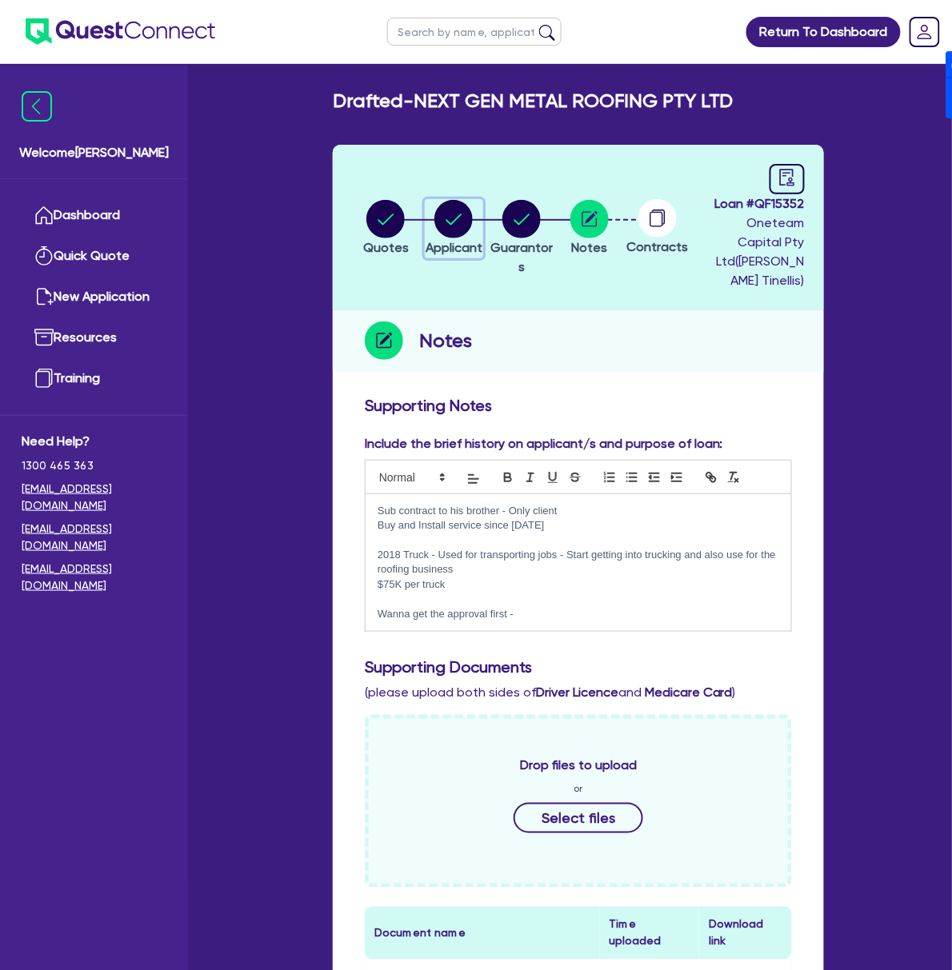
click at [434, 206] on circle "button" at bounding box center [453, 219] width 38 height 38
select select "COMPANY"
select select "ACCOMODATION_FOOD"
select select "HOTELS"
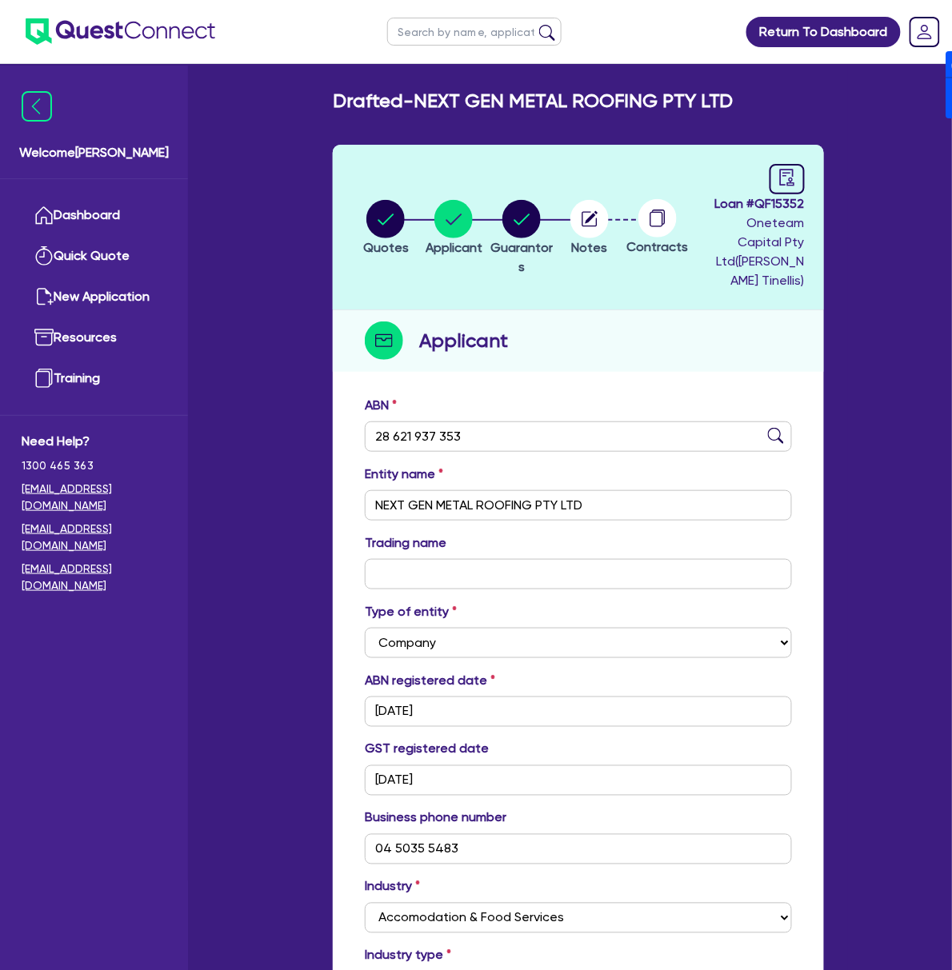
click at [369, 396] on div "ABN 28 621 937 353" at bounding box center [578, 424] width 451 height 56
click at [477, 396] on div "ABN 28 621 937 353" at bounding box center [578, 430] width 451 height 69
click at [365, 421] on input "28 621 937 353" at bounding box center [578, 436] width 427 height 30
click at [502, 205] on circle "button" at bounding box center [521, 219] width 38 height 38
select select "MR"
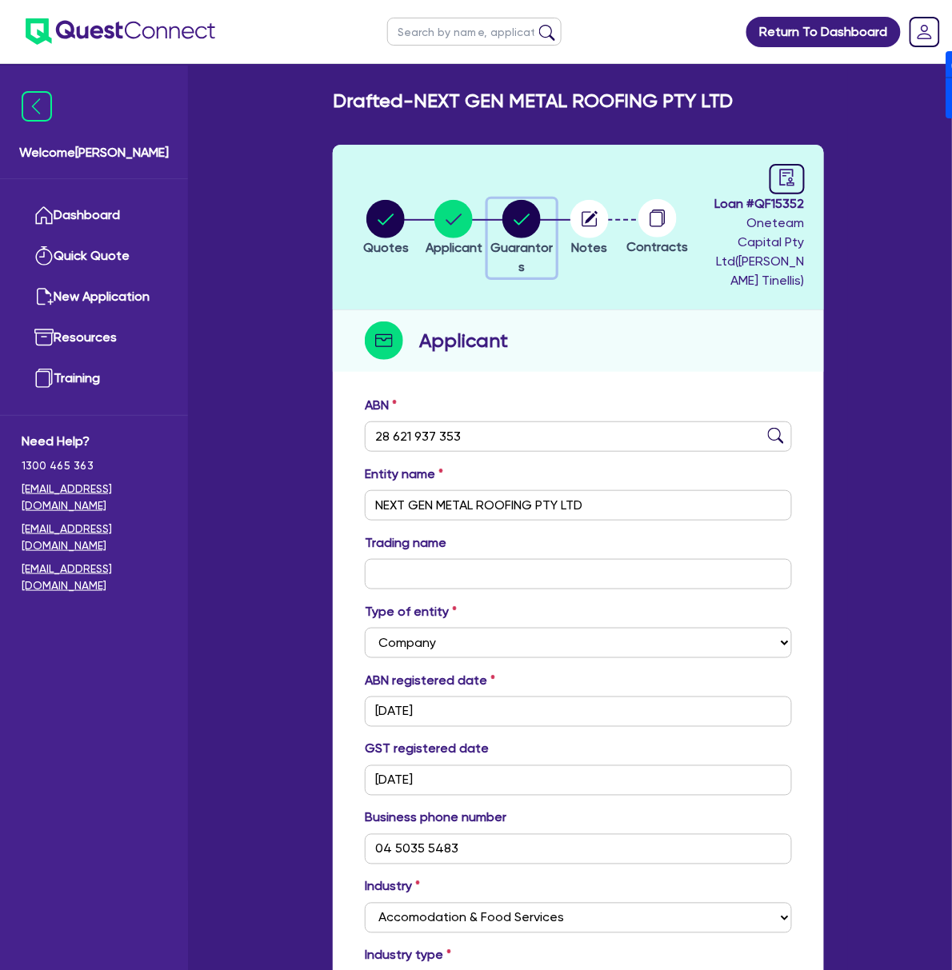
select select "[GEOGRAPHIC_DATA]"
select select "SINGLE"
select select "PROPERTY"
select select "CASH"
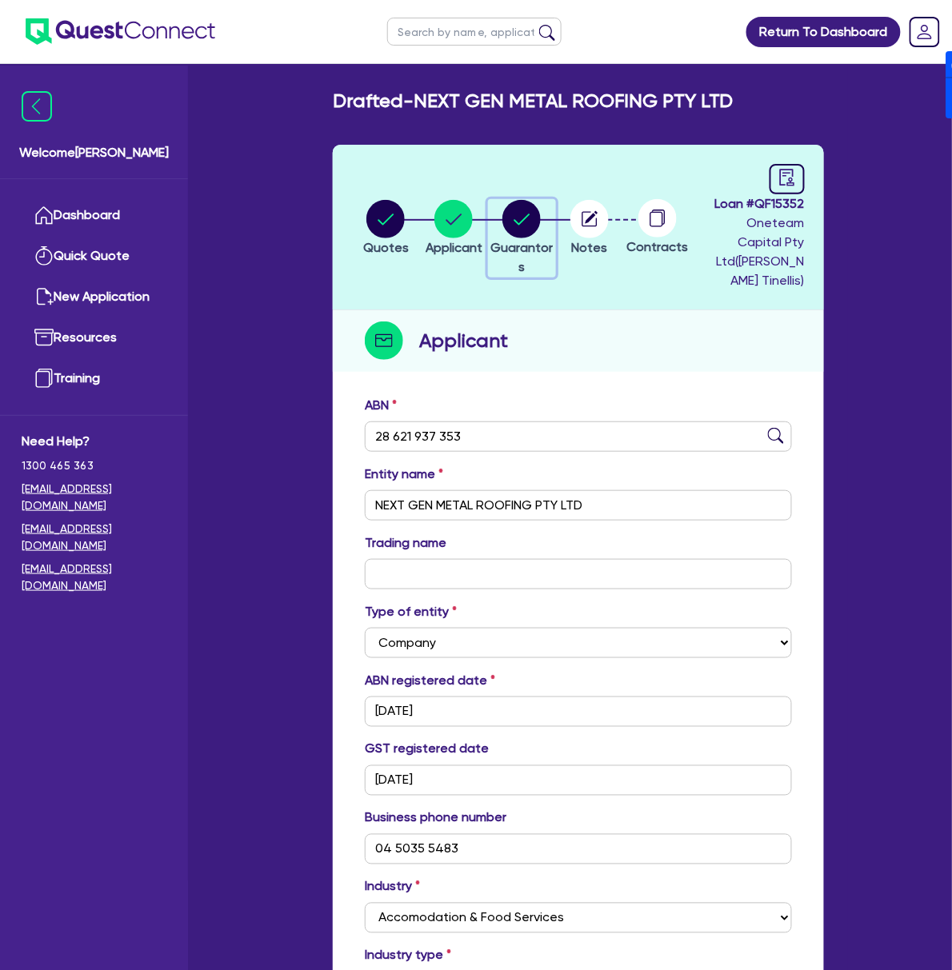
select select "VEHICLE"
select select "HOUSEHOLD_PERSONAL"
select select "OTHER"
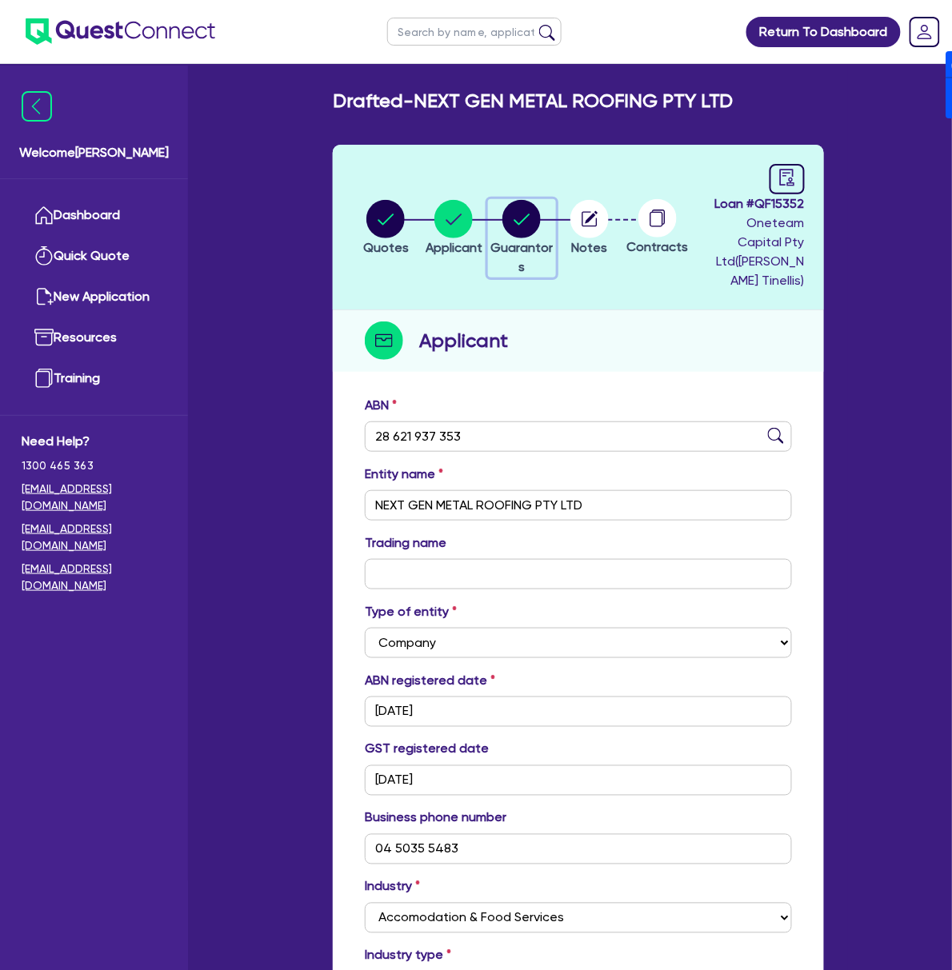
select select "MORTGAGE"
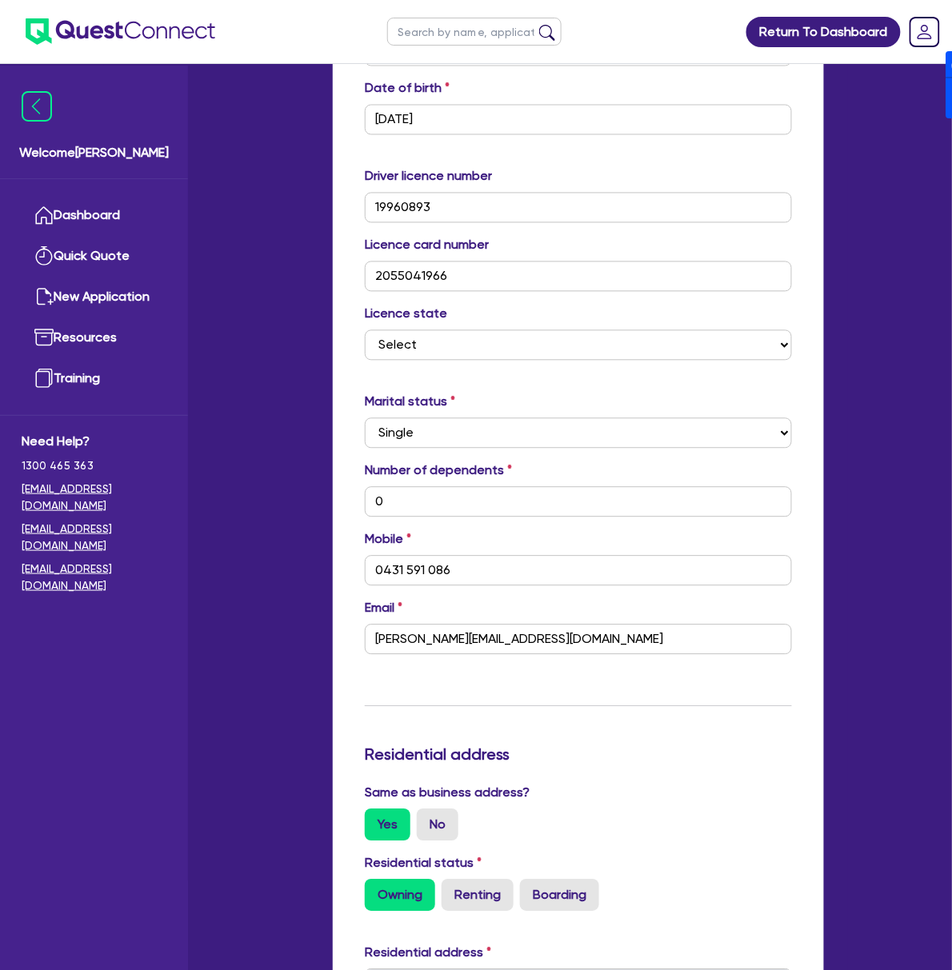
scroll to position [640, 0]
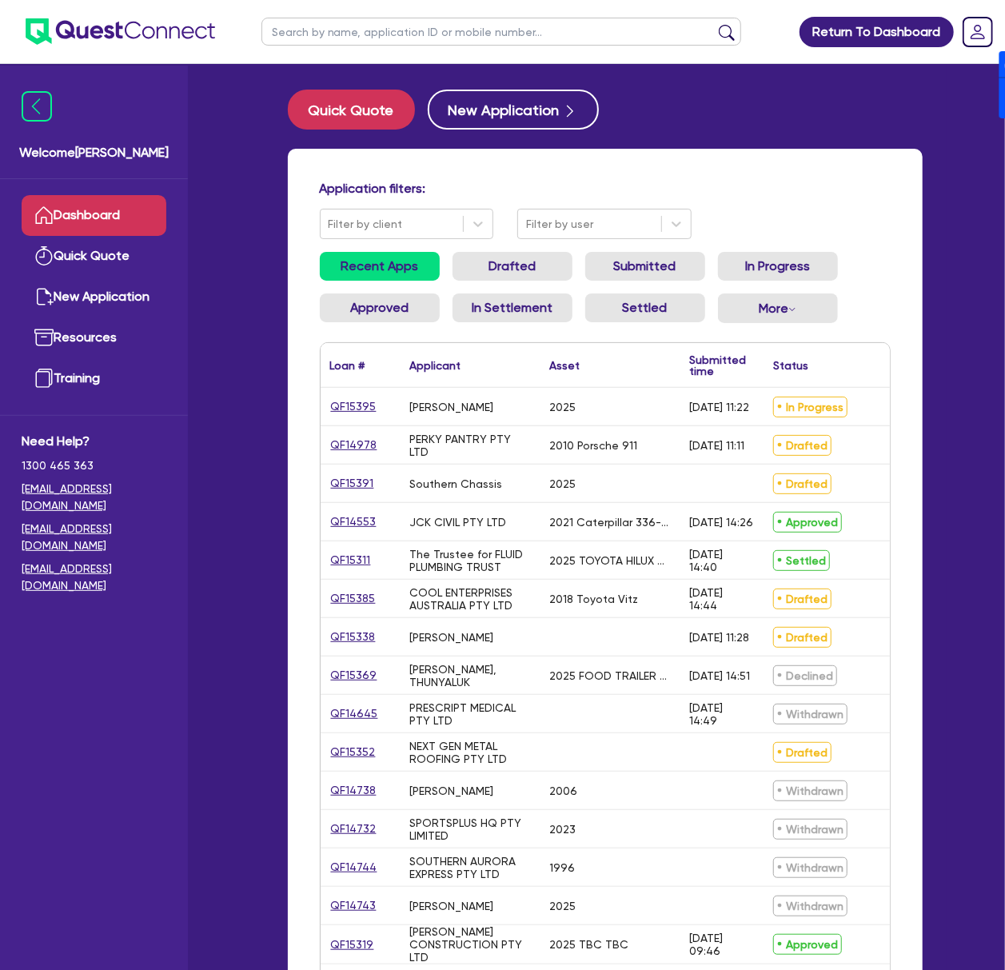
click at [471, 39] on input "text" at bounding box center [502, 32] width 480 height 28
type input "Suresh"
click at [714, 24] on button "submit" at bounding box center [727, 35] width 26 height 22
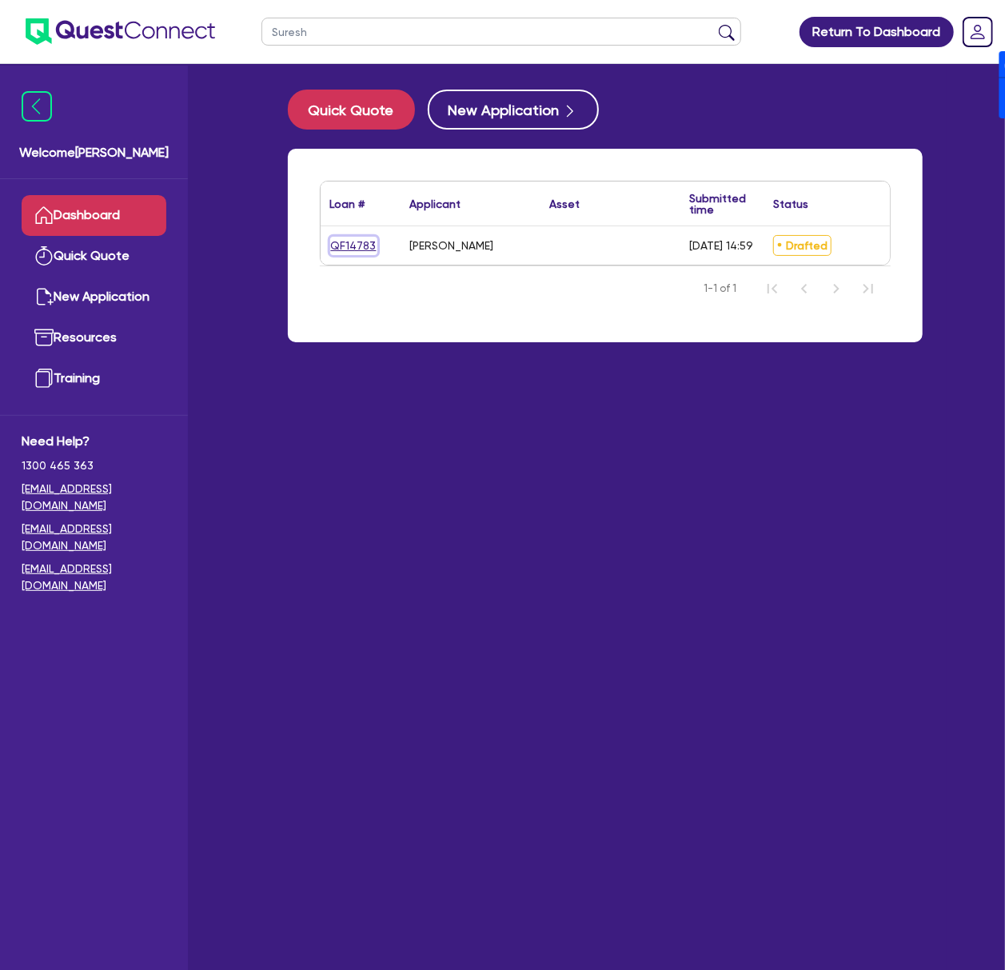
click at [343, 244] on link "QF14783" at bounding box center [353, 246] width 47 height 18
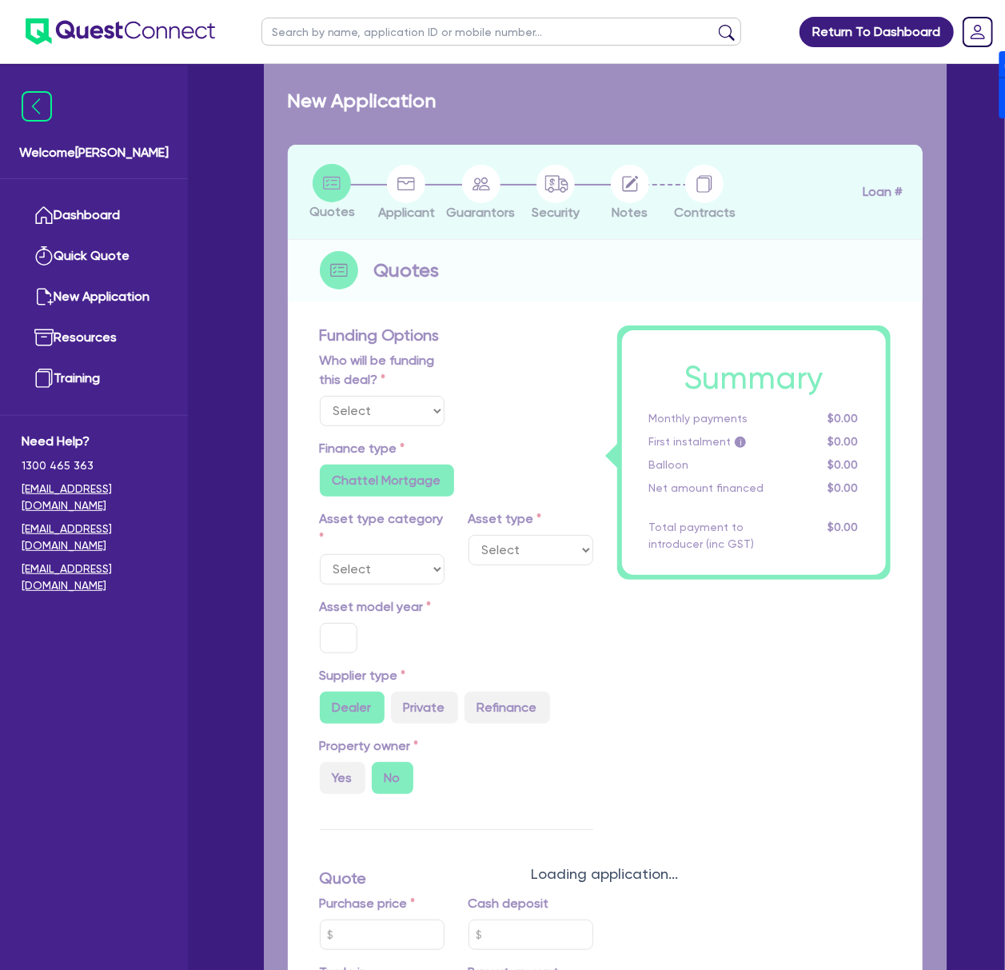
select select "Other"
radio input "false"
type input "30,000"
type input "17"
radio input "false"
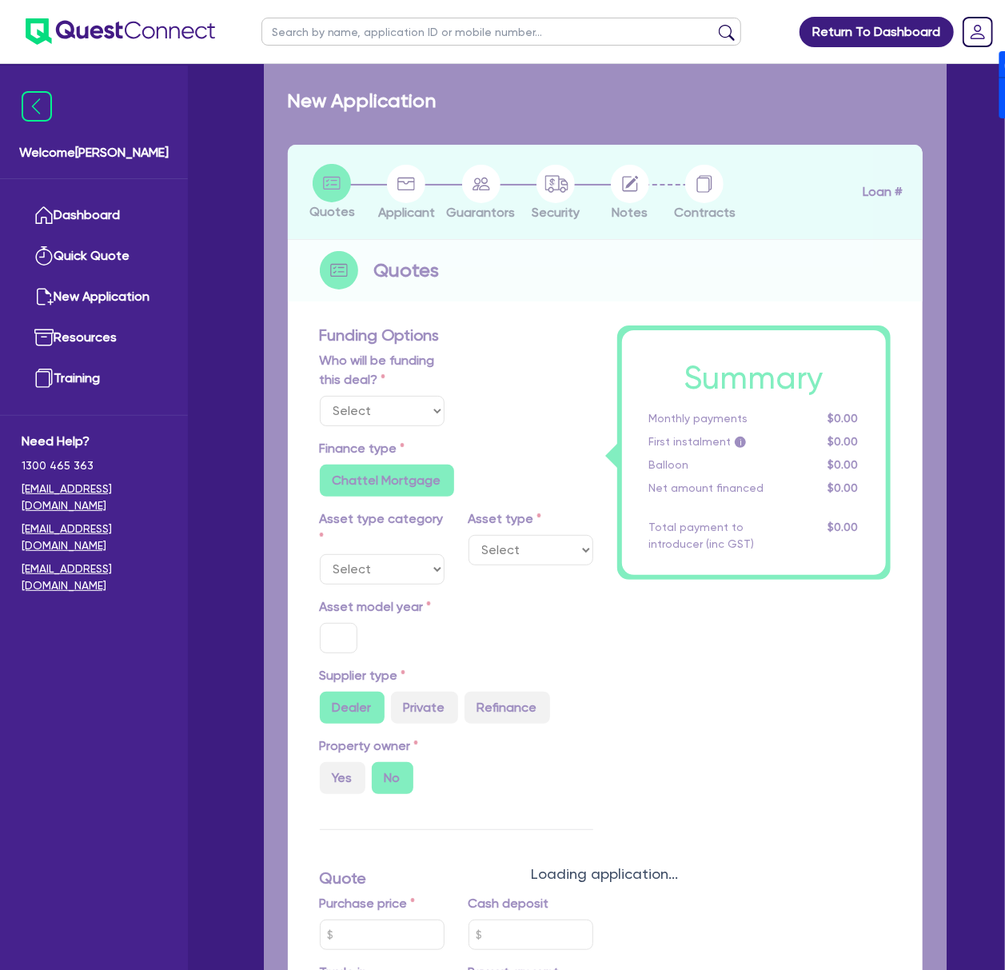
type input "2,000"
radio input "true"
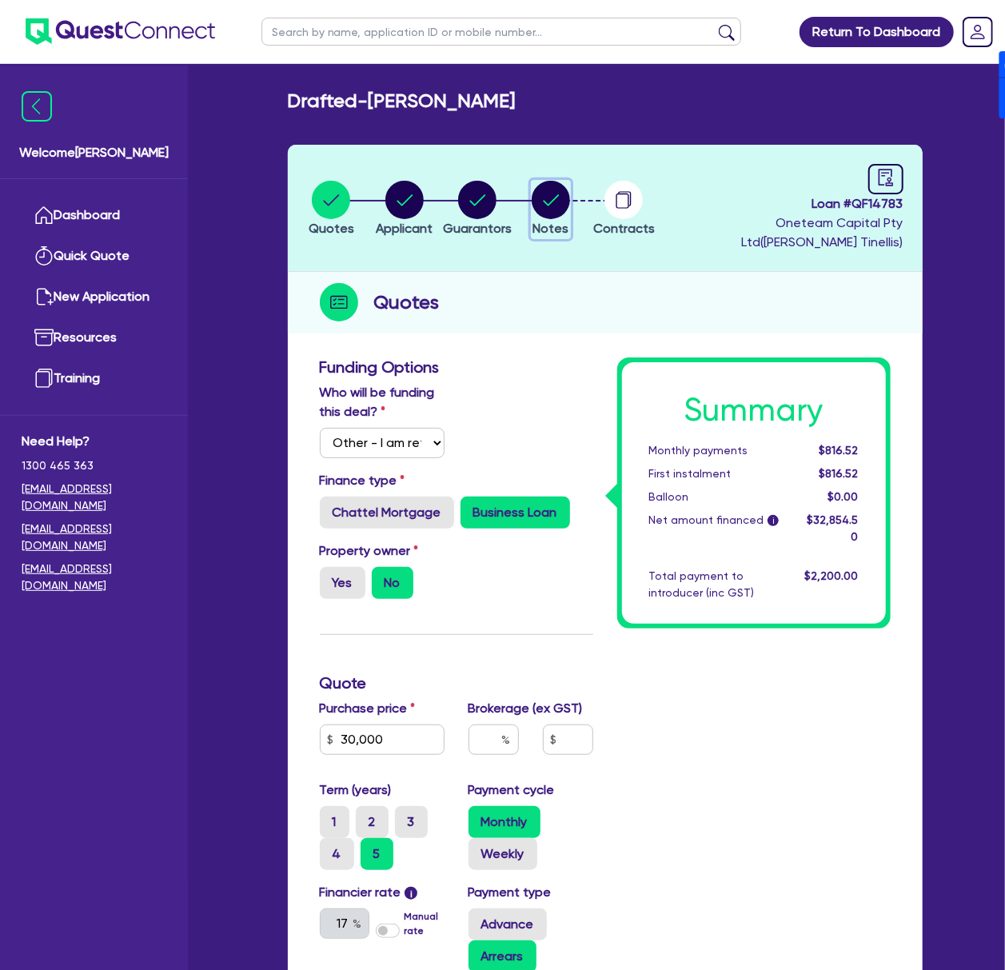
click at [570, 194] on circle "button" at bounding box center [551, 200] width 38 height 38
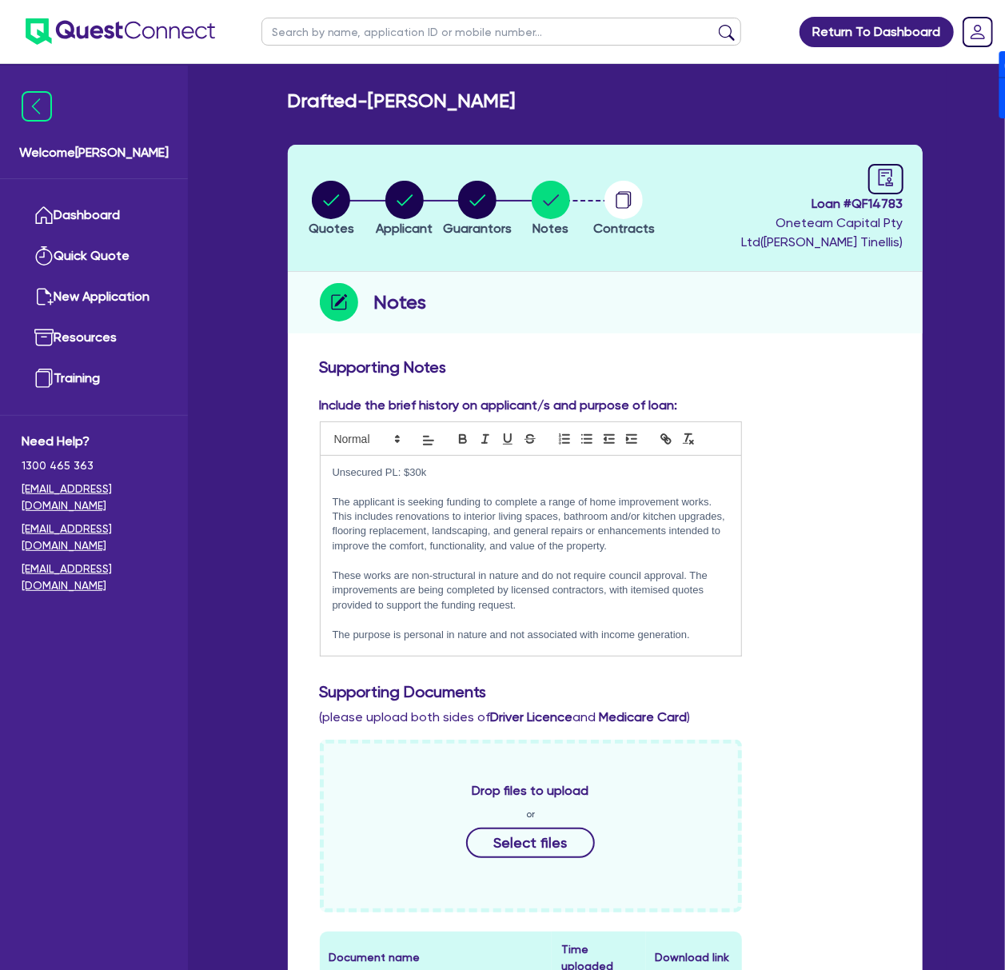
click at [500, 544] on p "The applicant is seeking funding to complete a range of home improvement works.…" at bounding box center [531, 524] width 397 height 59
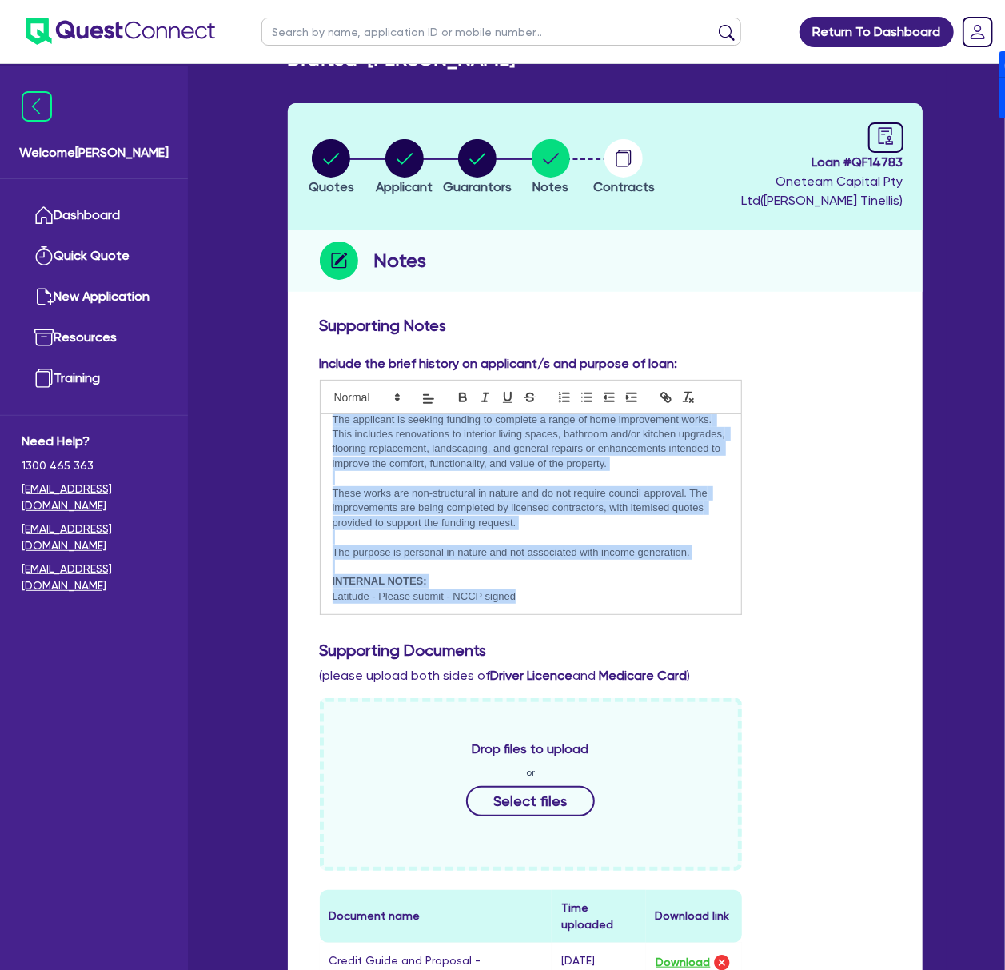
scroll to position [106, 0]
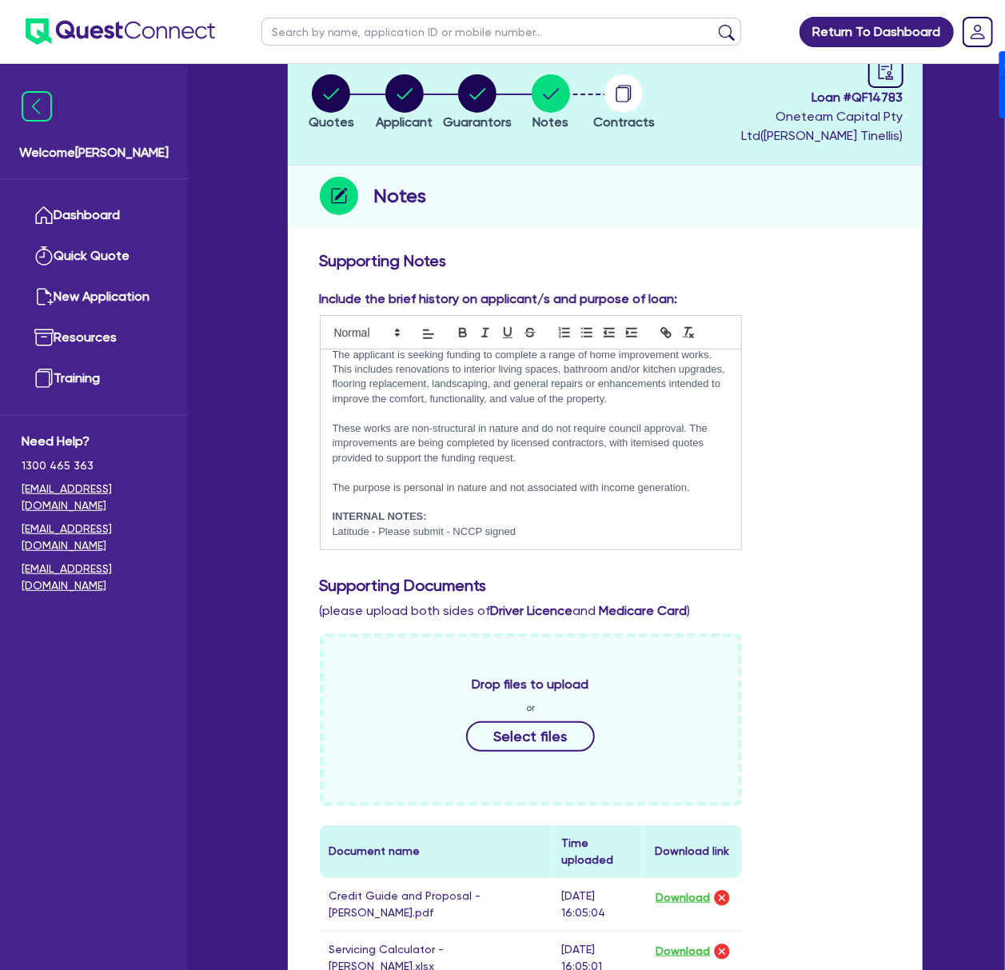
click at [477, 581] on h3 "Supporting Documents" at bounding box center [605, 585] width 571 height 19
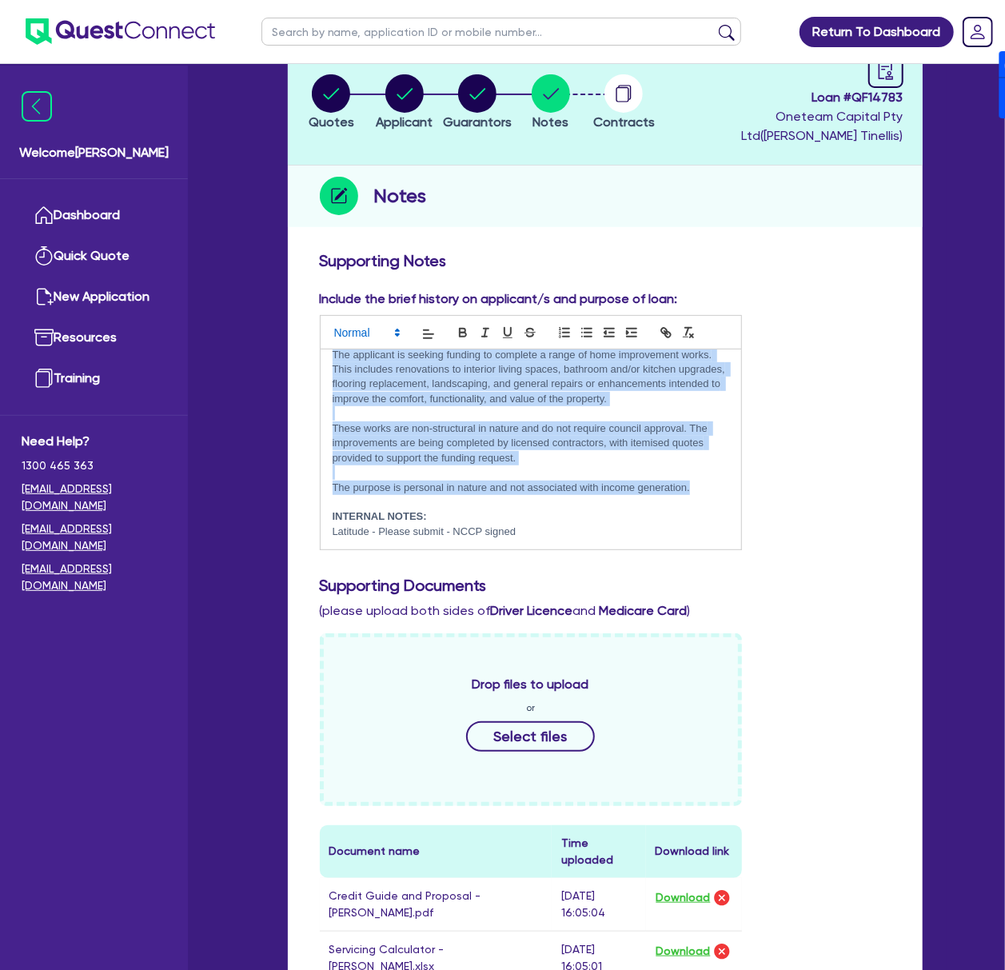
scroll to position [0, 0]
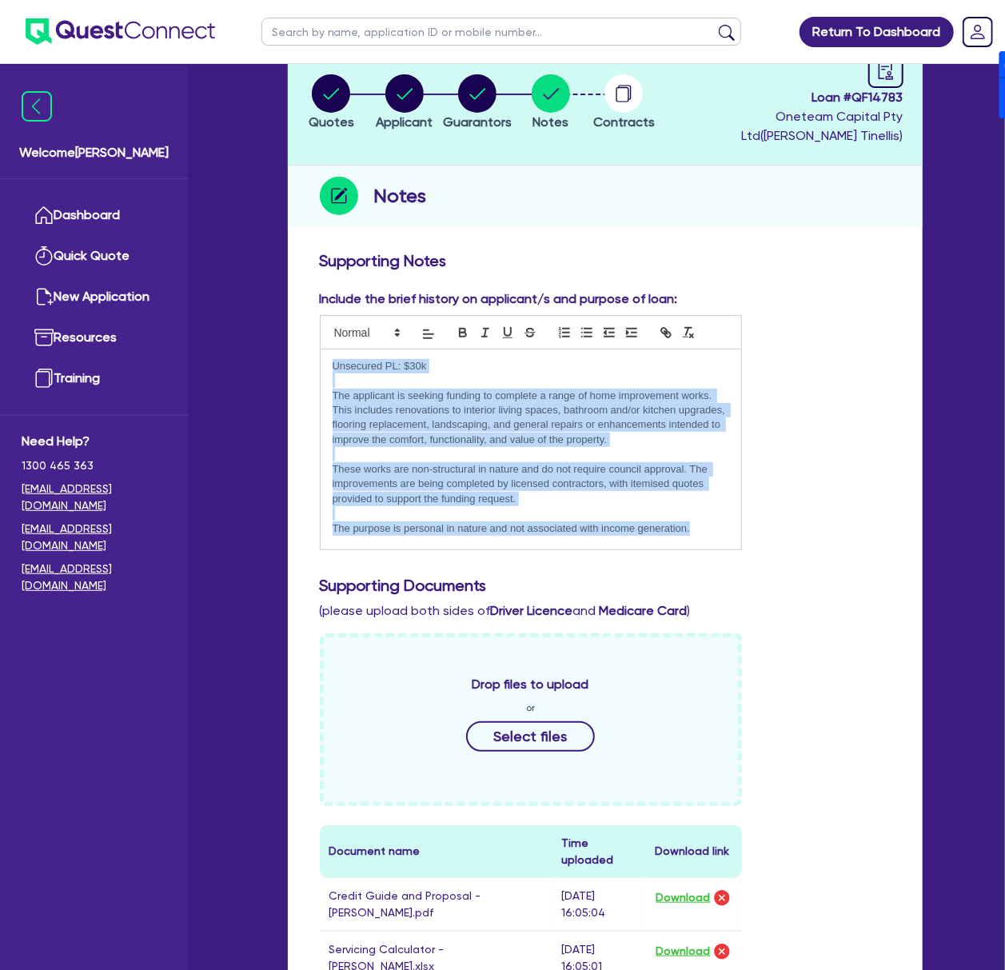
drag, startPoint x: 698, startPoint y: 491, endPoint x: 310, endPoint y: 299, distance: 432.8
click at [310, 299] on div "Include the brief history on applicant/s and purpose of loan: Unsecured PL: $30…" at bounding box center [531, 420] width 446 height 261
copy div "Unsecured PL: $30k The applicant is seeking funding to complete a range of home…"
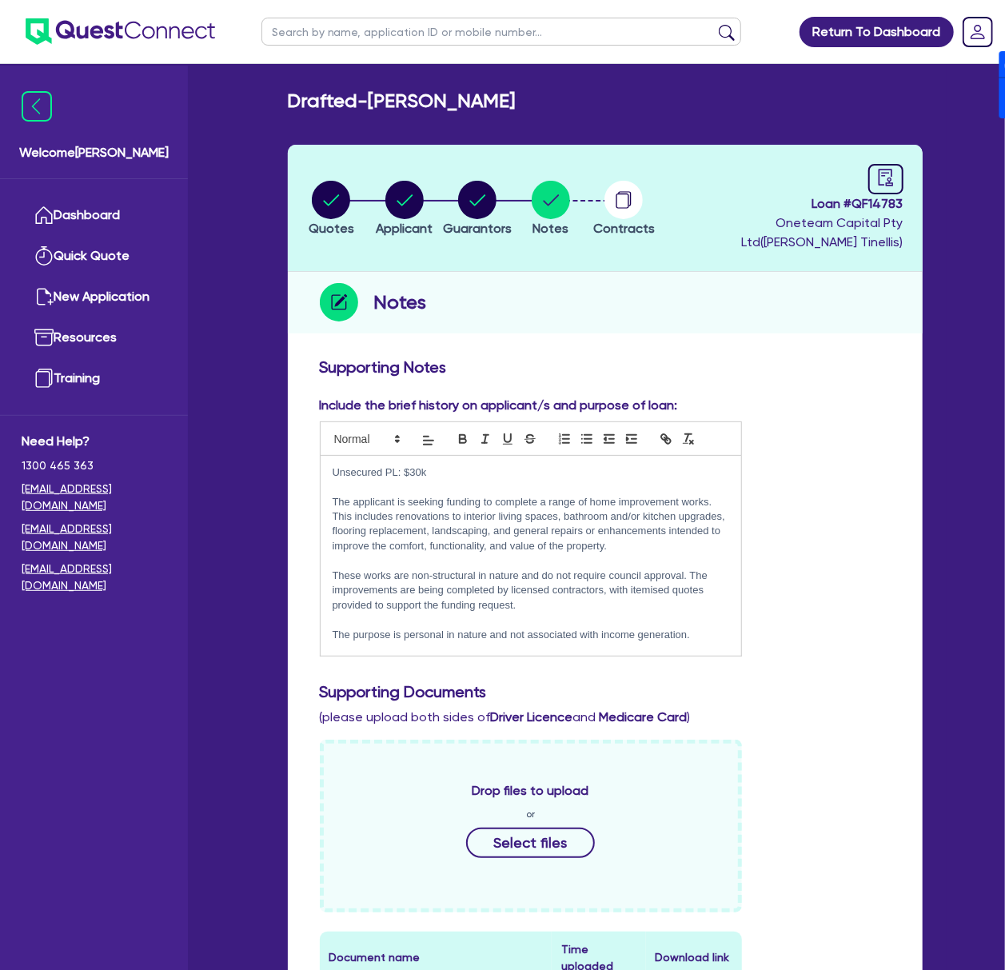
click at [424, 13] on ul at bounding box center [502, 31] width 512 height 63
click at [417, 22] on input "text" at bounding box center [502, 32] width 480 height 28
type input "PERKY"
click button "submit" at bounding box center [727, 35] width 26 height 22
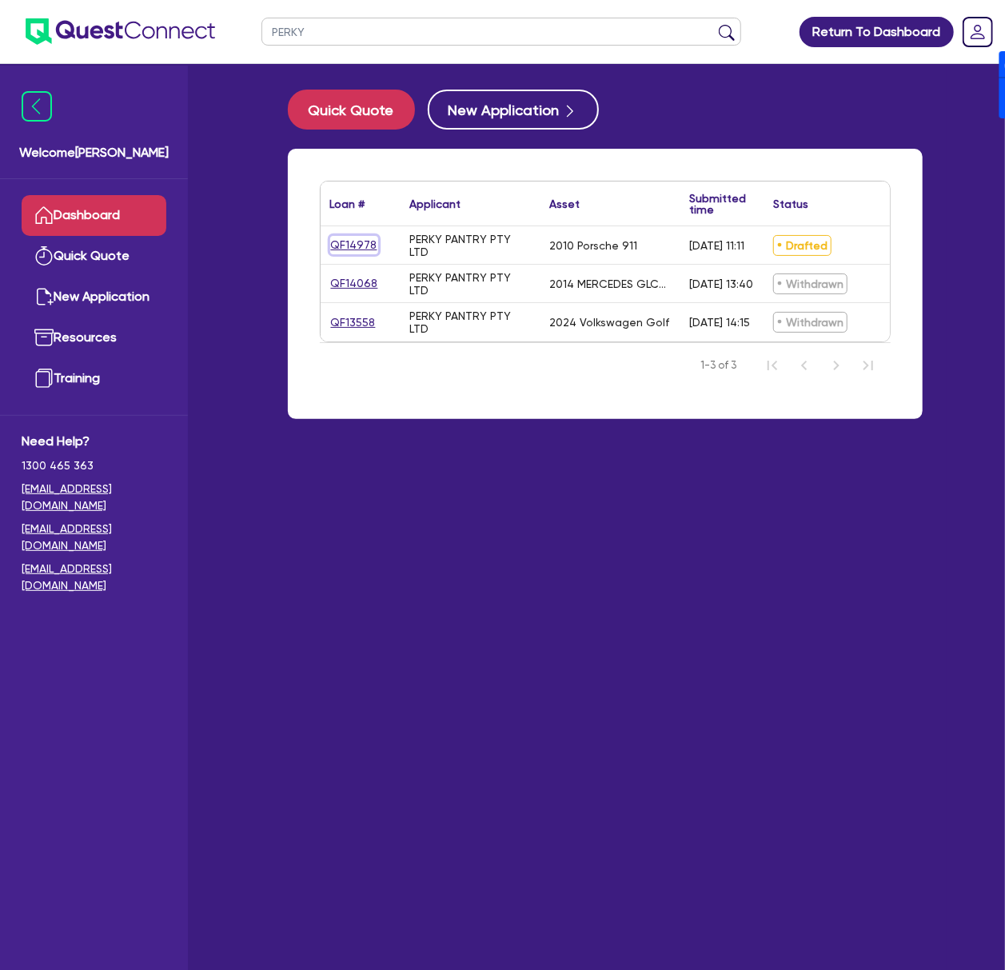
click at [349, 243] on link "QF14978" at bounding box center [354, 245] width 48 height 18
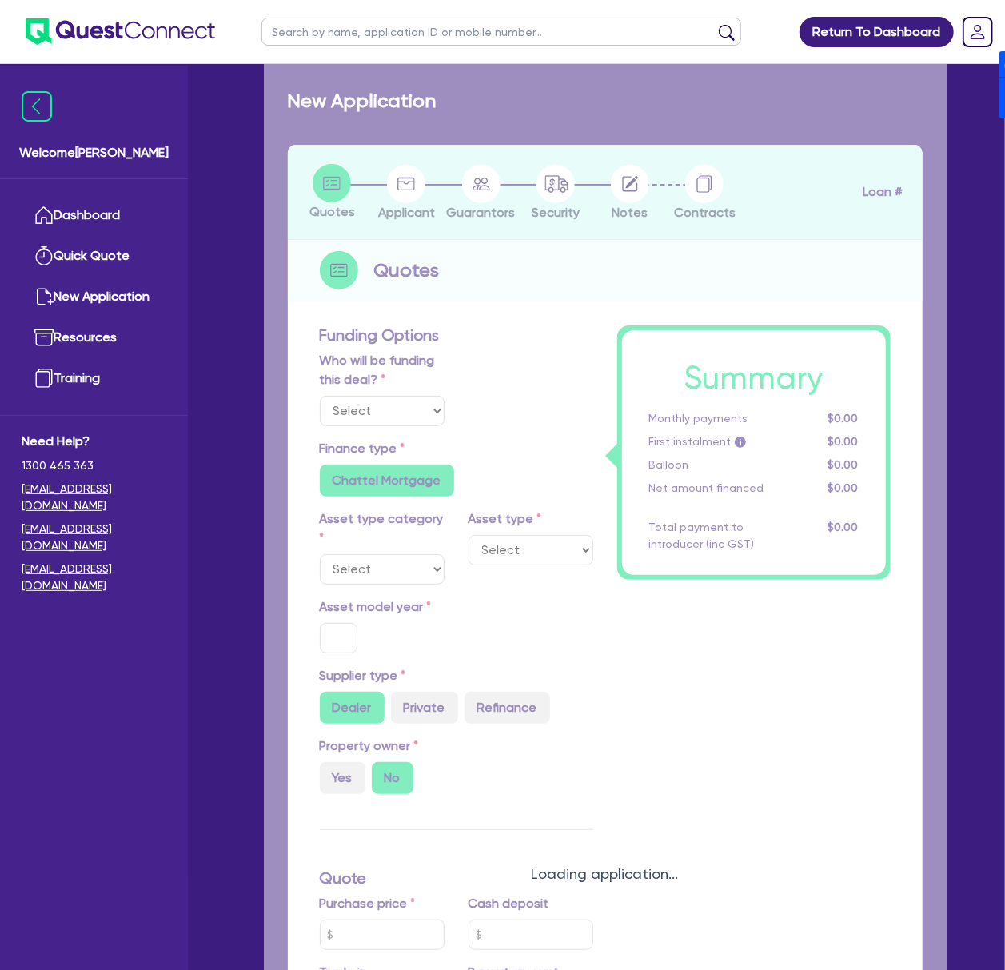
select select "Other"
select select "CARS_AND_LIGHT_TRUCKS"
type input "2010"
radio input "false"
radio input "true"
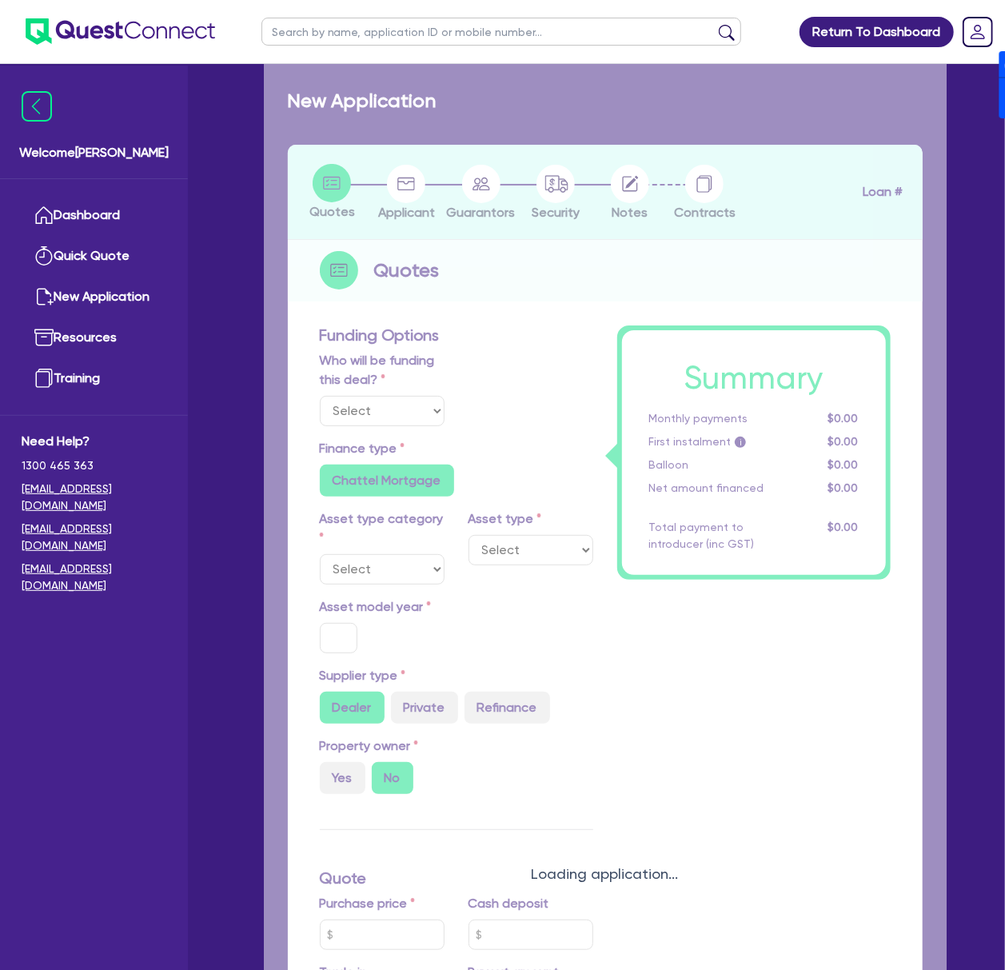
radio input "true"
type input "280,000"
type input "70,000"
type input "5"
type input "14,000"
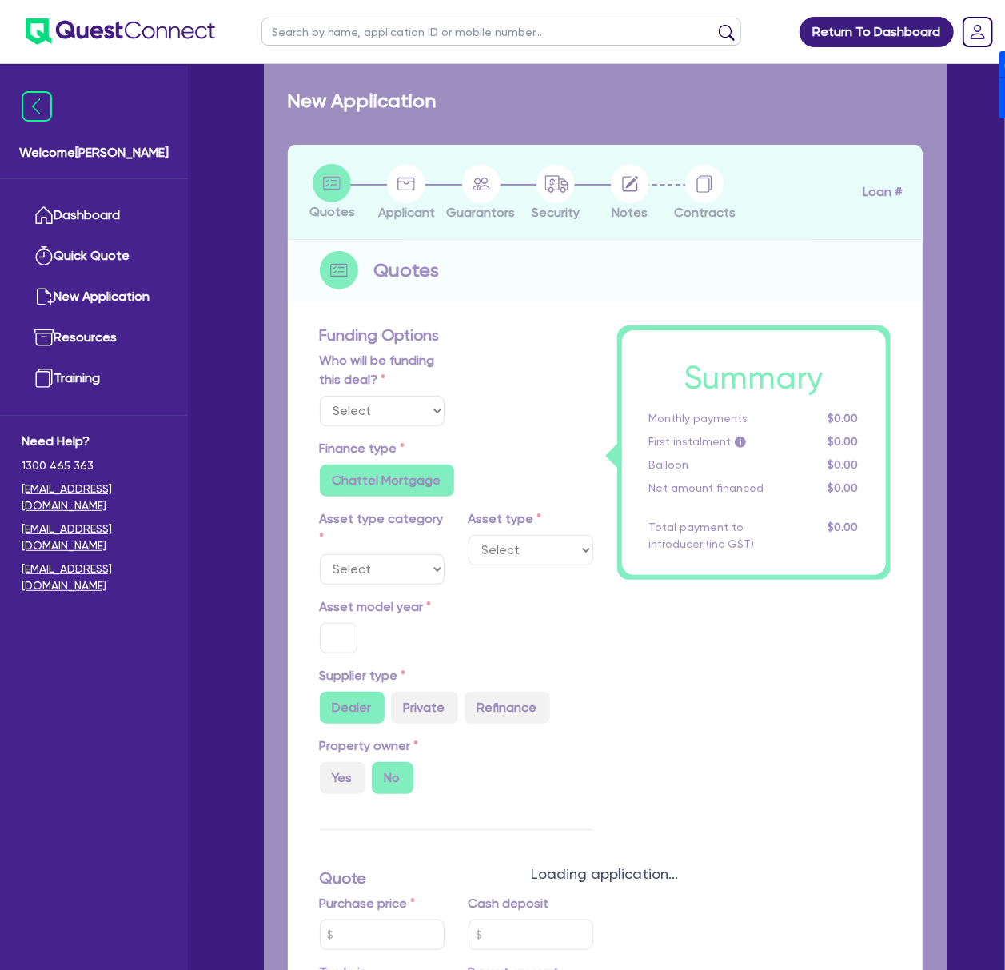
type input "8"
type input "16,922.76"
type input "17.13"
radio input "false"
type input "800"
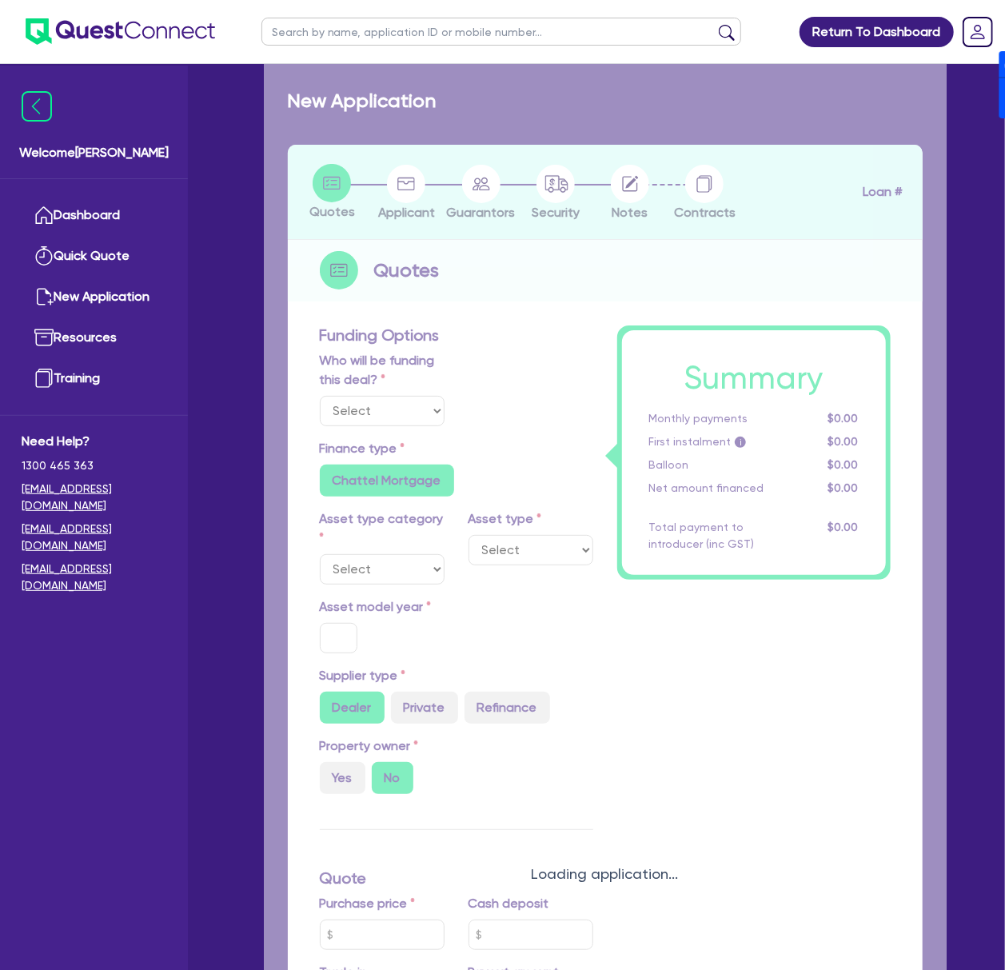
radio input "true"
select select "PASSENGER_VEHICLES"
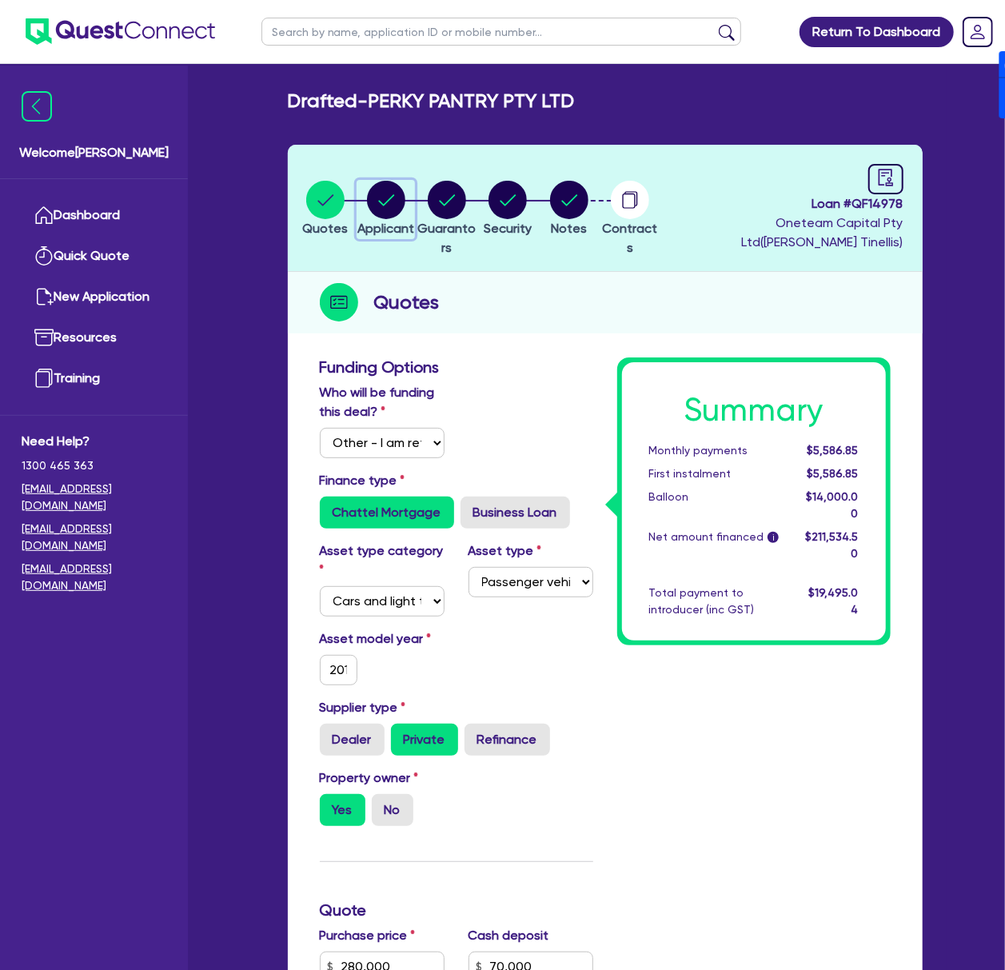
click at [401, 187] on circle "button" at bounding box center [386, 200] width 38 height 38
select select "COMPANY"
select select "ACCOMODATION_FOOD"
select select "CAFES"
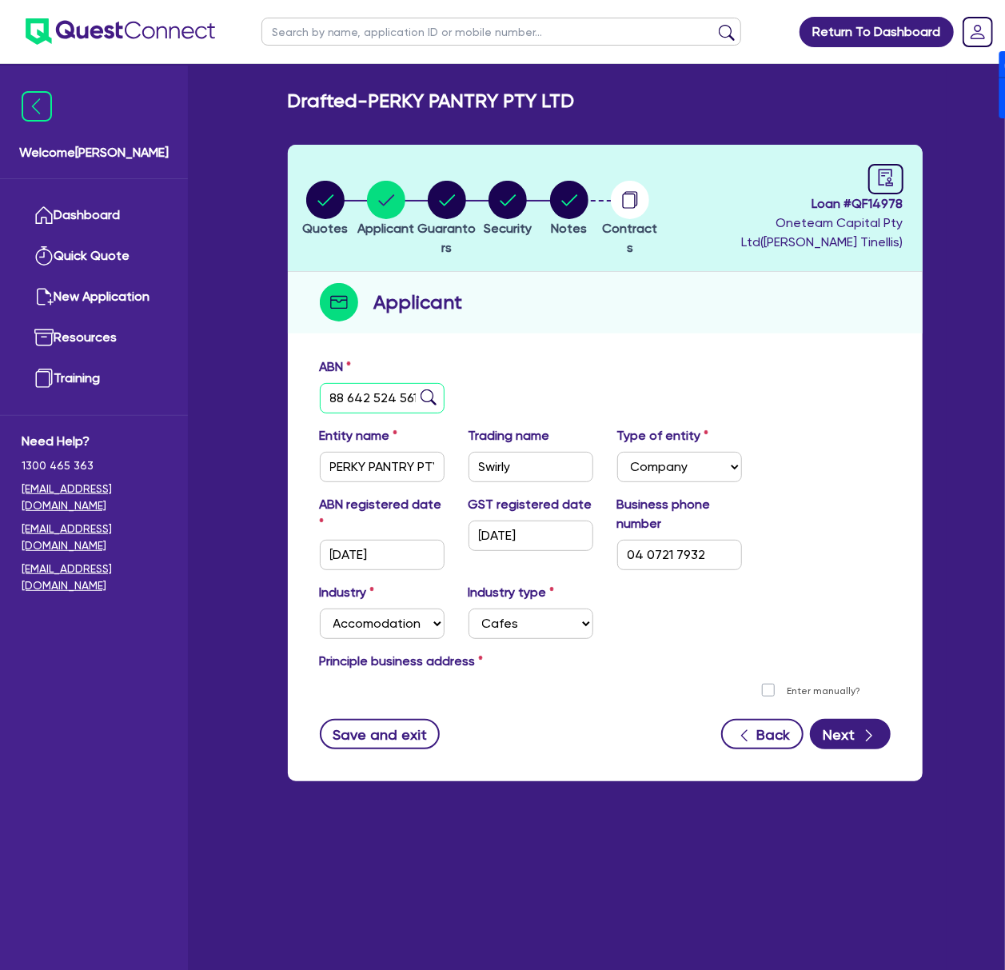
click at [397, 397] on input "88 642 524 561" at bounding box center [382, 398] width 125 height 30
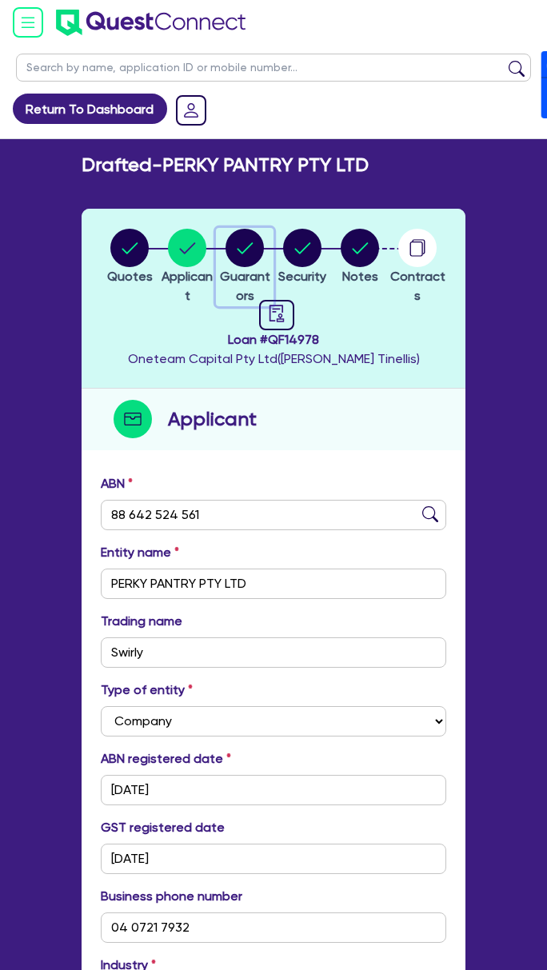
drag, startPoint x: 244, startPoint y: 250, endPoint x: 302, endPoint y: 437, distance: 196.0
click at [244, 250] on circle "button" at bounding box center [245, 248] width 38 height 38
select select "MR"
select select "[GEOGRAPHIC_DATA]"
select select "MARRIED"
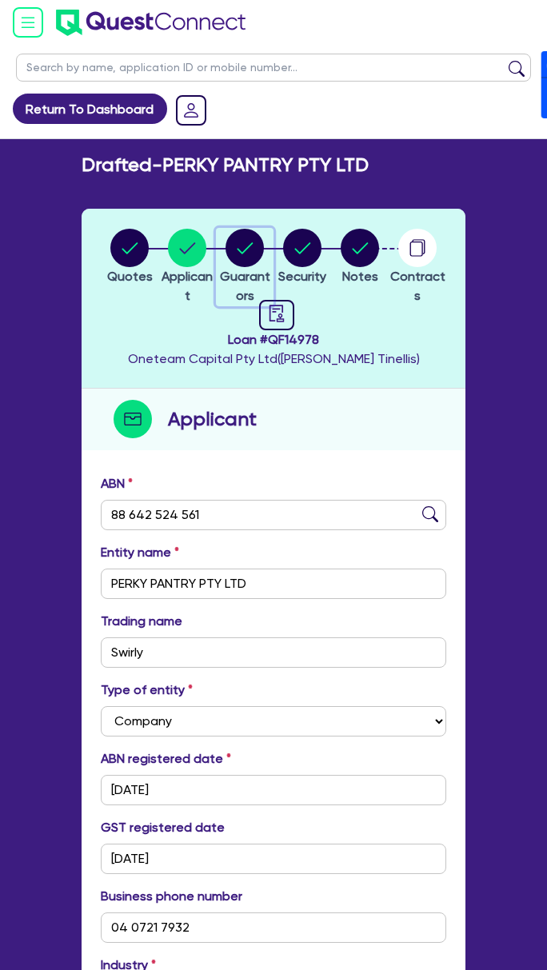
select select "CASH"
select select "PROPERTY"
select select "VEHICLE"
select select "EQUIPMENT"
select select "OTHER"
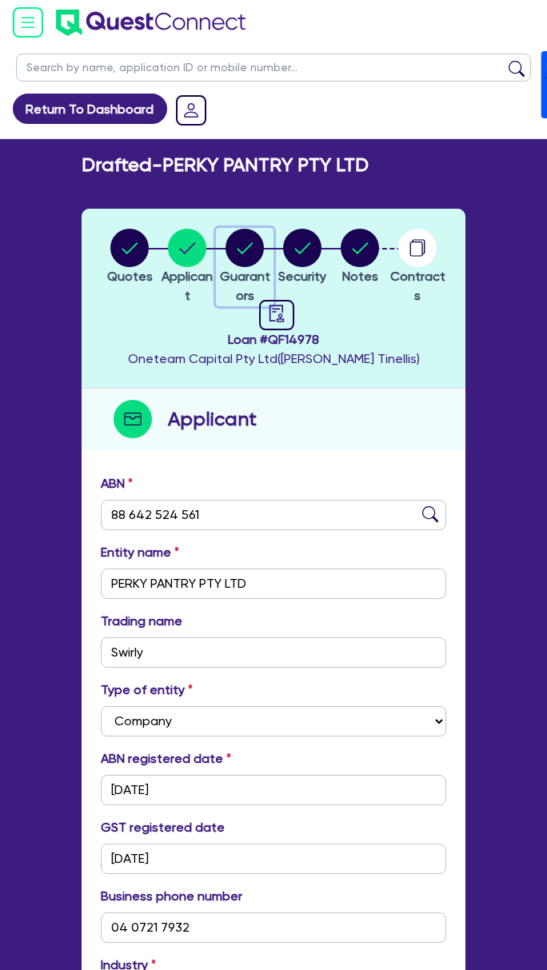
select select "HOUSEHOLD_PERSONAL"
select select "MORTGAGE"
select select "VEHICLE_LOAN"
select select "MRS"
select select "[GEOGRAPHIC_DATA]"
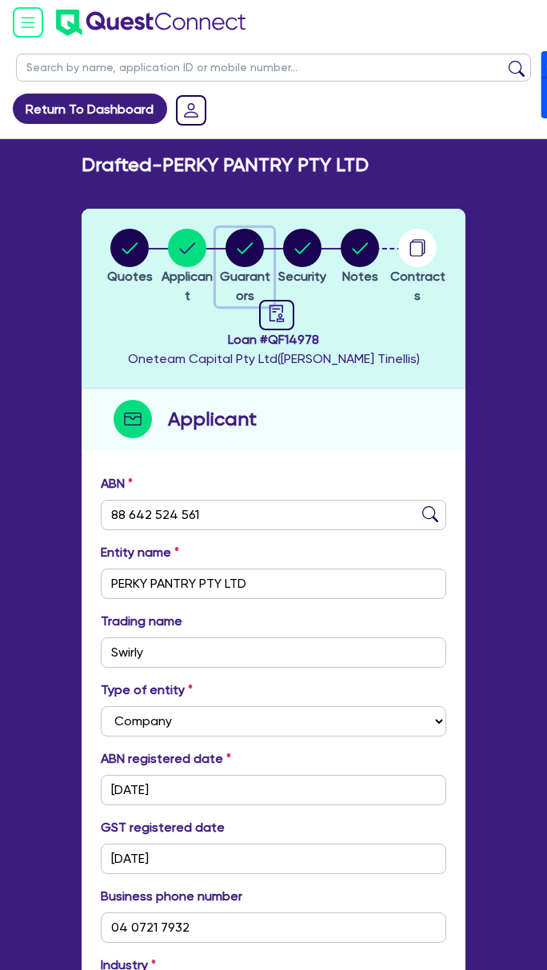
select select "MARRIED"
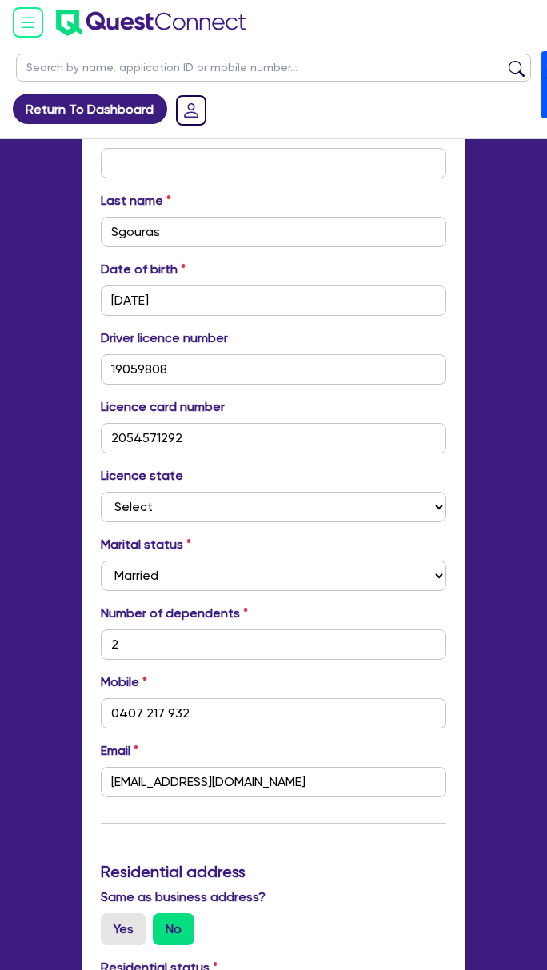
scroll to position [533, 0]
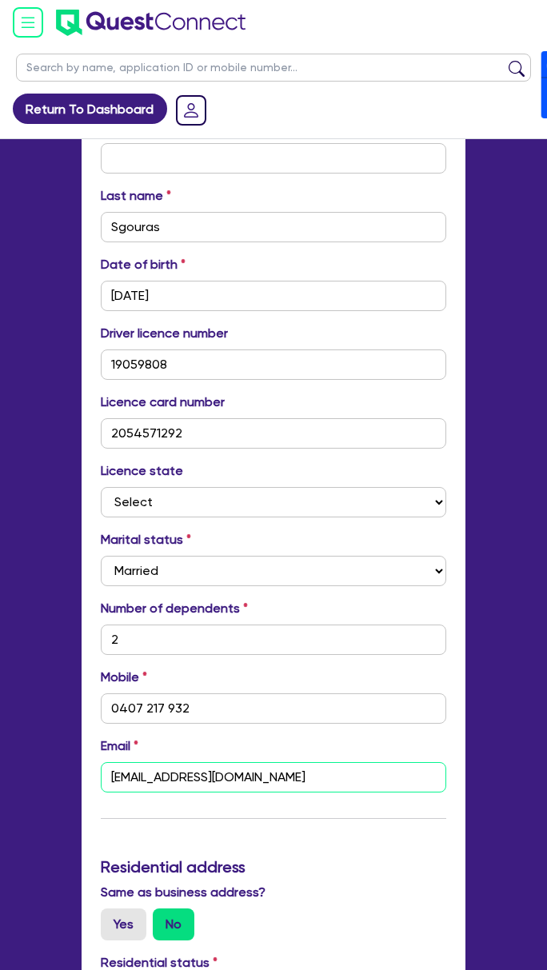
click at [298, 781] on input "argi@vineandgrind.com.au" at bounding box center [273, 777] width 345 height 30
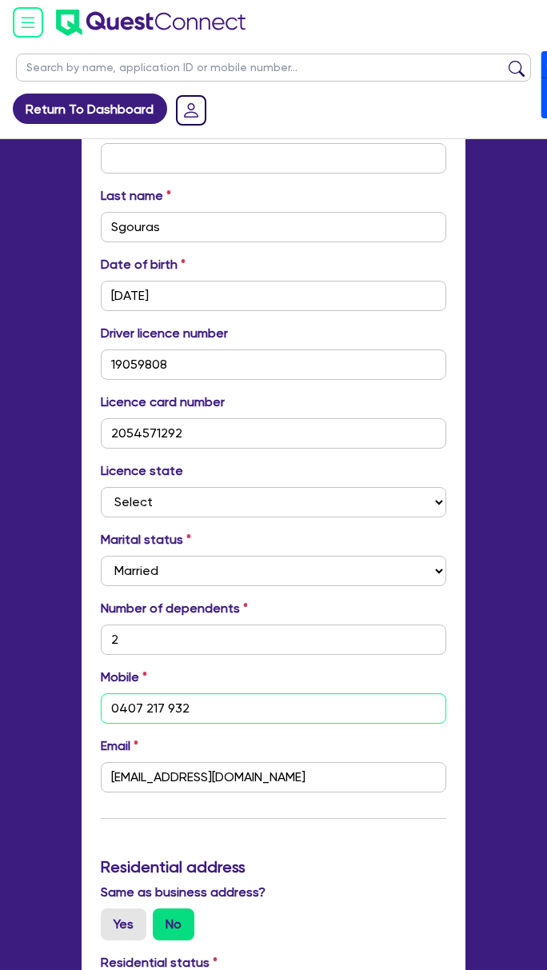
drag, startPoint x: 174, startPoint y: 709, endPoint x: 39, endPoint y: 704, distance: 135.2
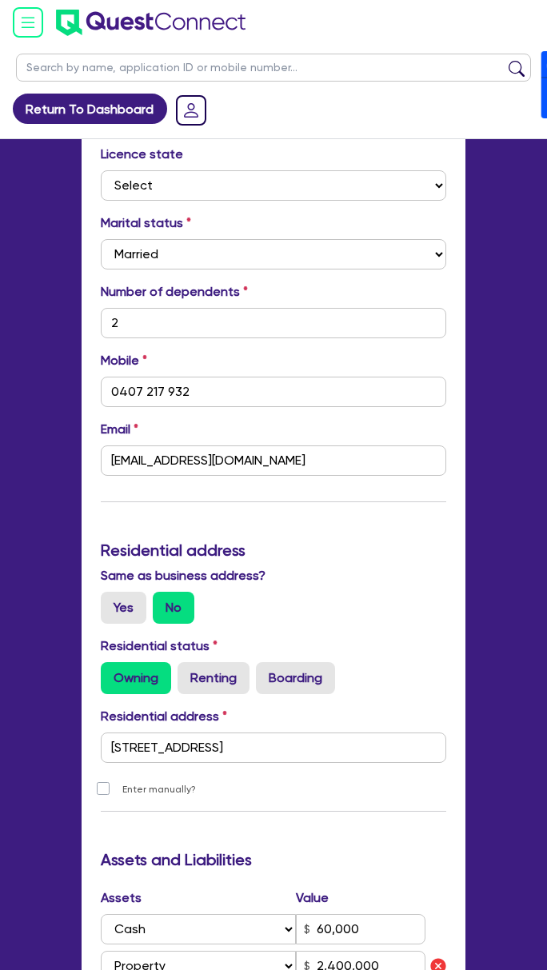
scroll to position [853, 0]
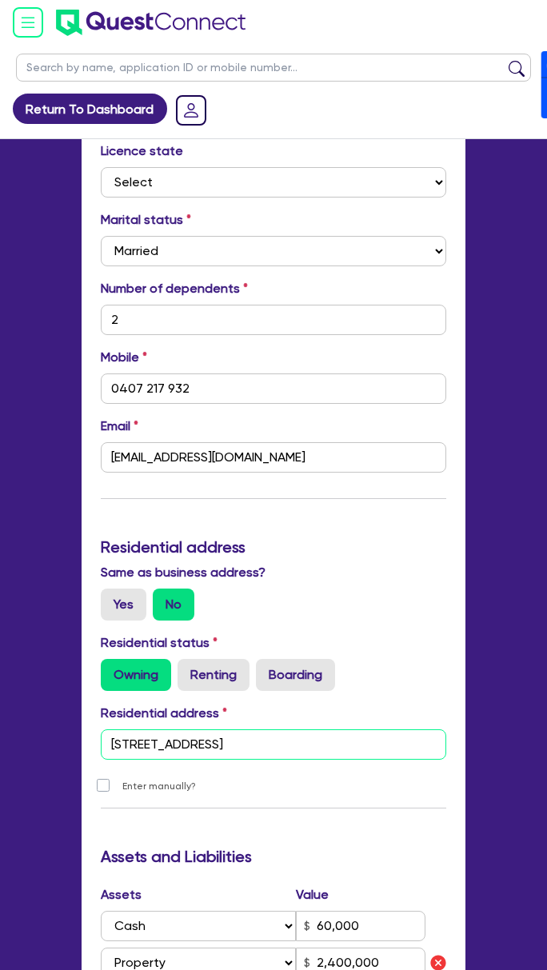
drag, startPoint x: 331, startPoint y: 745, endPoint x: 78, endPoint y: 752, distance: 253.6
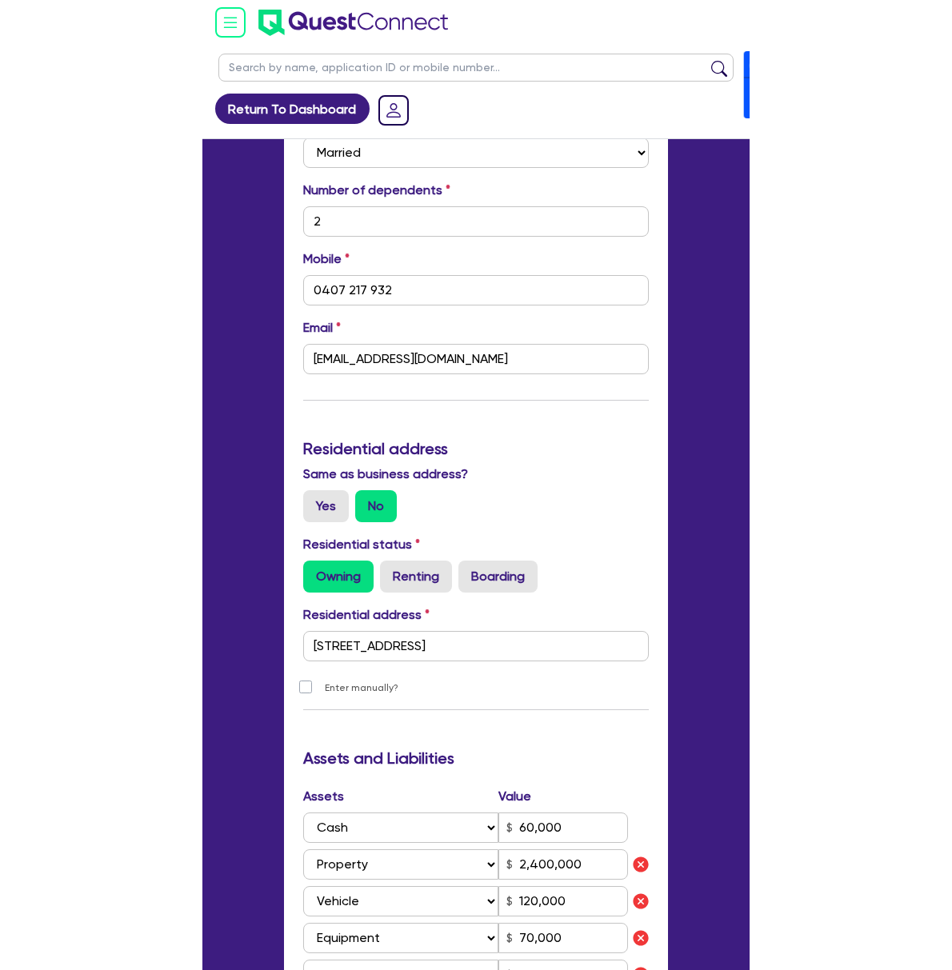
scroll to position [960, 0]
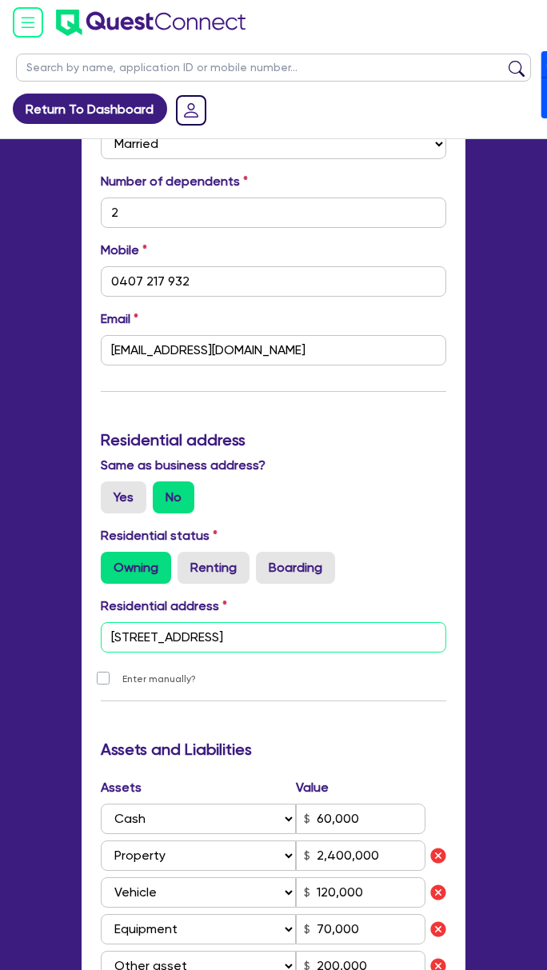
click at [318, 645] on input "5 Linden Cres Lugarno NSW 2210" at bounding box center [273, 637] width 345 height 30
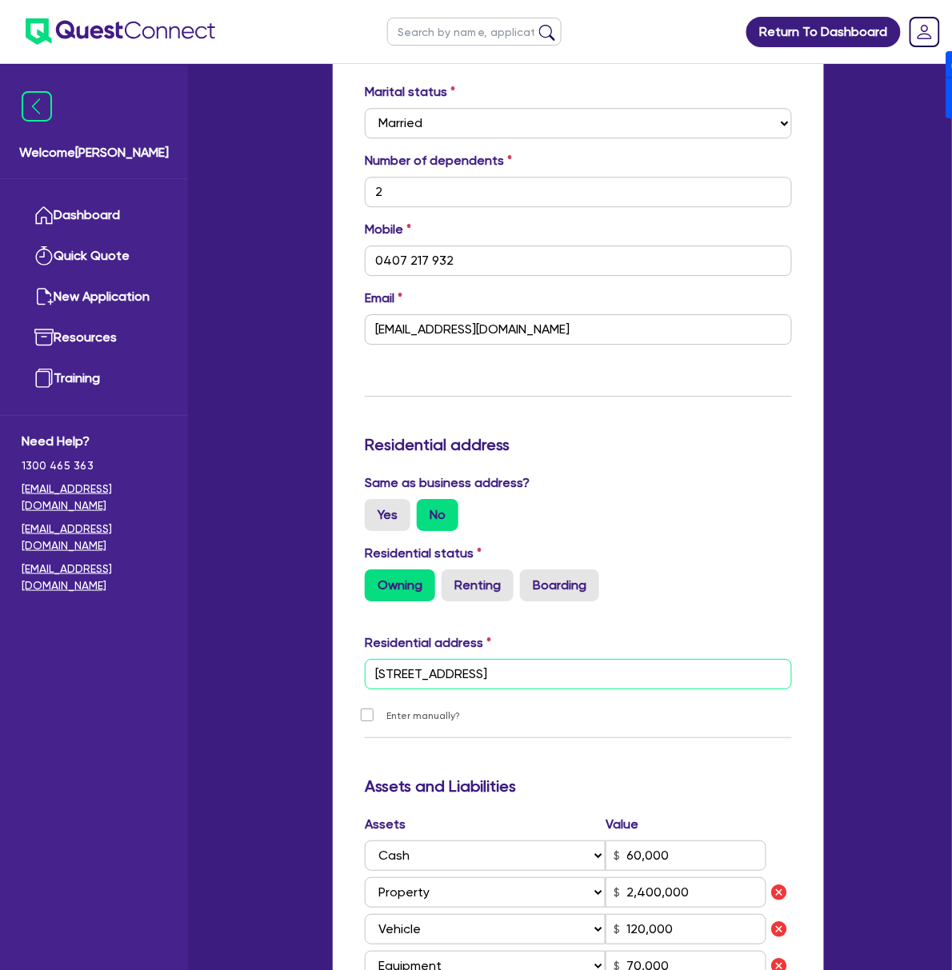
scroll to position [0, 0]
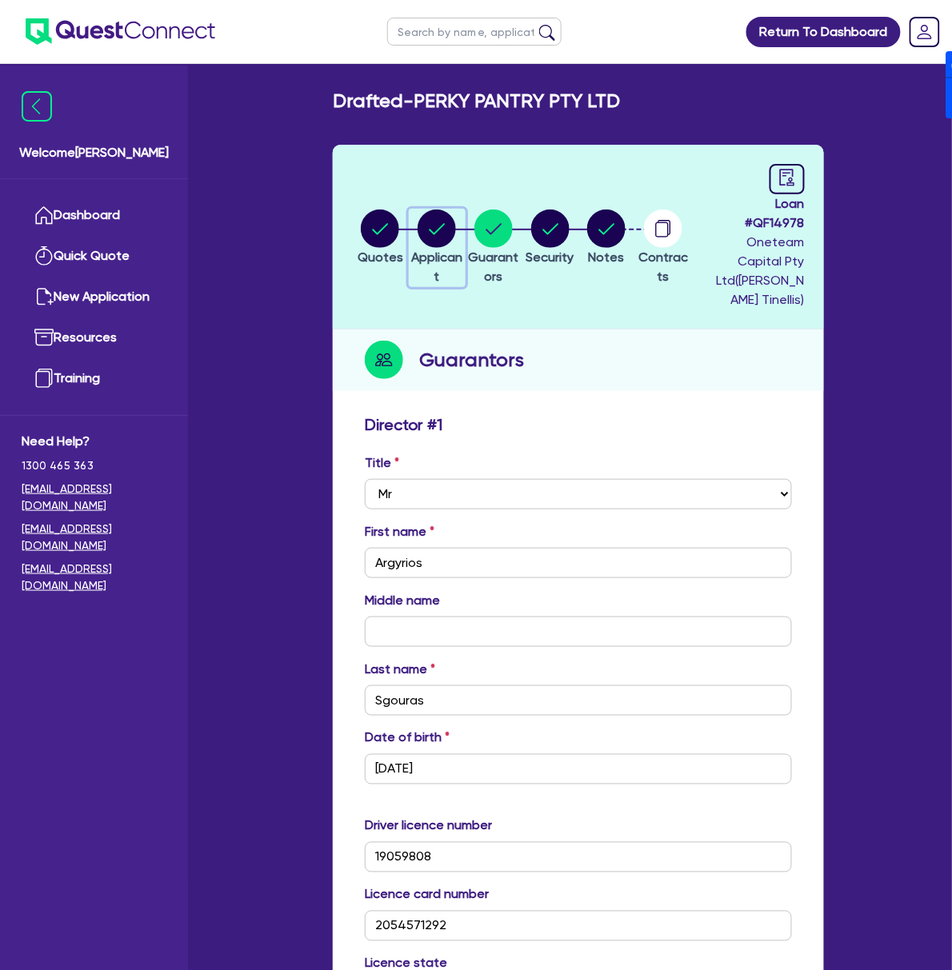
click at [417, 210] on circle "button" at bounding box center [436, 229] width 38 height 38
select select "COMPANY"
select select "ACCOMODATION_FOOD"
select select "CAFES"
